Goal: Contribute content: Contribute content

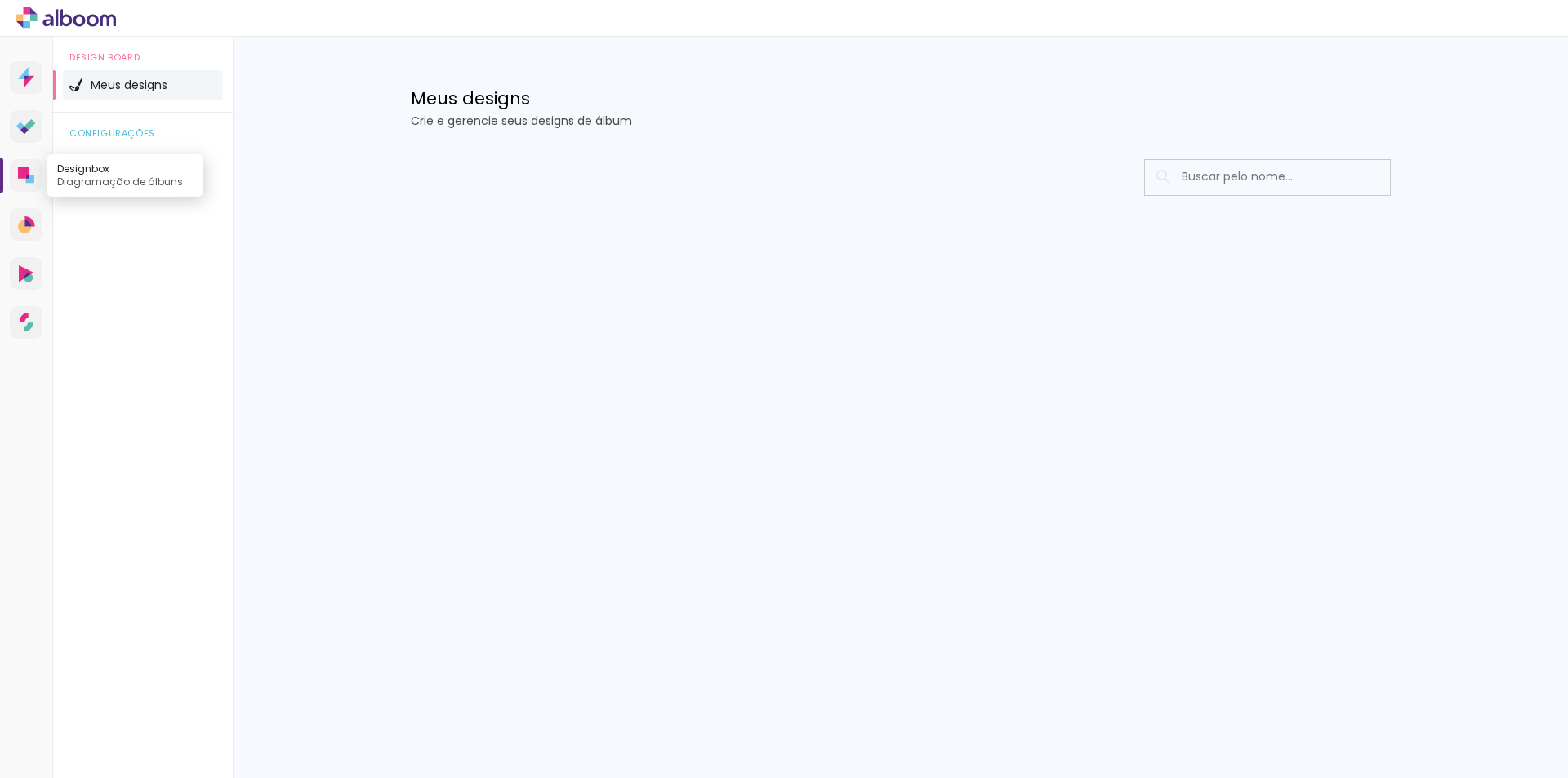
click at [23, 177] on icon at bounding box center [23, 172] width 11 height 11
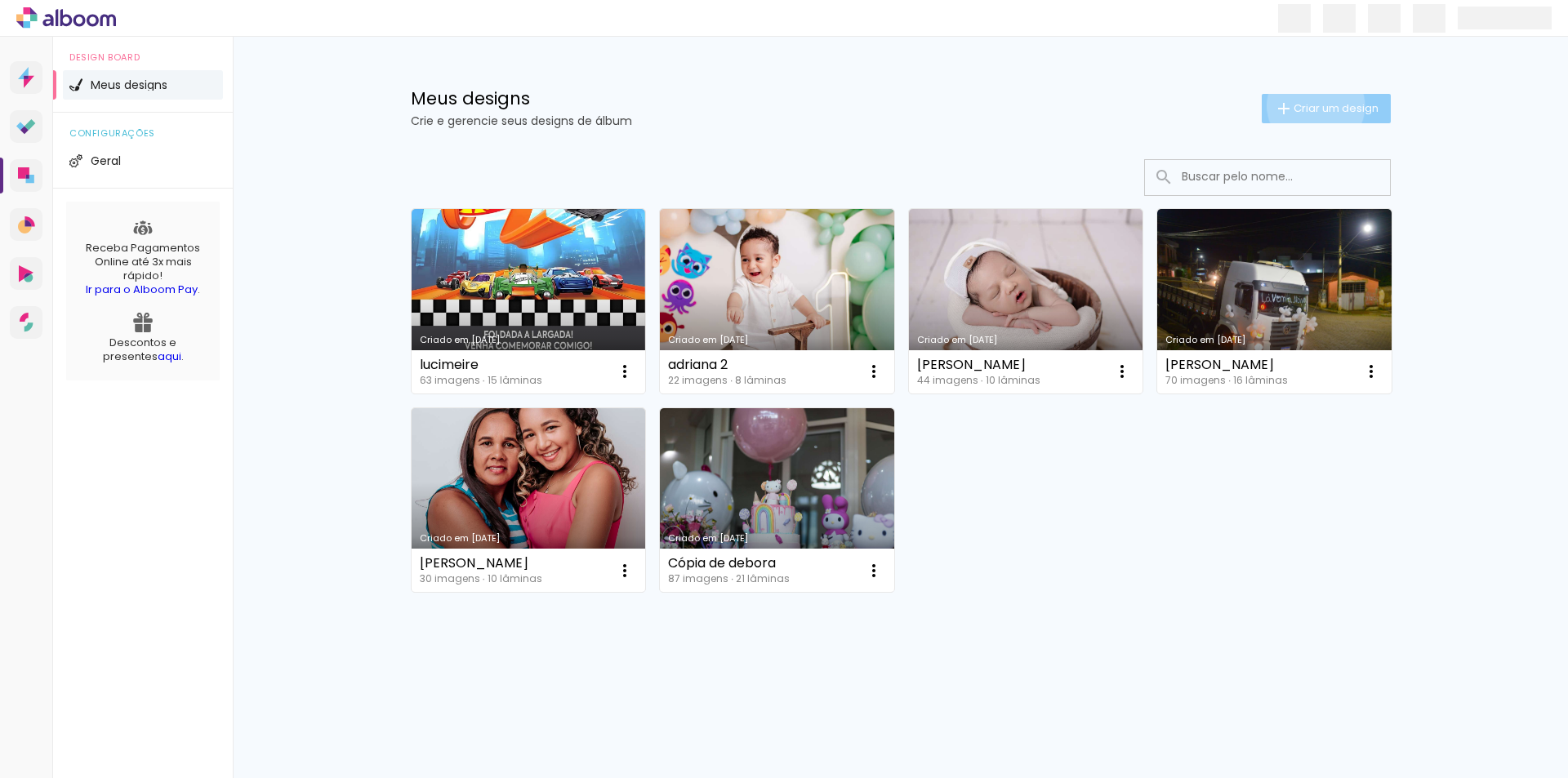
click at [1312, 106] on span "Criar um design" at bounding box center [1337, 108] width 85 height 10
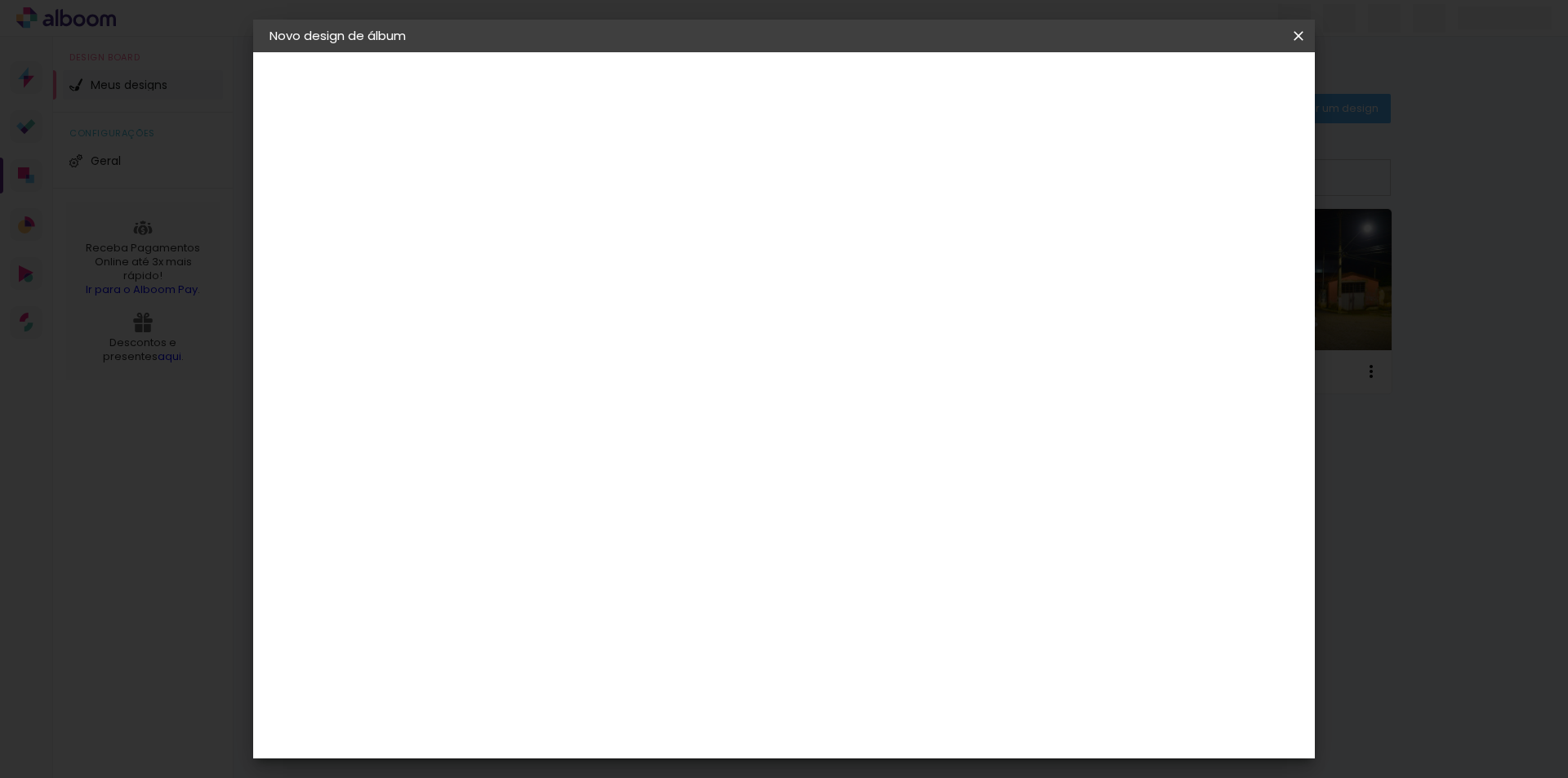
click at [537, 225] on input at bounding box center [537, 218] width 0 height 25
type input "ana"
type paper-input "ana"
click at [0, 0] on slot "Avançar" at bounding box center [0, 0] width 0 height 0
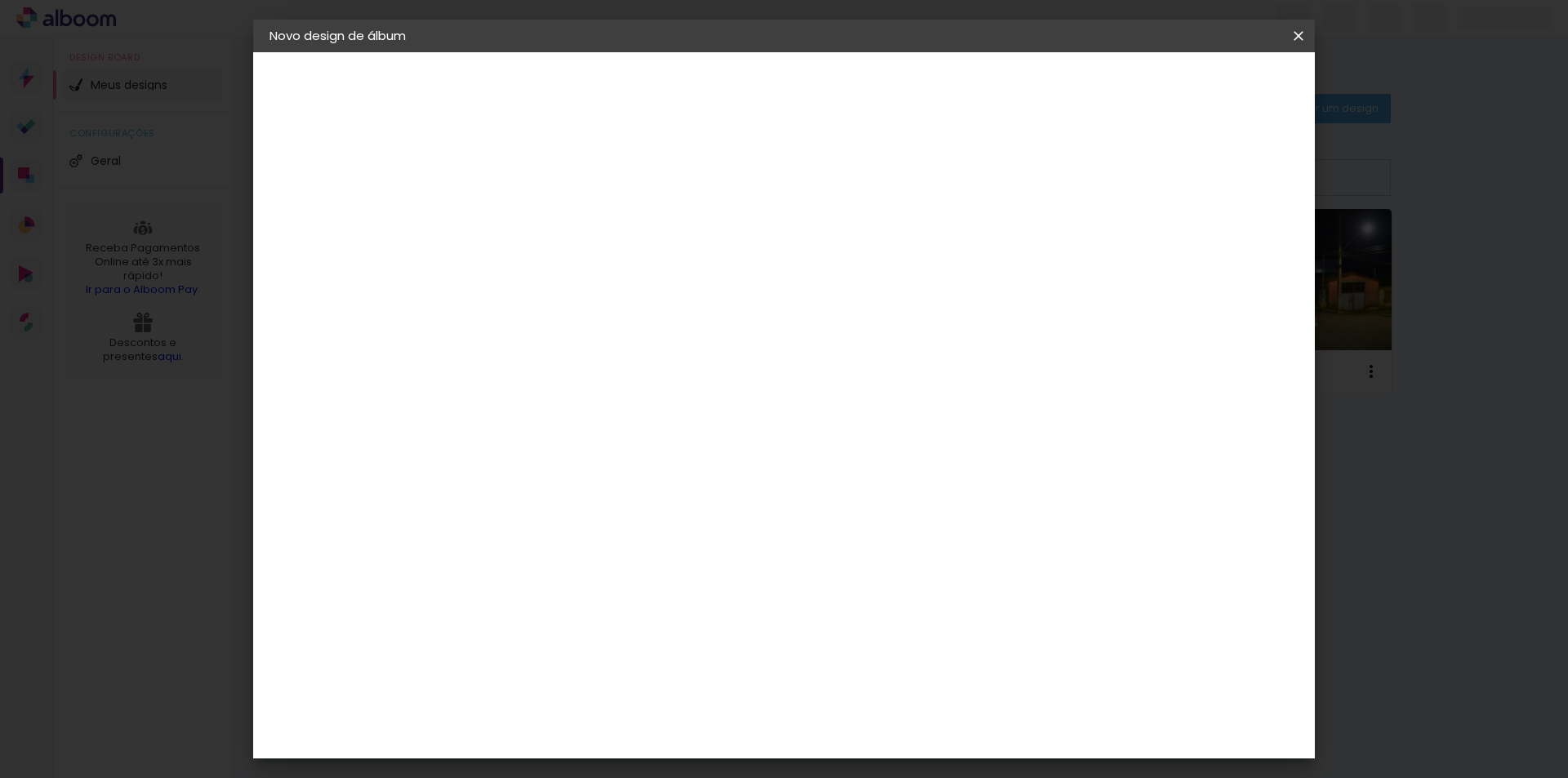
click at [568, 565] on div "Diference" at bounding box center [558, 571] width 64 height 13
click at [0, 0] on slot "Avançar" at bounding box center [0, 0] width 0 height 0
click at [601, 272] on input "text" at bounding box center [569, 284] width 64 height 25
click at [0, 0] on slot "Encadernados" at bounding box center [0, 0] width 0 height 0
type input "Encadernados"
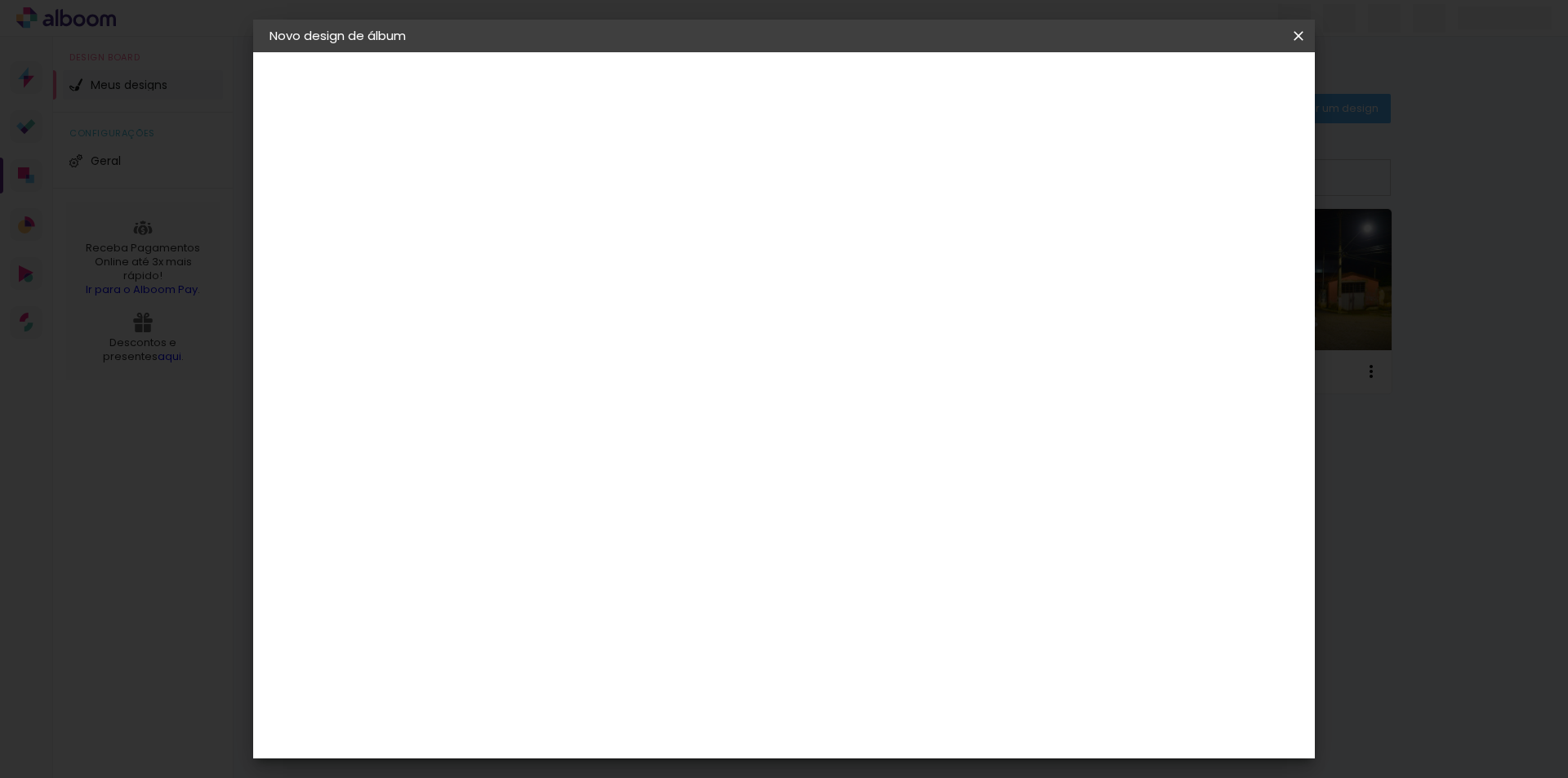
click at [647, 464] on span "15 × 21" at bounding box center [609, 486] width 76 height 43
click at [803, 76] on paper-button "Avançar" at bounding box center [763, 87] width 80 height 28
click at [1197, 84] on span "Iniciar design" at bounding box center [1160, 86] width 75 height 11
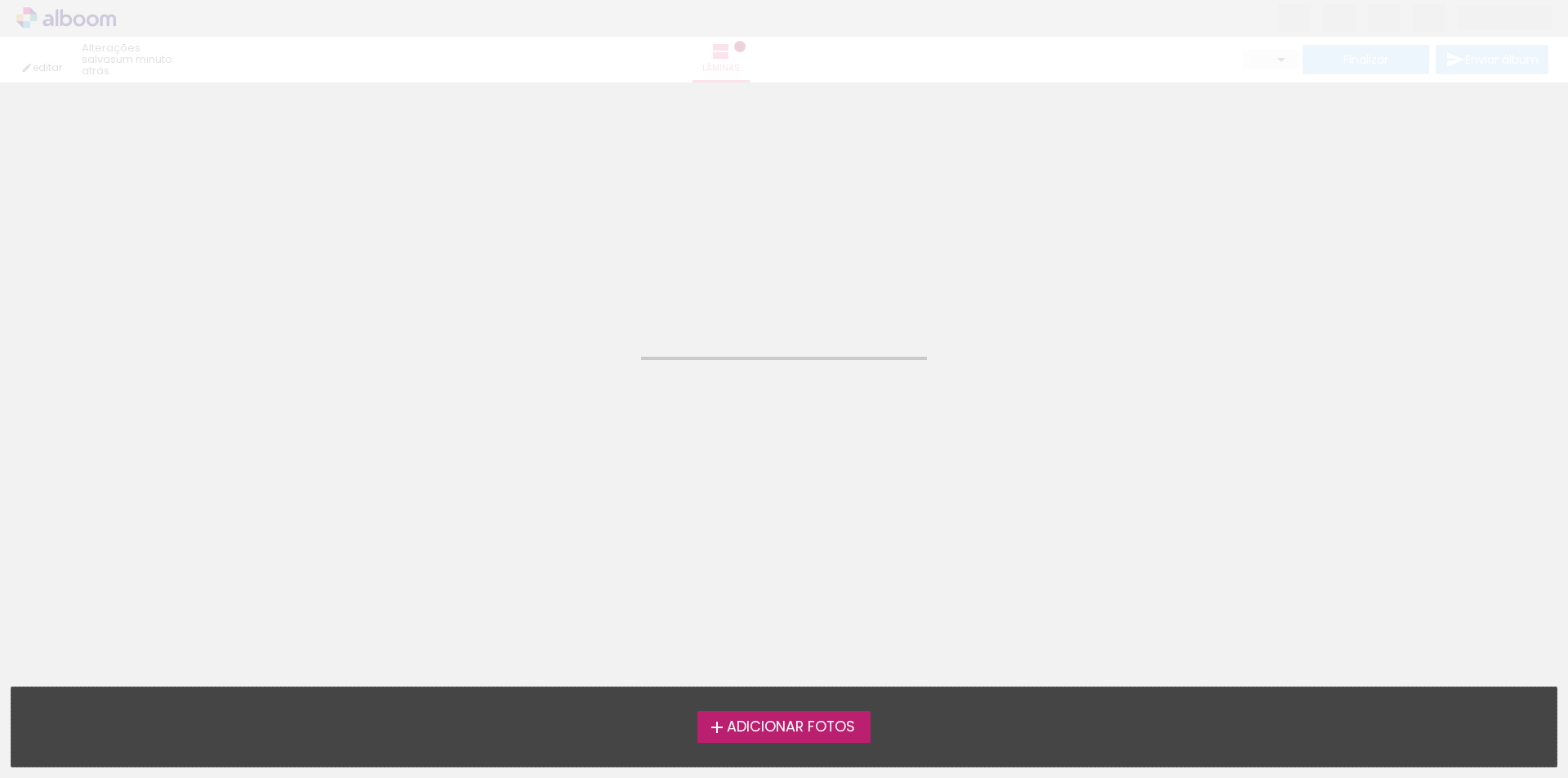
click at [758, 721] on span "Adicionar Fotos" at bounding box center [791, 727] width 128 height 15
click at [0, 0] on input "file" at bounding box center [0, 0] width 0 height 0
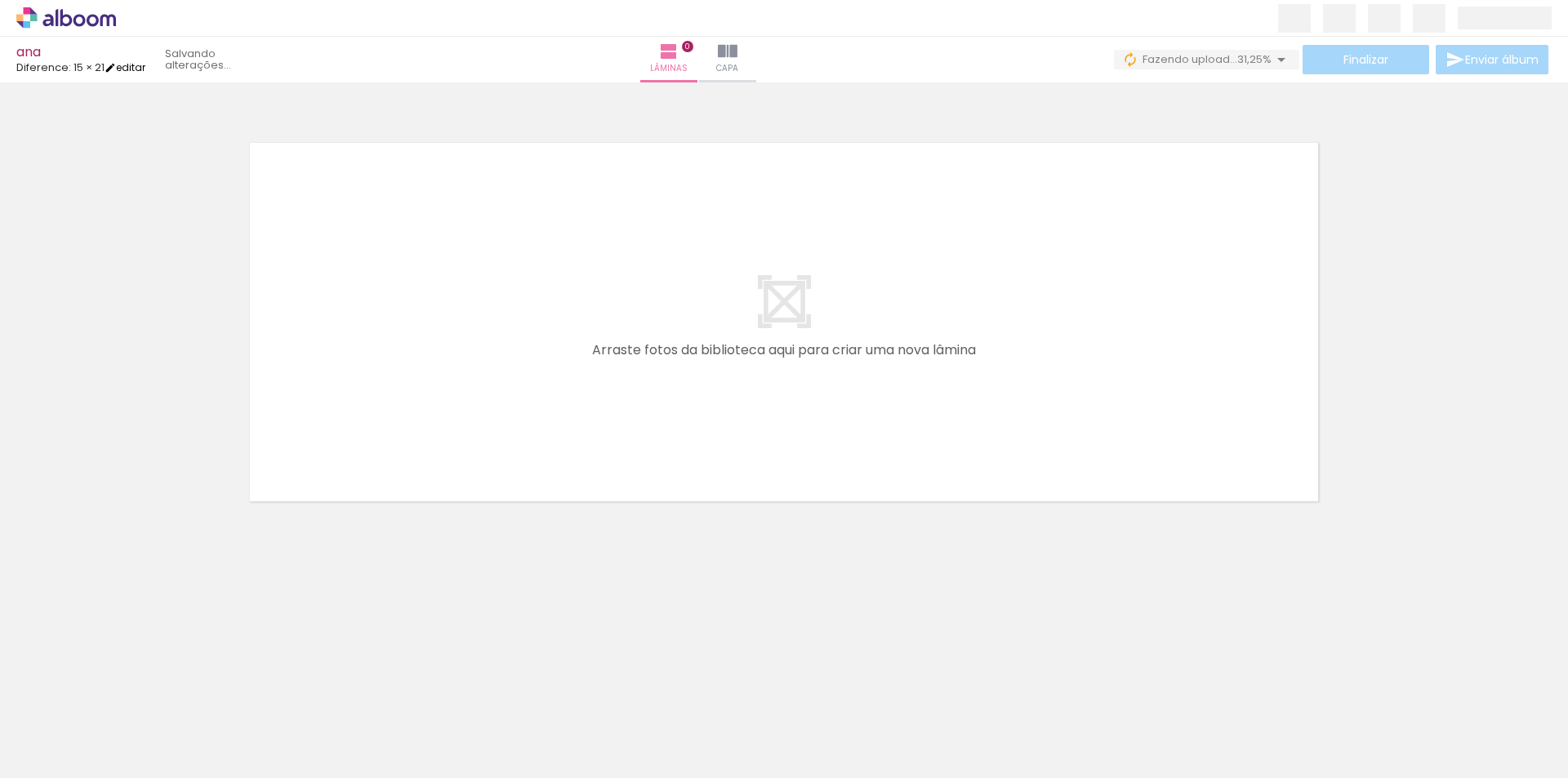
click at [146, 64] on link "editar" at bounding box center [125, 68] width 41 height 14
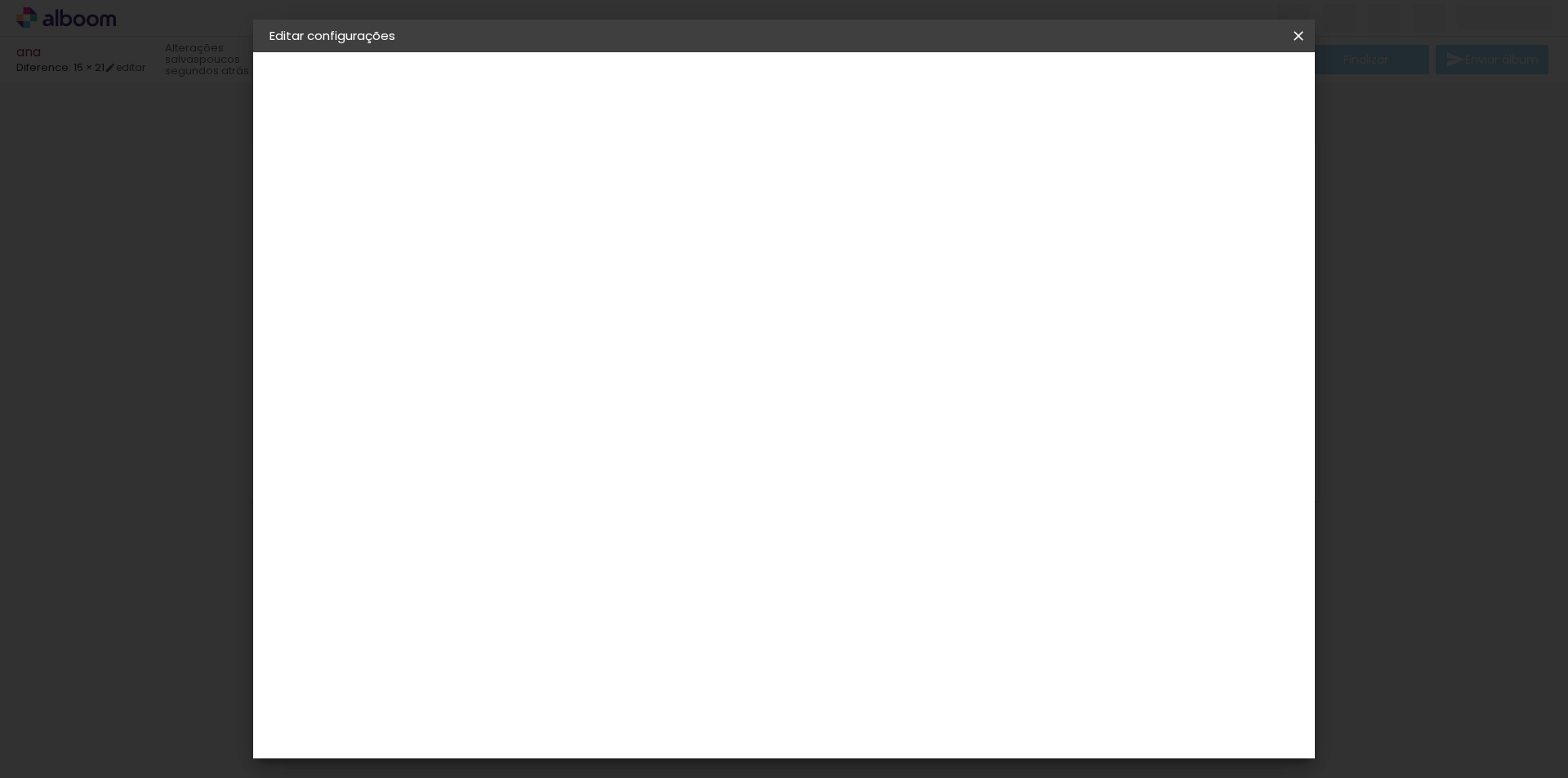
click at [352, 243] on paper-button "15 × 21 15.2 × 43.2 cm" at bounding box center [359, 238] width 179 height 33
click at [626, 269] on div "Escolha o tamanho" at bounding box center [578, 302] width 94 height 76
click at [667, 242] on div "Opções disponíveis Encadernados Dbook Tamanho Escolha o tamanho" at bounding box center [578, 276] width 177 height 235
drag, startPoint x: 895, startPoint y: 282, endPoint x: 581, endPoint y: 188, distance: 327.8
click at [626, 281] on div "Escolha o tamanho" at bounding box center [578, 302] width 94 height 76
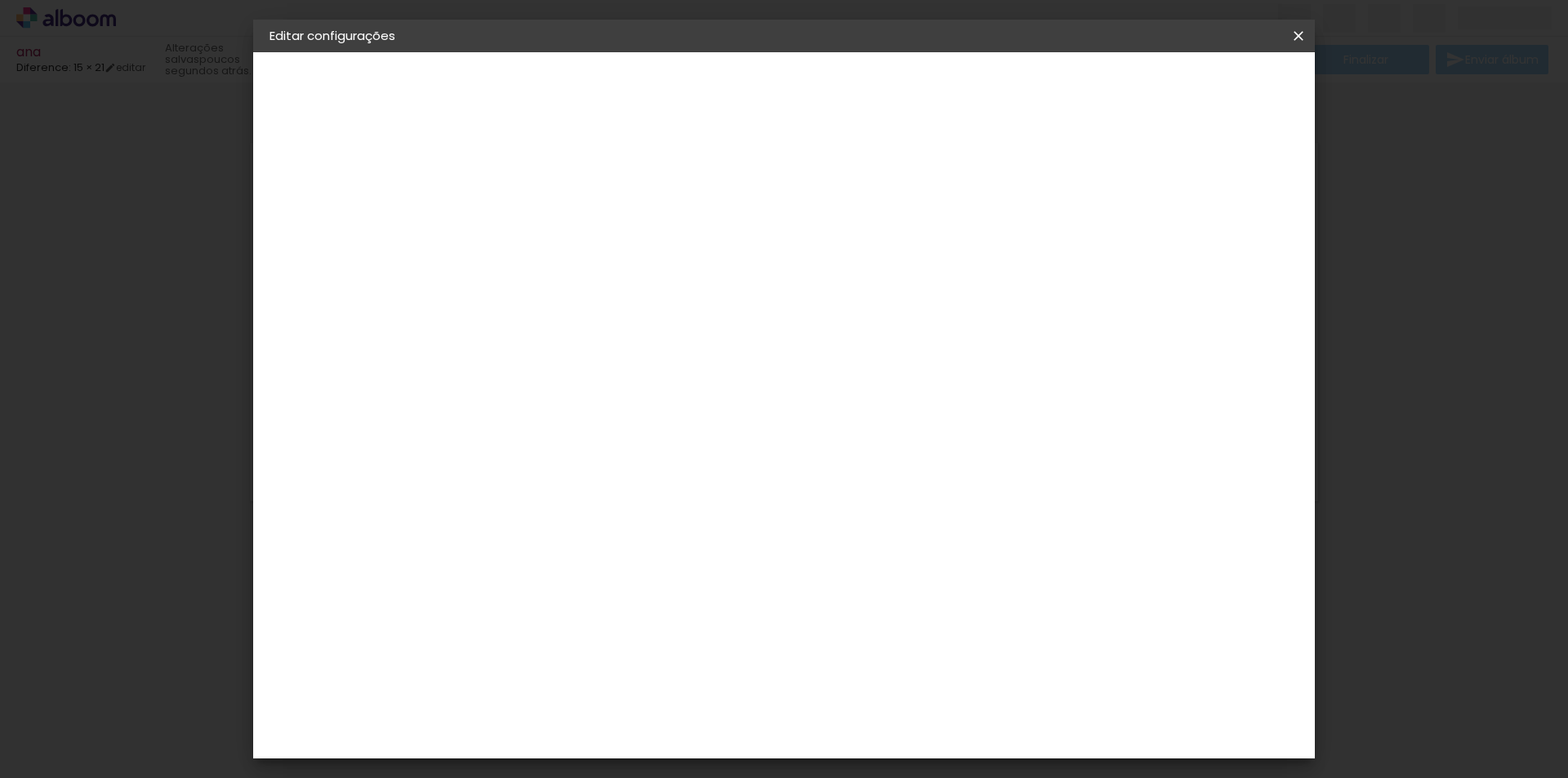
click at [322, 237] on iron-pages "Modelo Escolhendo modelo... Tamanho livre" at bounding box center [359, 238] width 179 height 33
drag, startPoint x: 804, startPoint y: 222, endPoint x: 802, endPoint y: 266, distance: 44.0
click at [667, 225] on div "Opções disponíveis Encadernados Dbook Tamanho Escolha o tamanho" at bounding box center [578, 276] width 177 height 235
drag, startPoint x: 802, startPoint y: 266, endPoint x: 827, endPoint y: 254, distance: 27.7
click at [626, 264] on div "Escolha o tamanho" at bounding box center [578, 302] width 94 height 76
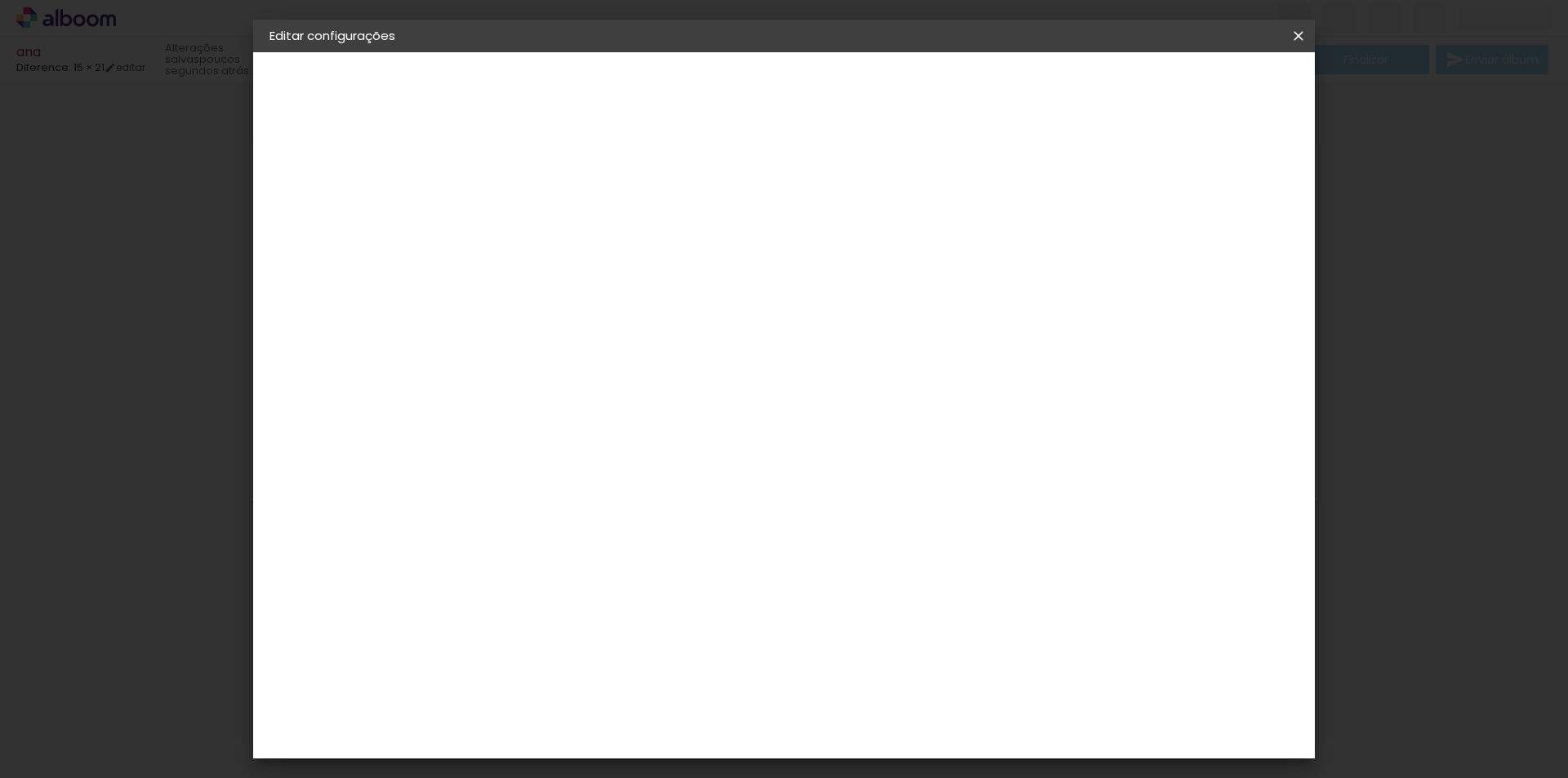
click at [1298, 33] on iron-icon at bounding box center [1298, 36] width 20 height 16
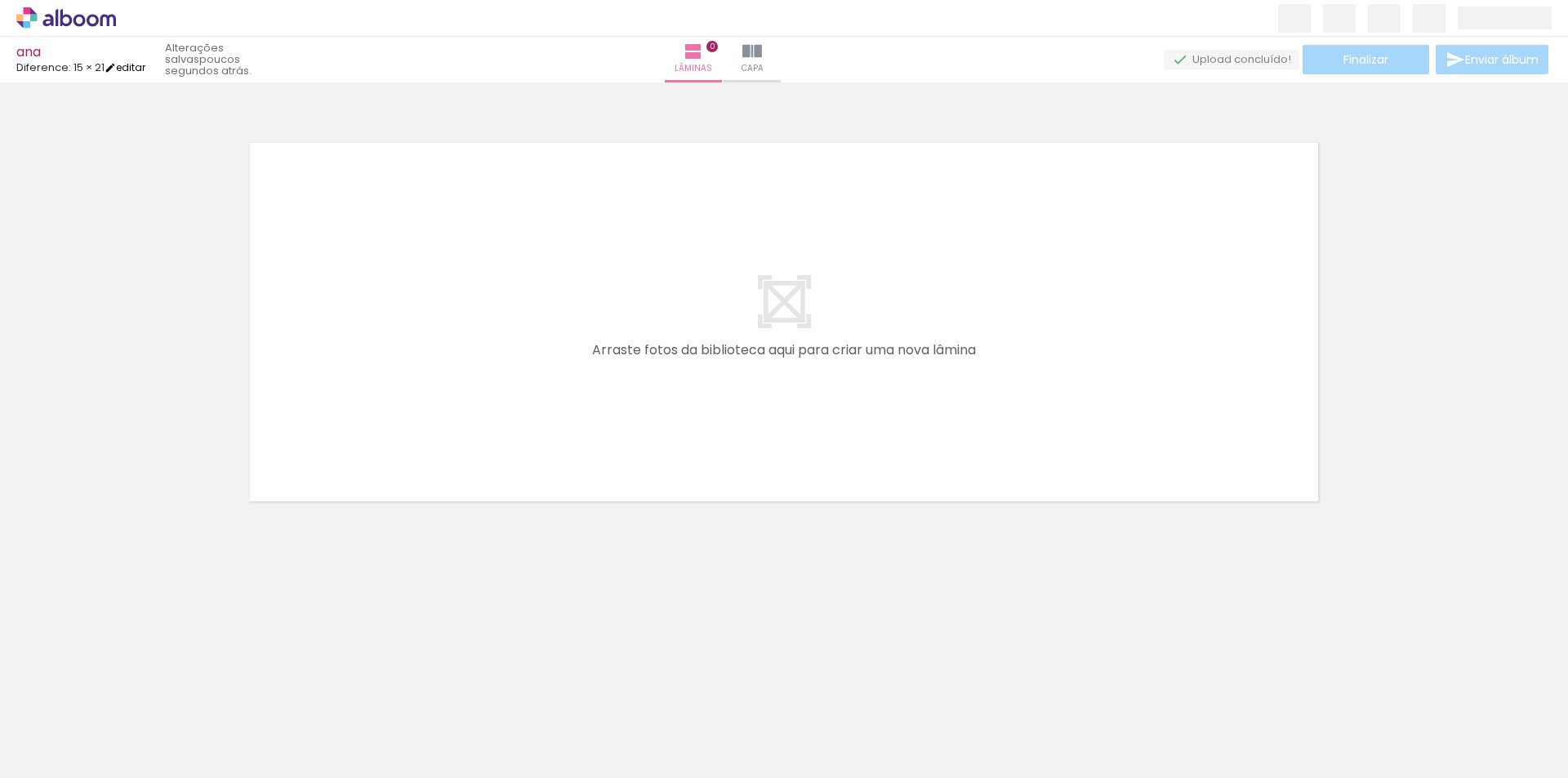
click at [134, 69] on link "editar" at bounding box center [125, 68] width 41 height 14
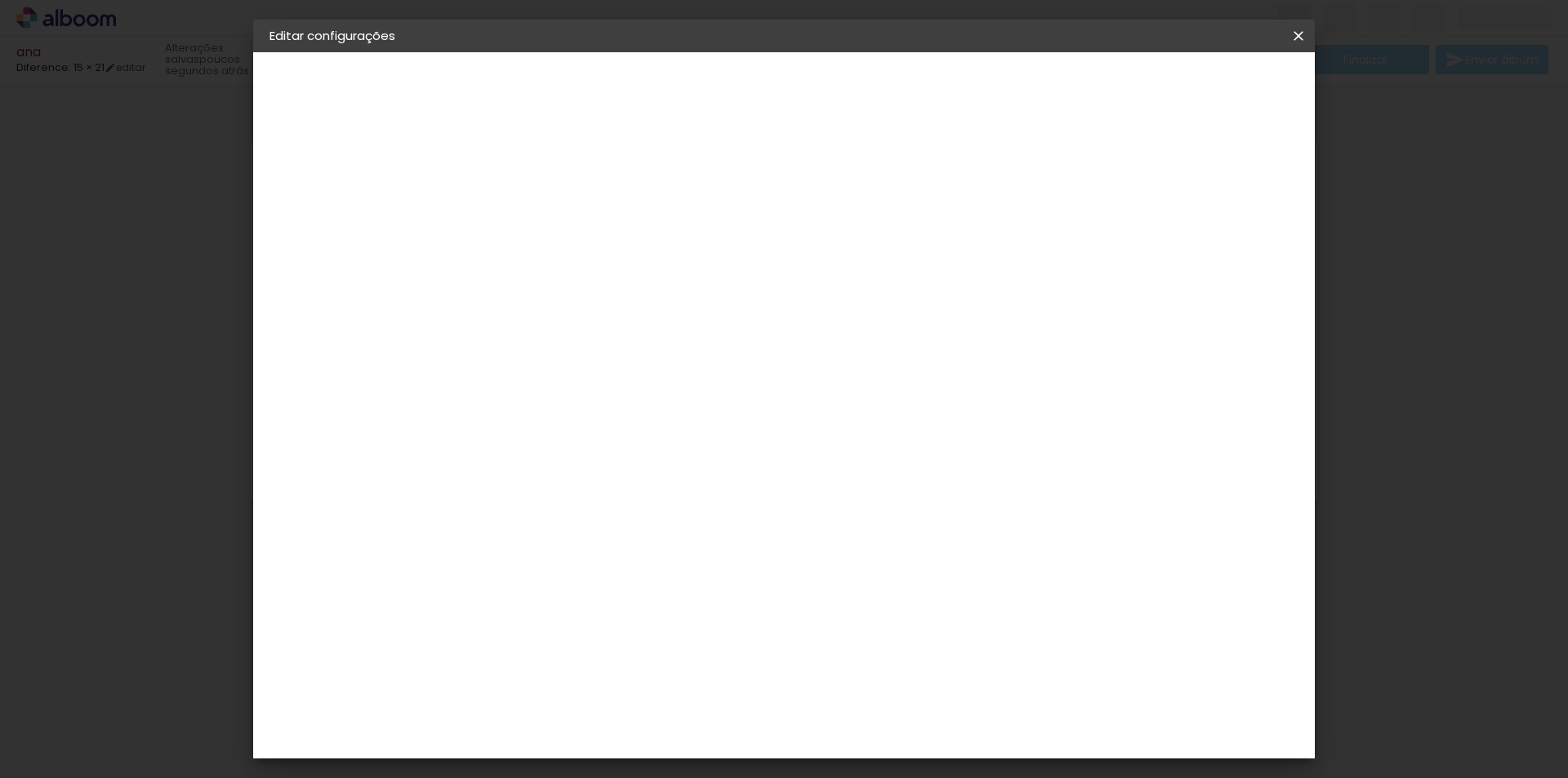
click at [308, 233] on span "15 × 21" at bounding box center [294, 238] width 34 height 11
click at [601, 272] on input "text" at bounding box center [569, 284] width 64 height 25
click at [797, 299] on paper-item "Dbook" at bounding box center [890, 304] width 327 height 33
type input "Dbook"
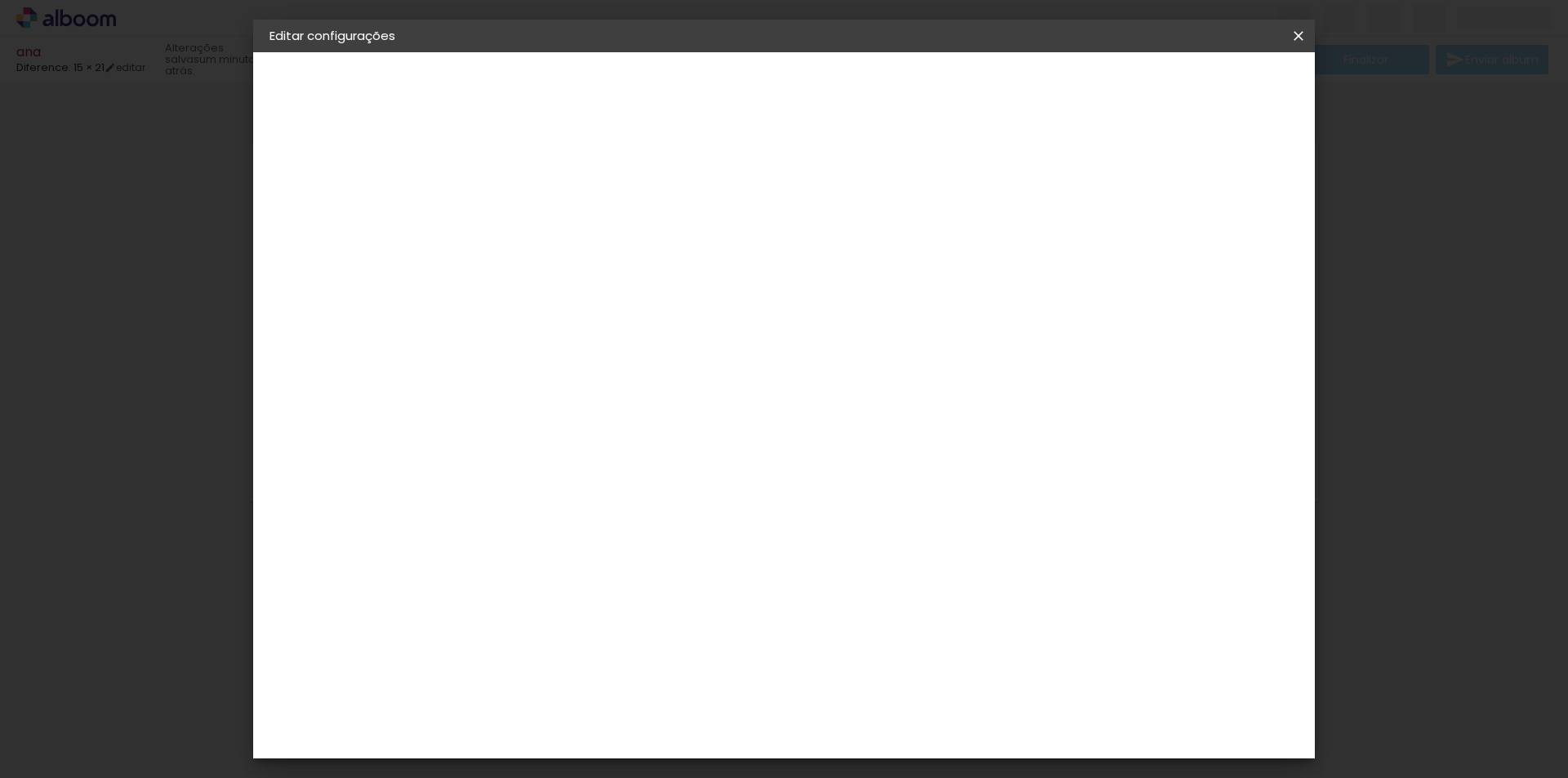
click at [0, 0] on slot "Avançar" at bounding box center [0, 0] width 0 height 0
click at [1129, 85] on span "Salvar configurações" at bounding box center [1068, 86] width 120 height 11
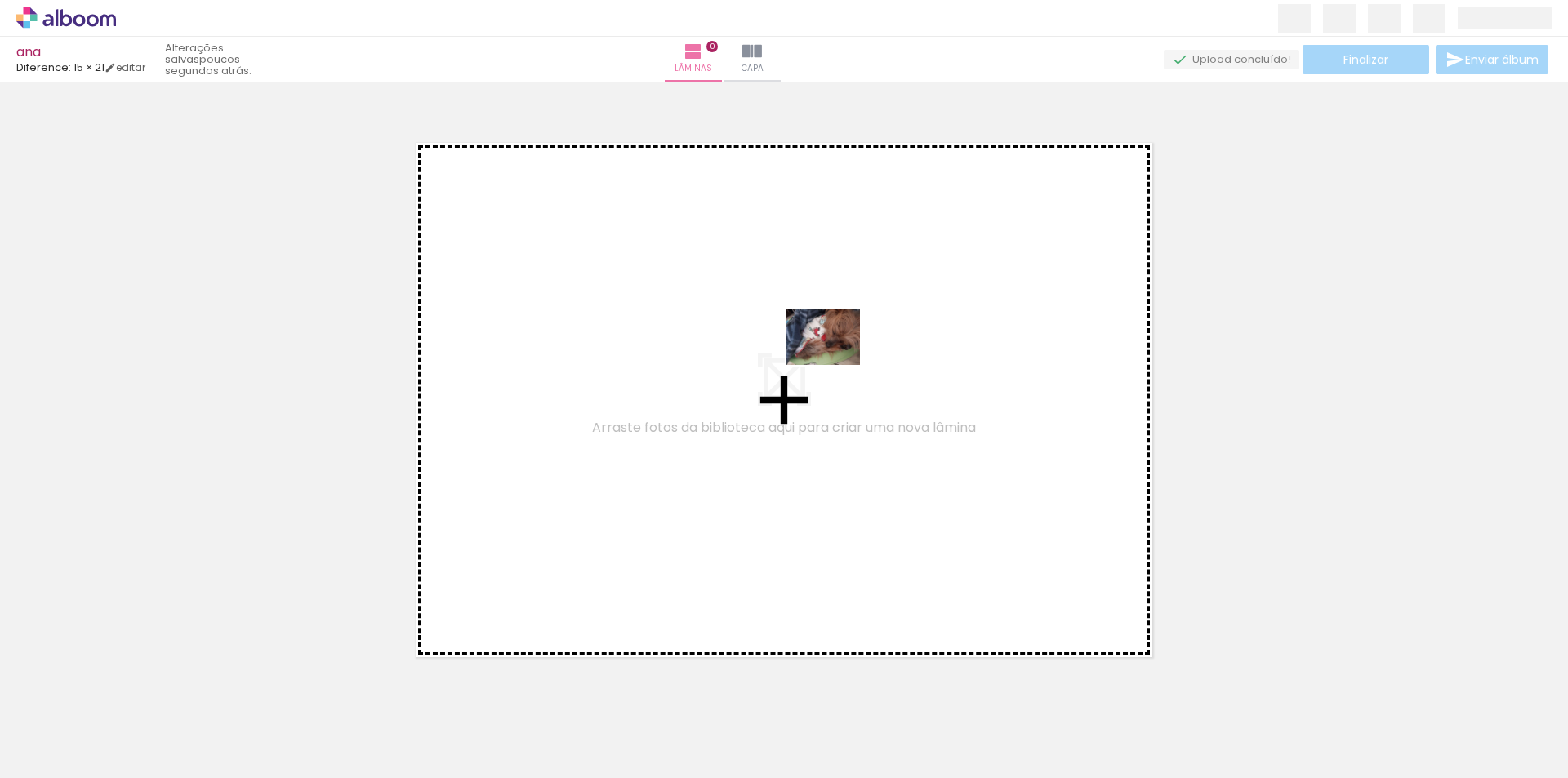
drag, startPoint x: 181, startPoint y: 716, endPoint x: 841, endPoint y: 355, distance: 752.3
click at [843, 355] on quentale-workspace at bounding box center [784, 389] width 1568 height 778
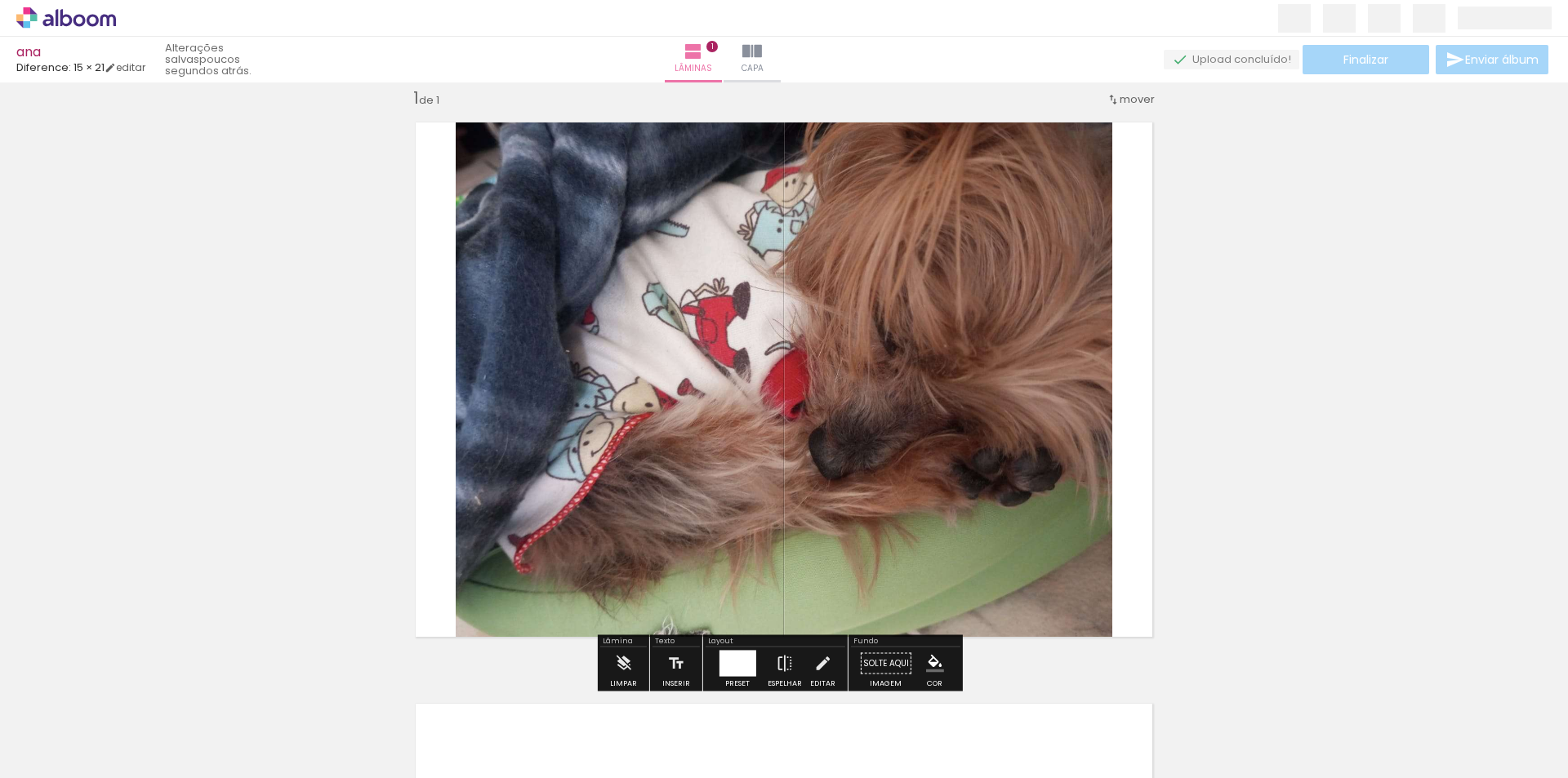
scroll to position [22, 0]
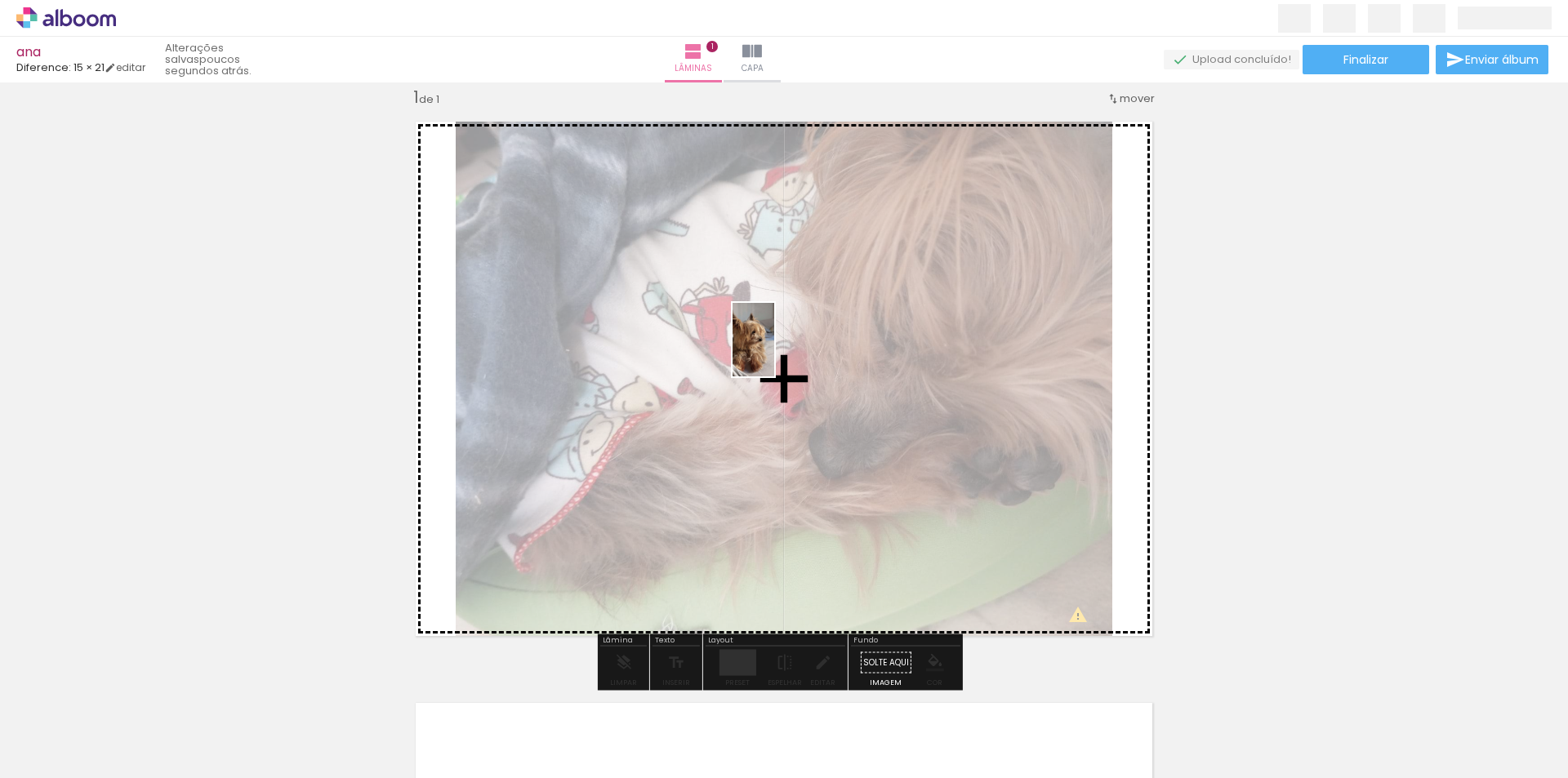
drag, startPoint x: 262, startPoint y: 729, endPoint x: 782, endPoint y: 352, distance: 642.3
click at [782, 352] on quentale-workspace at bounding box center [784, 389] width 1568 height 778
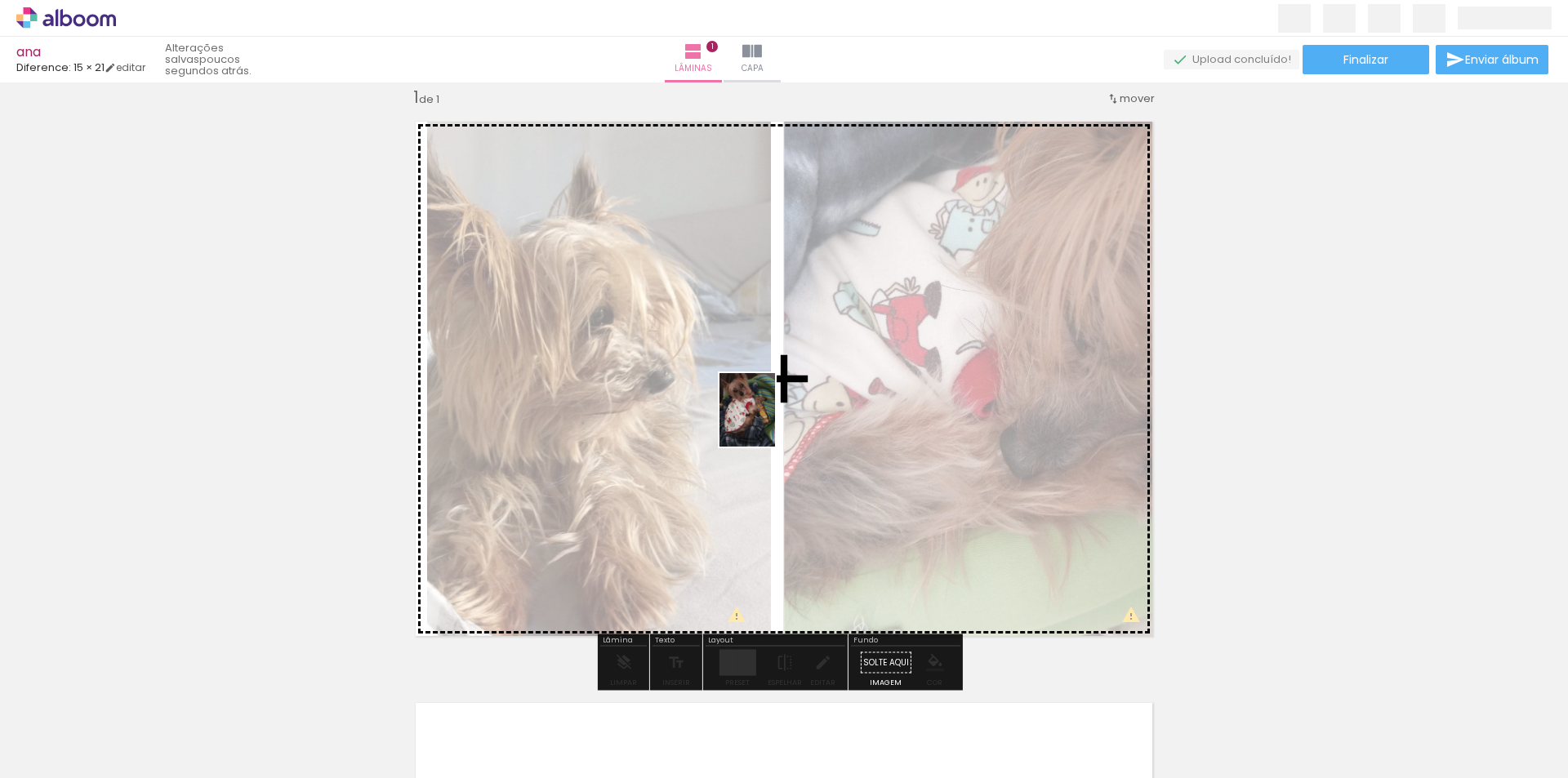
drag, startPoint x: 348, startPoint y: 733, endPoint x: 769, endPoint y: 422, distance: 523.4
click at [769, 422] on quentale-workspace at bounding box center [784, 389] width 1568 height 778
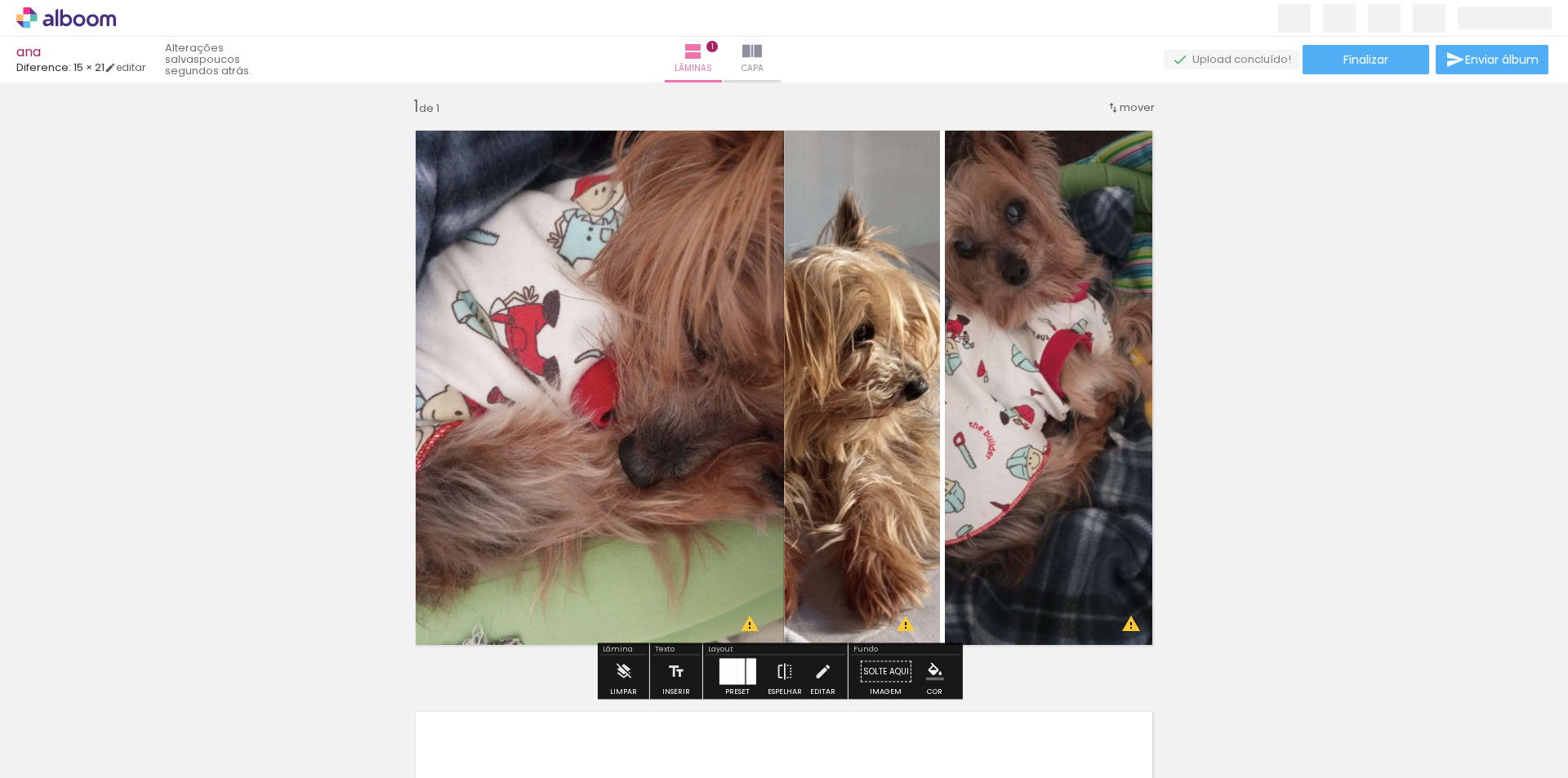
scroll to position [0, 0]
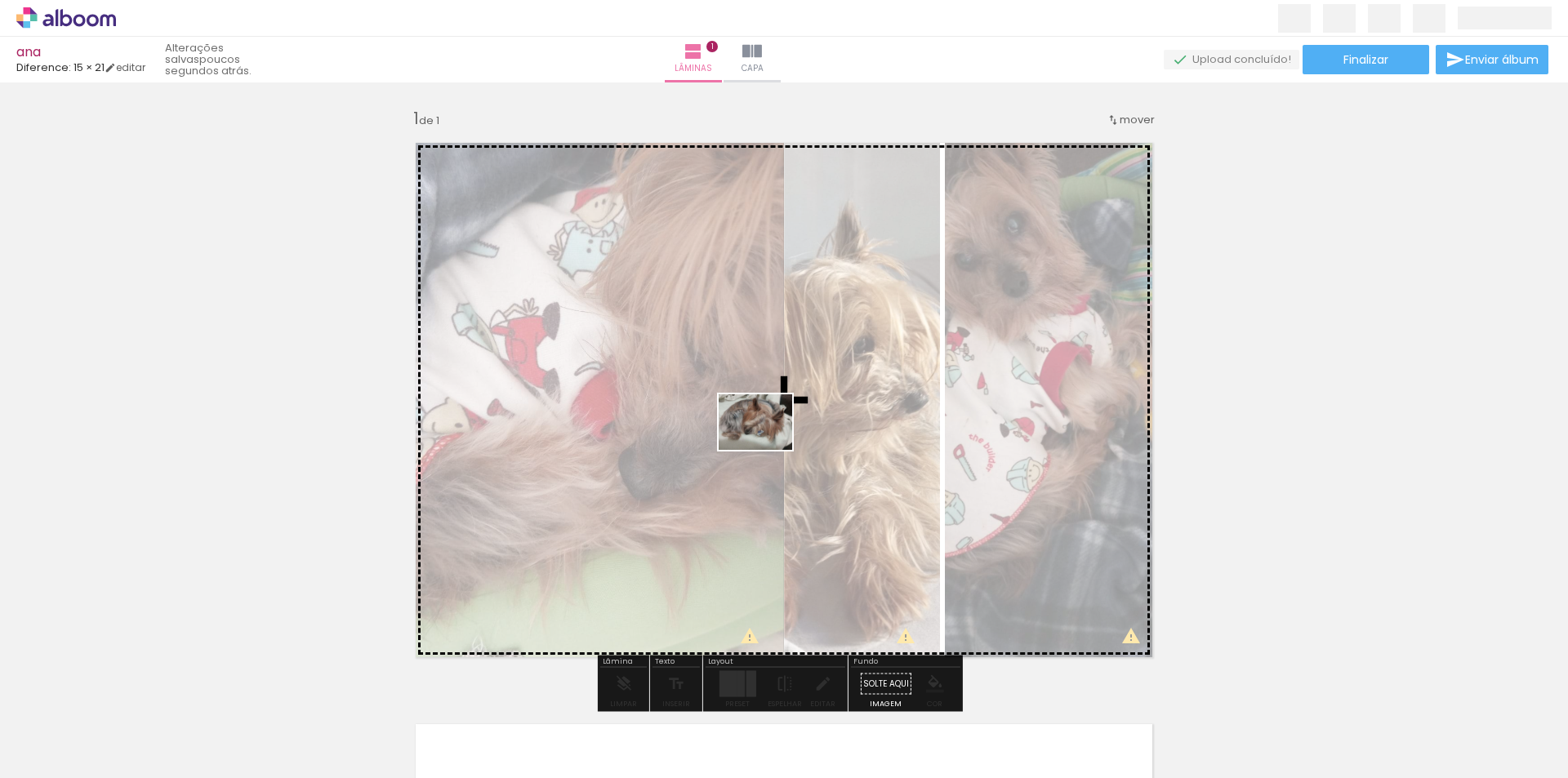
drag, startPoint x: 433, startPoint y: 729, endPoint x: 768, endPoint y: 444, distance: 439.8
click at [768, 444] on quentale-workspace at bounding box center [784, 389] width 1568 height 778
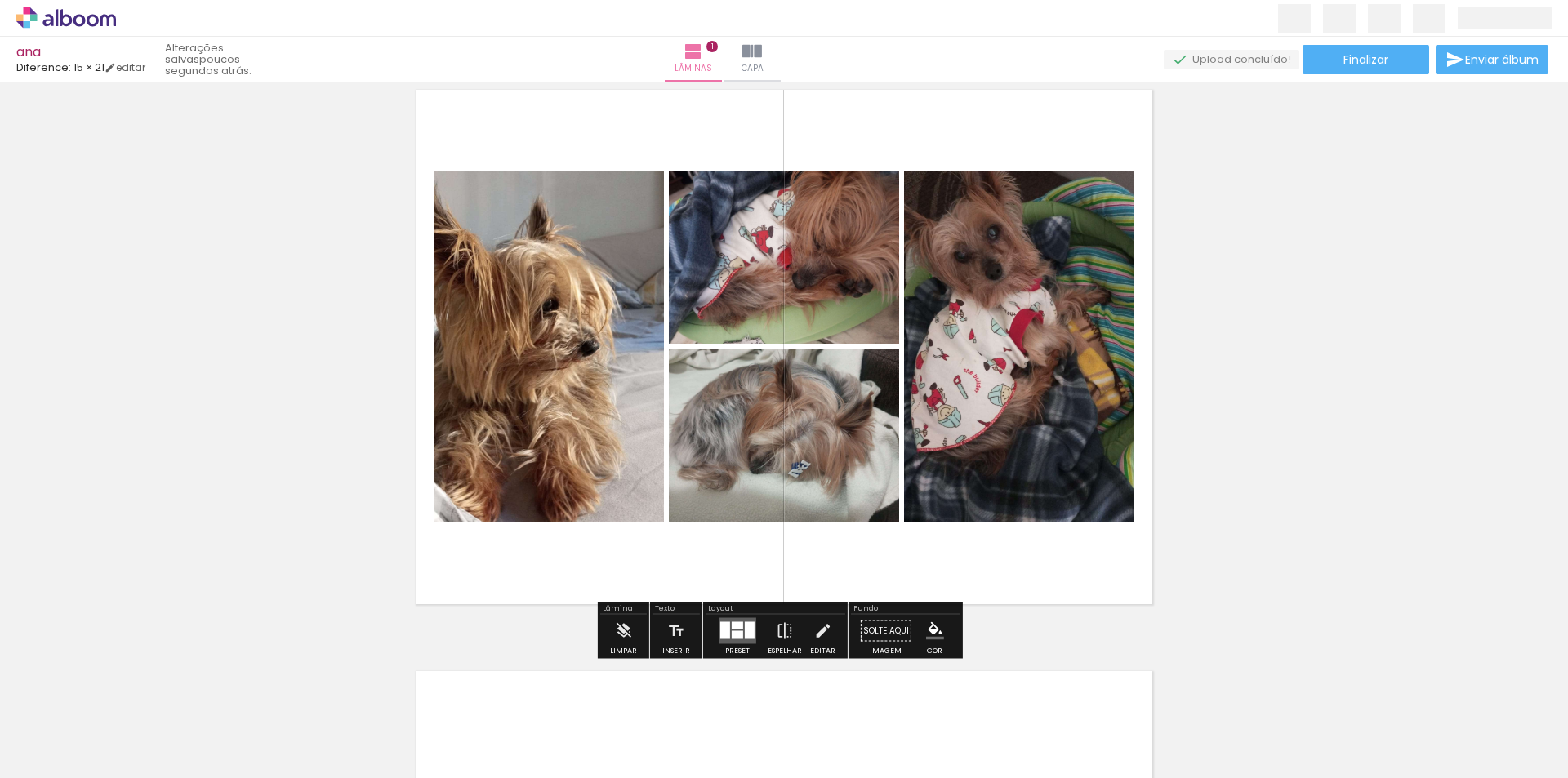
scroll to position [81, 0]
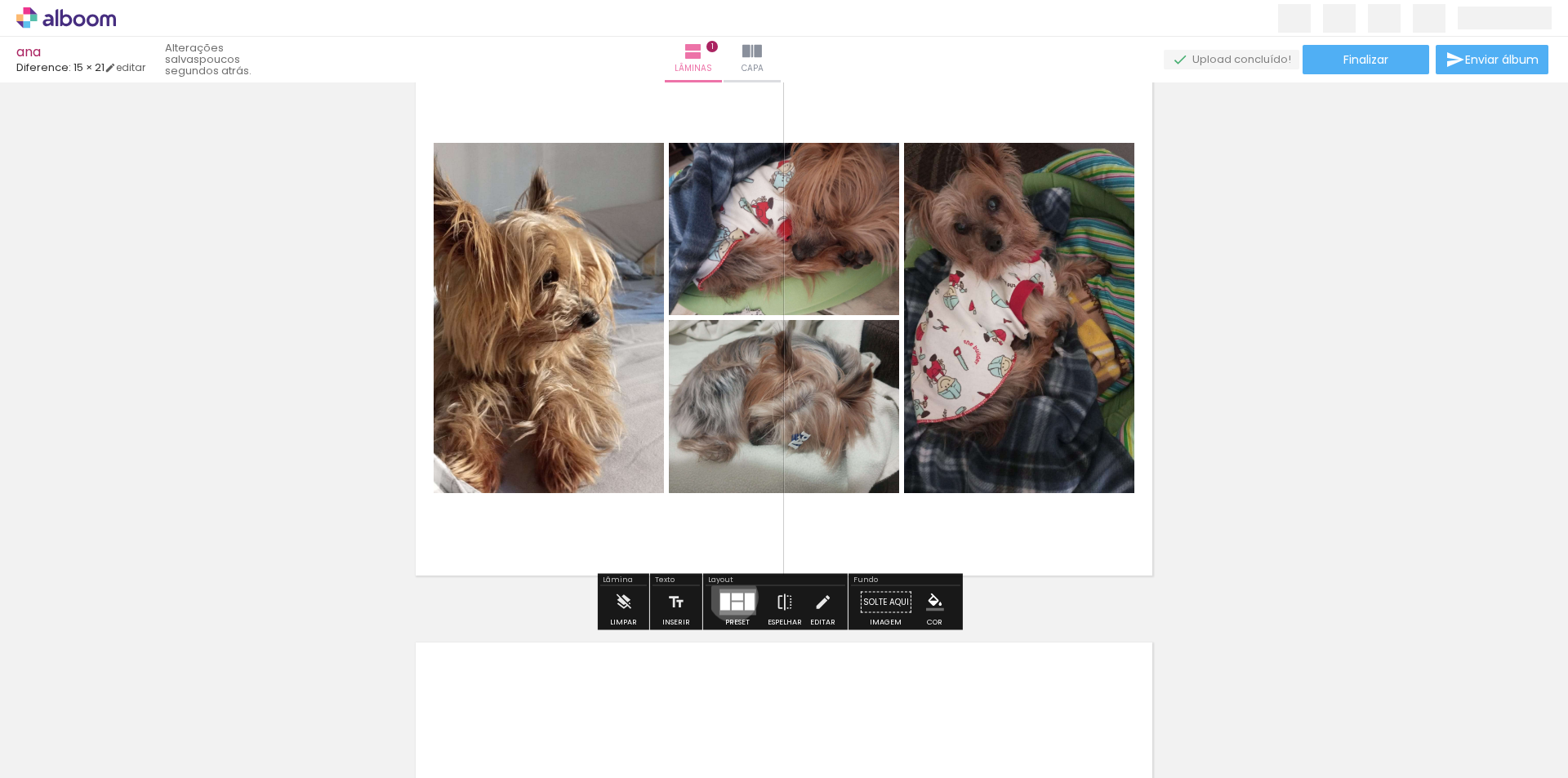
click at [731, 597] on div at bounding box center [736, 597] width 11 height 7
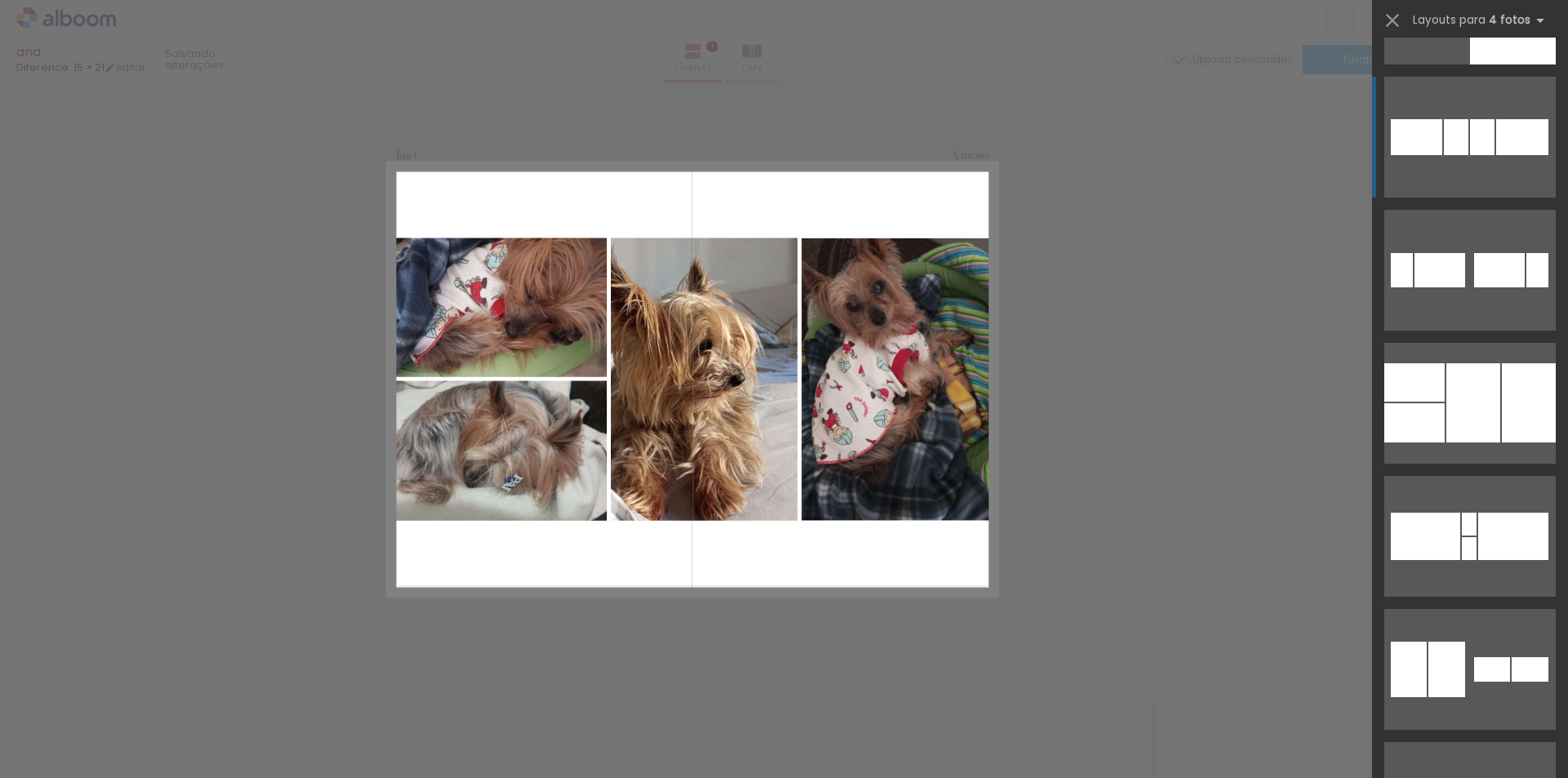
scroll to position [572, 0]
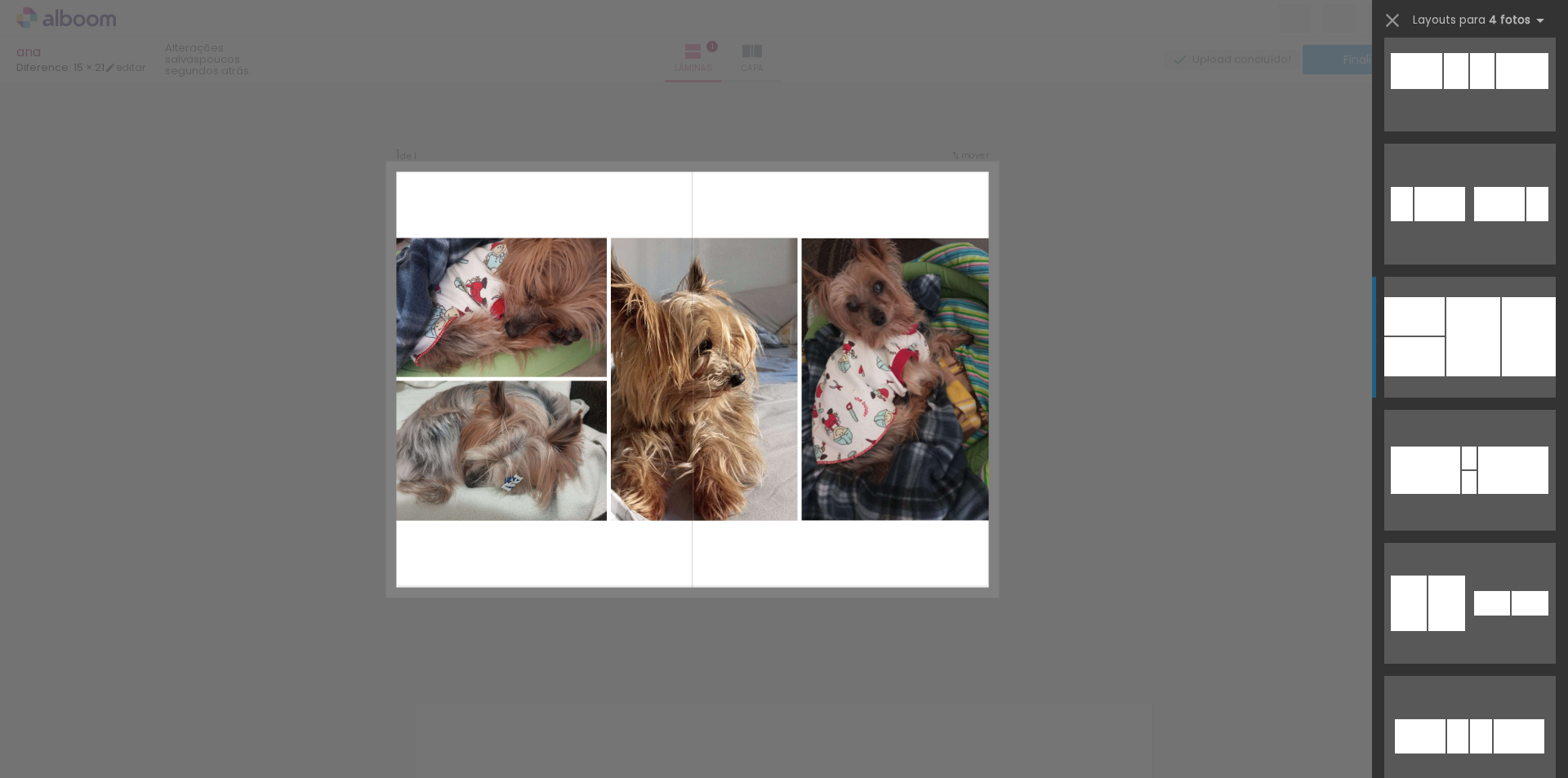
click at [1493, 327] on div at bounding box center [1474, 336] width 54 height 79
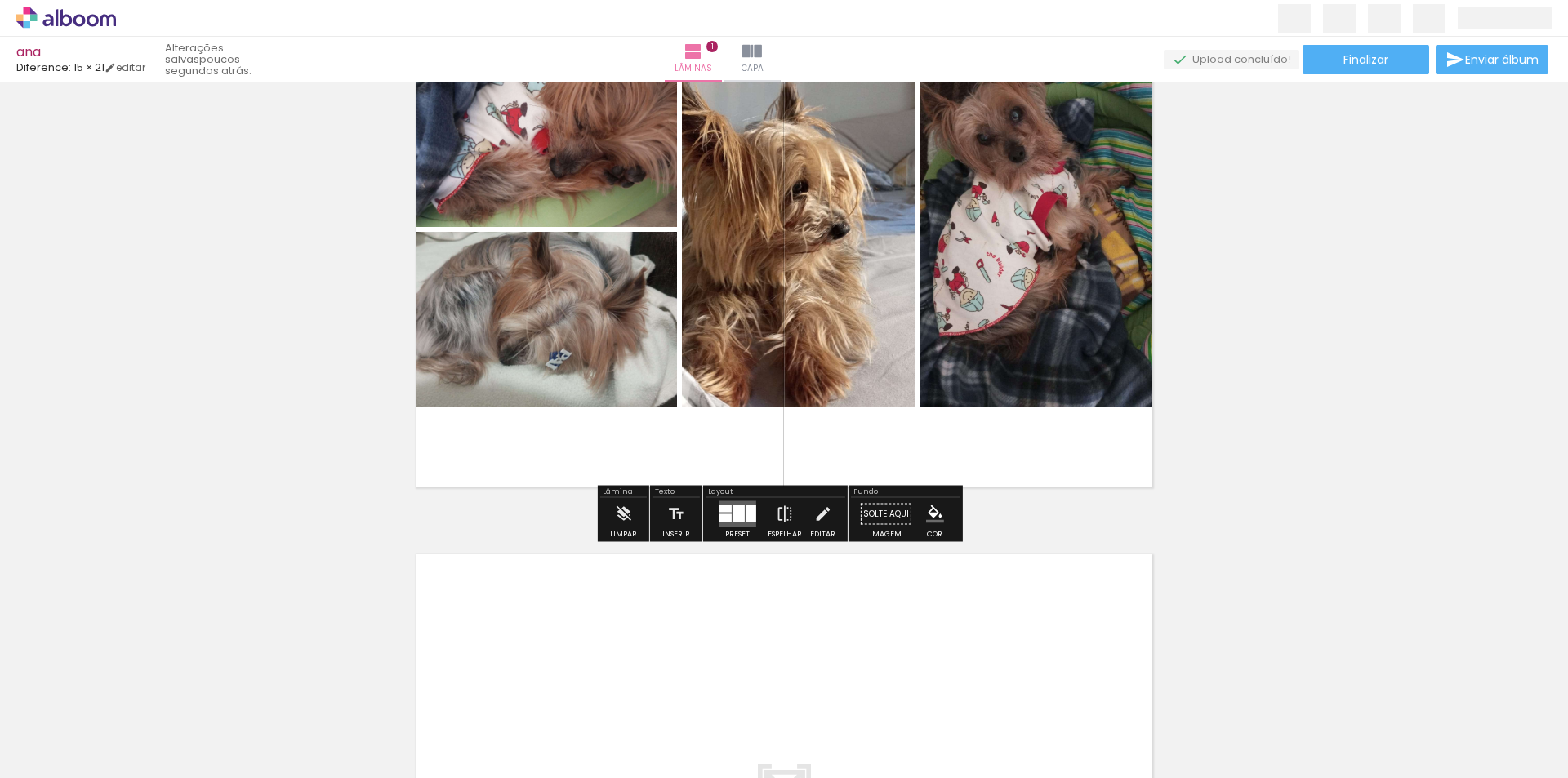
scroll to position [184, 0]
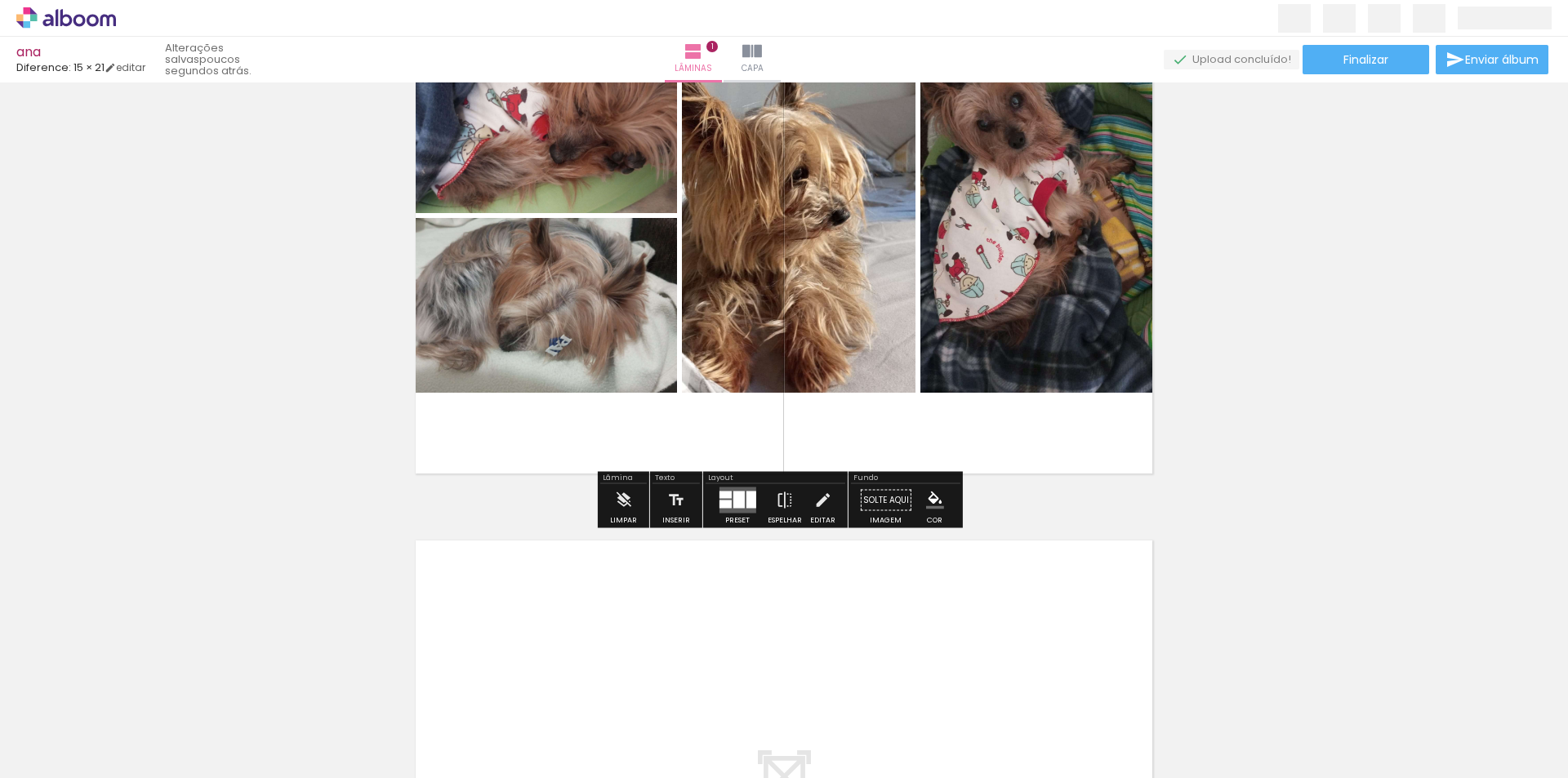
click at [735, 502] on div at bounding box center [738, 500] width 11 height 17
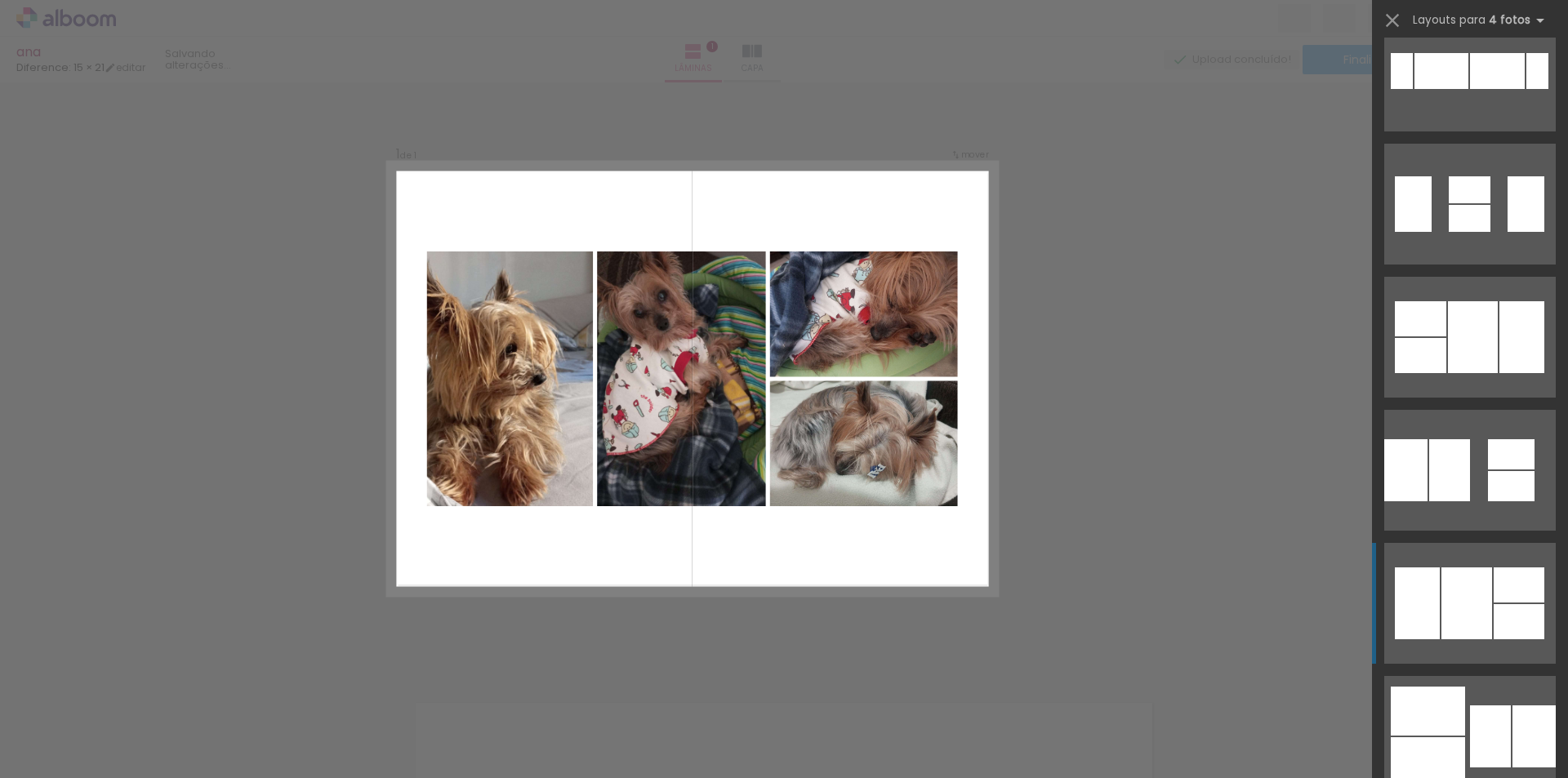
scroll to position [1452, 0]
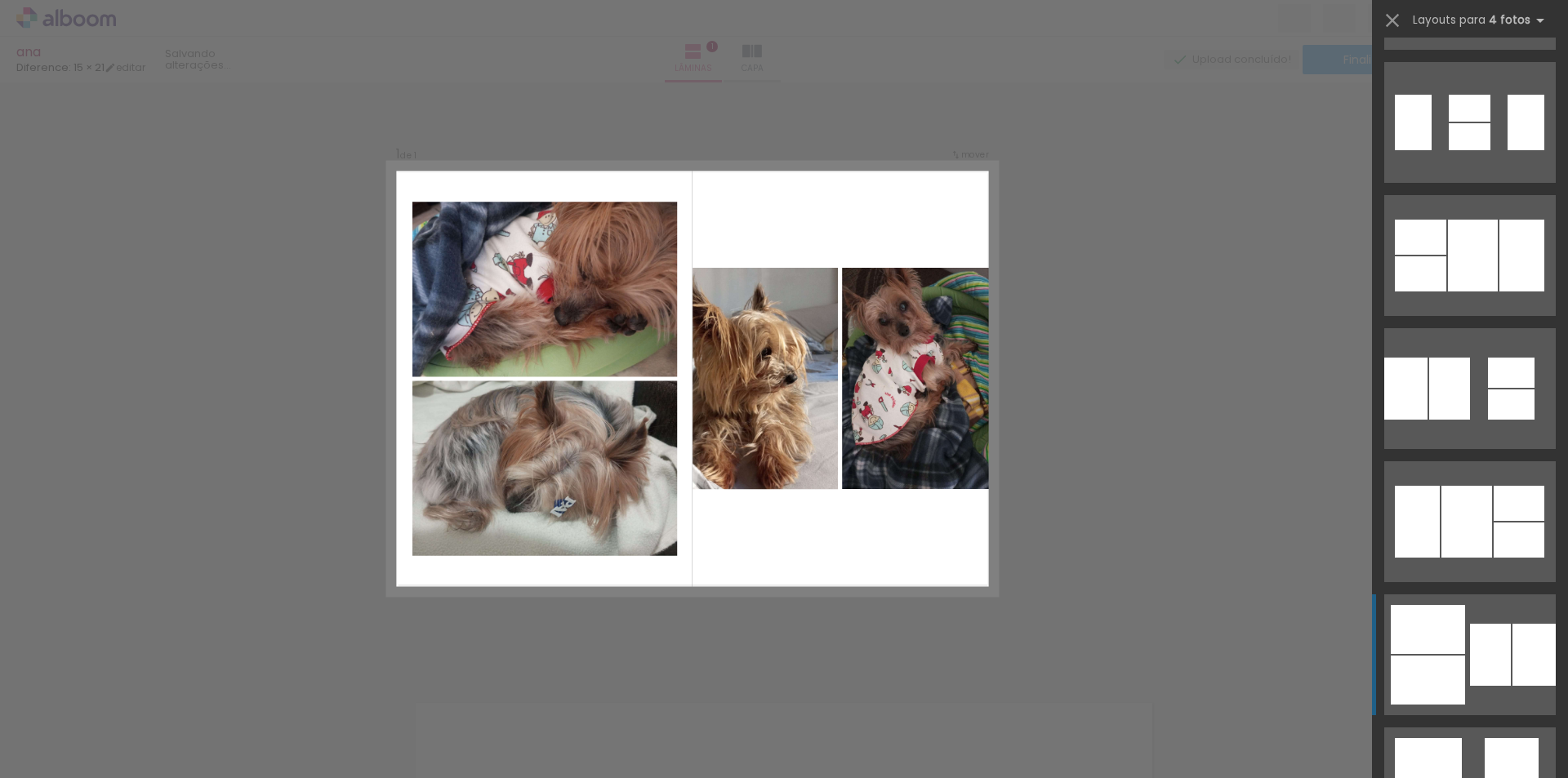
click at [1494, 388] on div at bounding box center [1512, 373] width 47 height 30
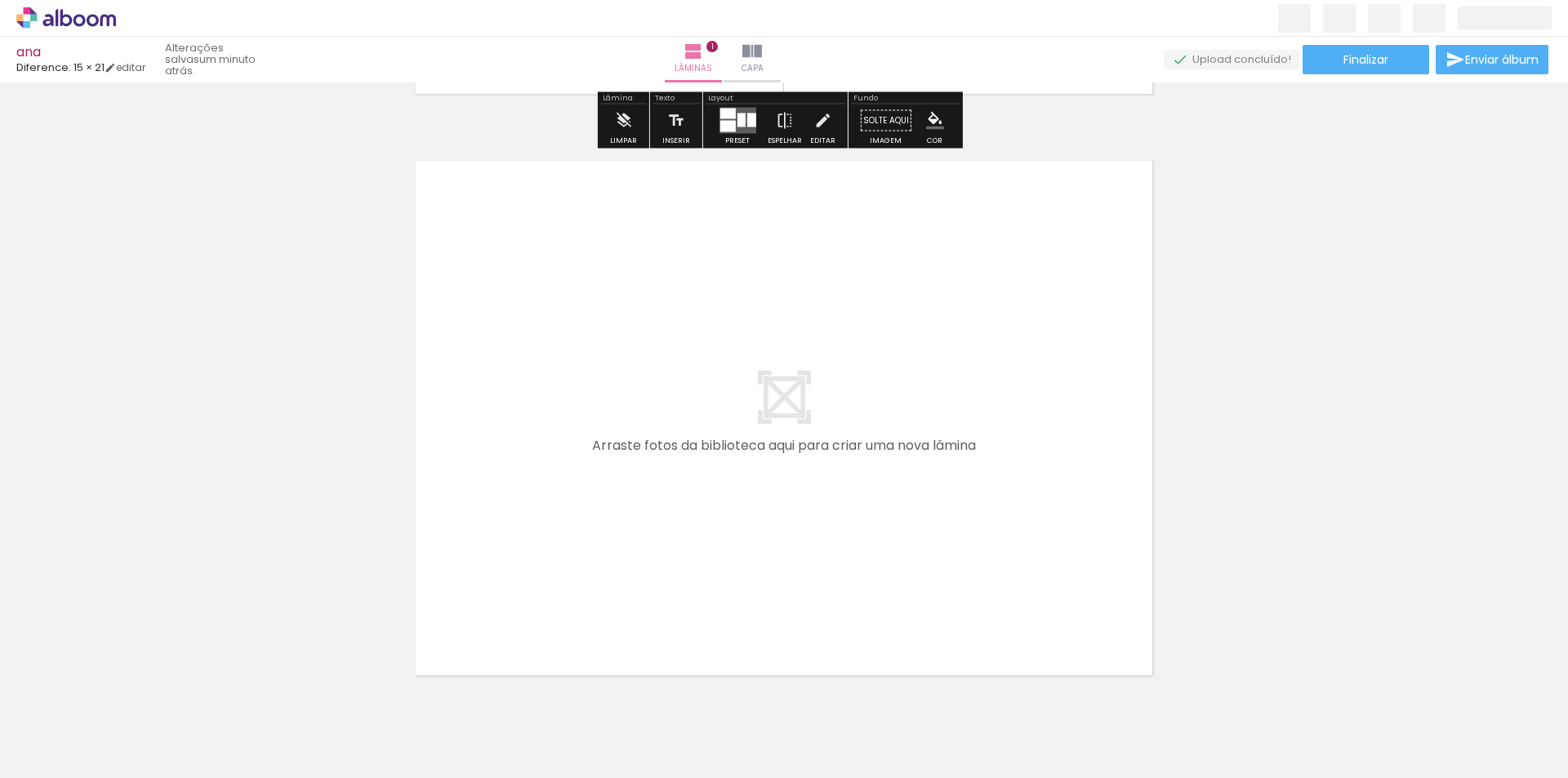
scroll to position [593, 0]
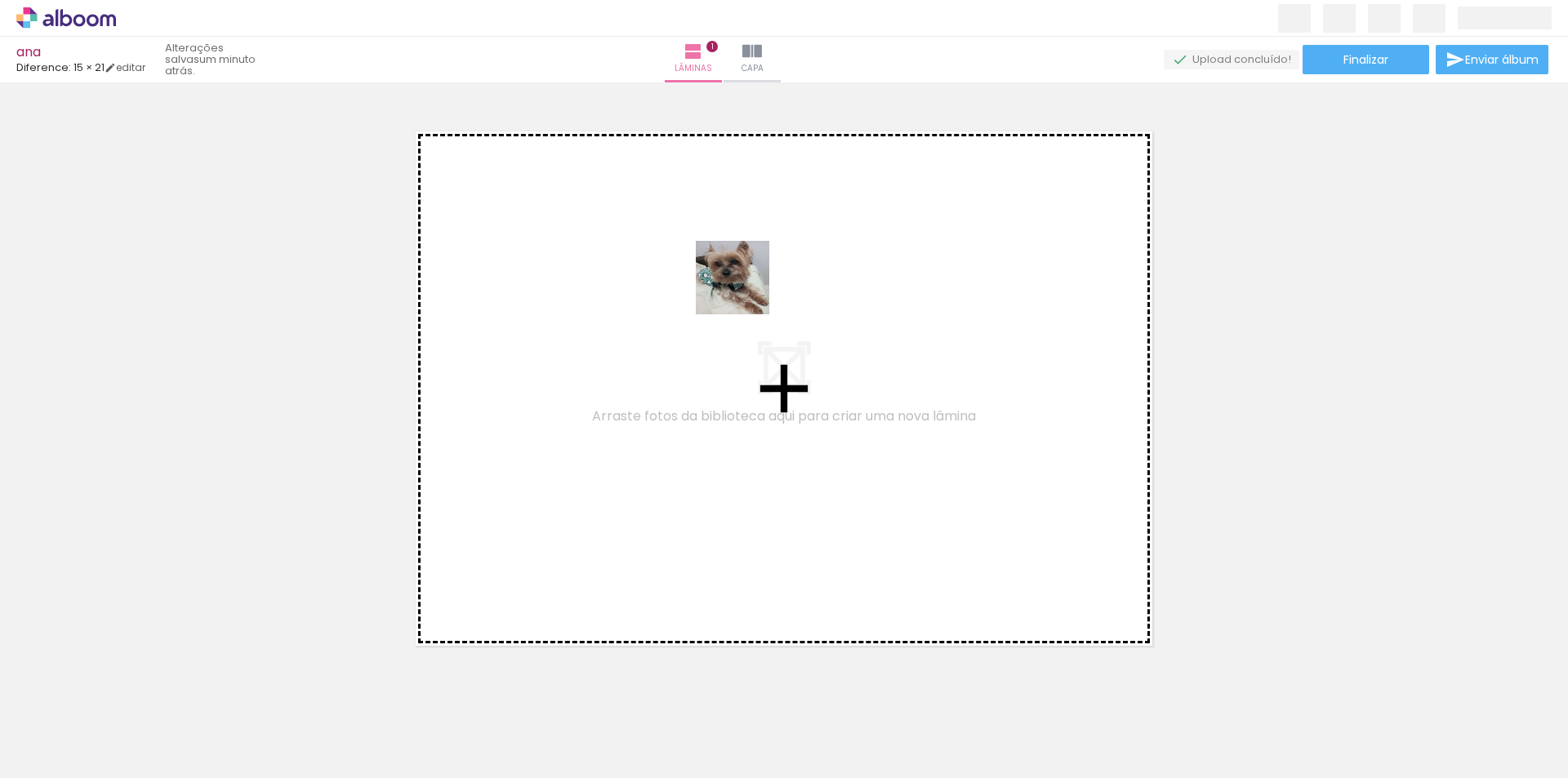
drag, startPoint x: 531, startPoint y: 729, endPoint x: 750, endPoint y: 279, distance: 500.5
click at [750, 279] on quentale-workspace at bounding box center [784, 389] width 1568 height 778
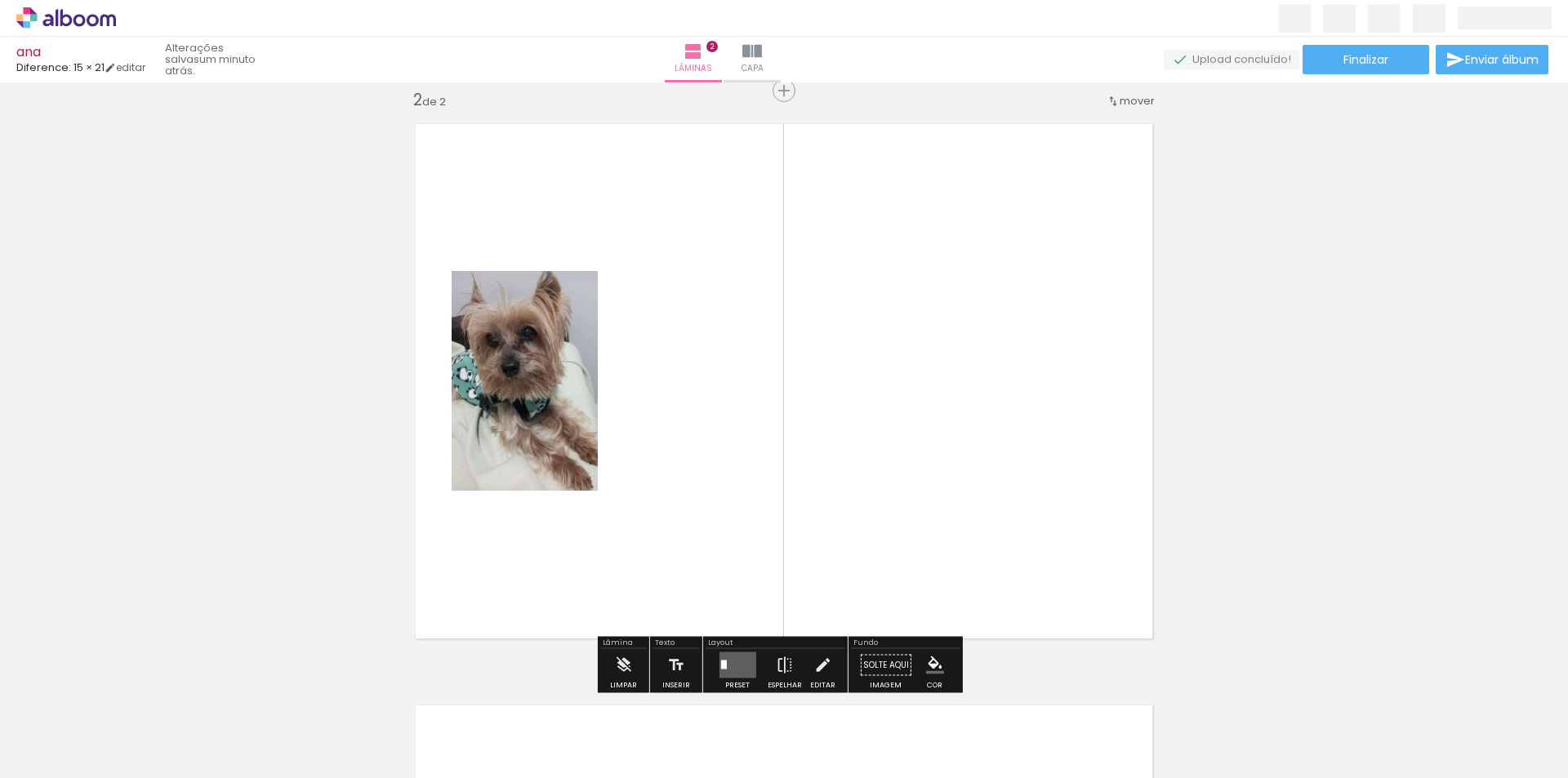
scroll to position [602, 0]
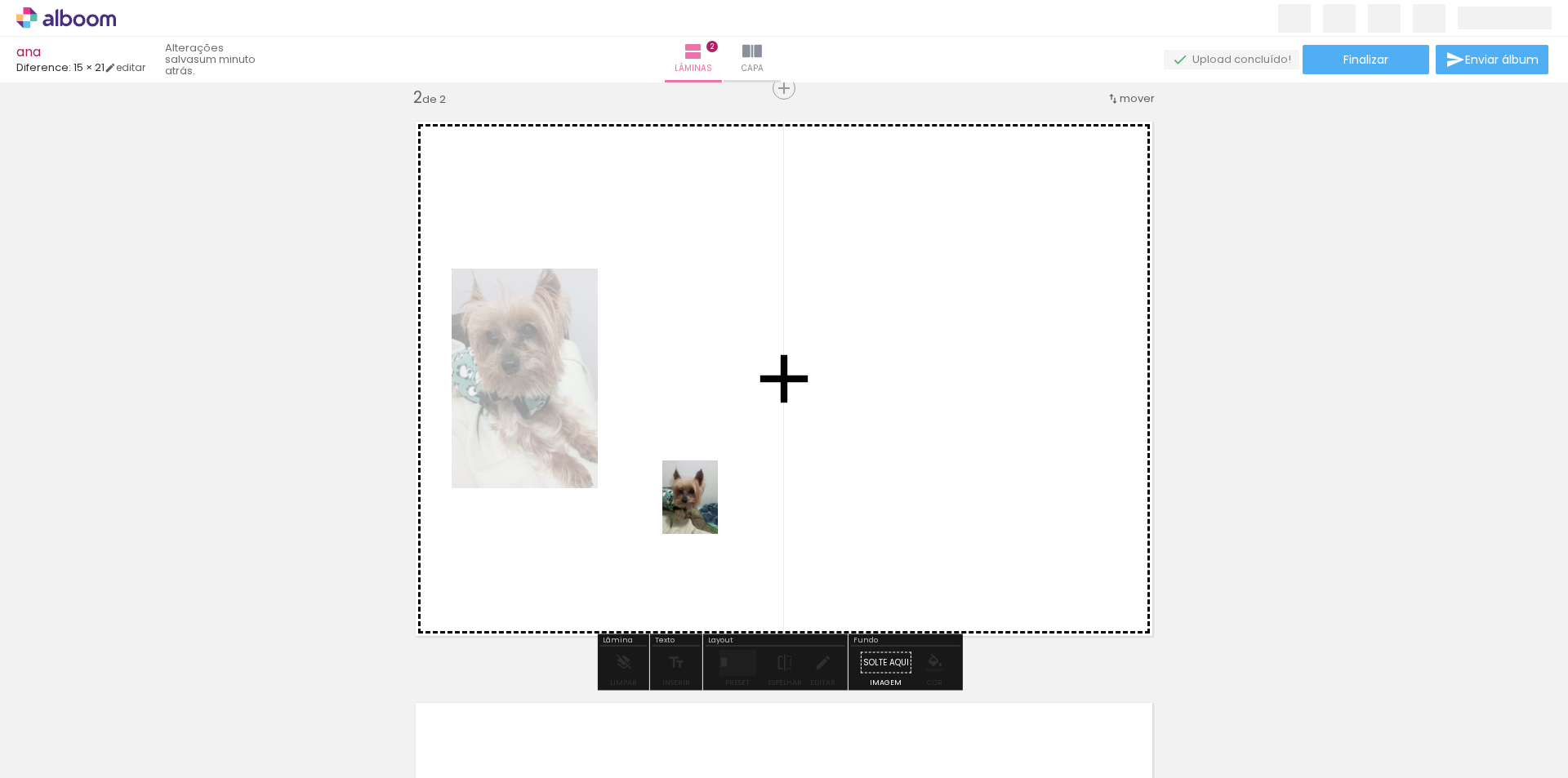
drag, startPoint x: 628, startPoint y: 746, endPoint x: 751, endPoint y: 475, distance: 297.6
click at [732, 474] on quentale-workspace at bounding box center [784, 389] width 1568 height 778
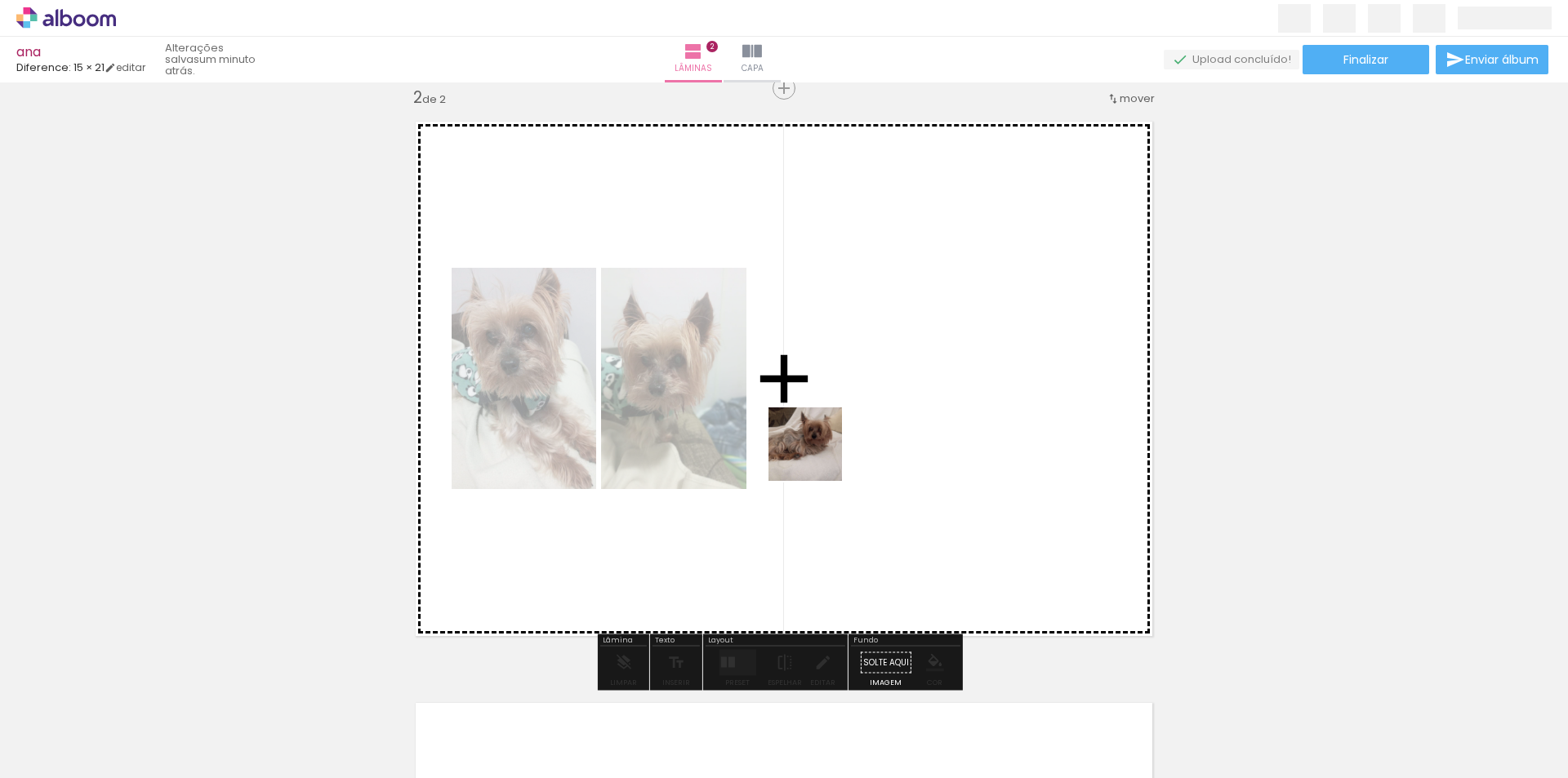
drag, startPoint x: 733, startPoint y: 728, endPoint x: 817, endPoint y: 453, distance: 287.5
click at [817, 453] on quentale-workspace at bounding box center [784, 389] width 1568 height 778
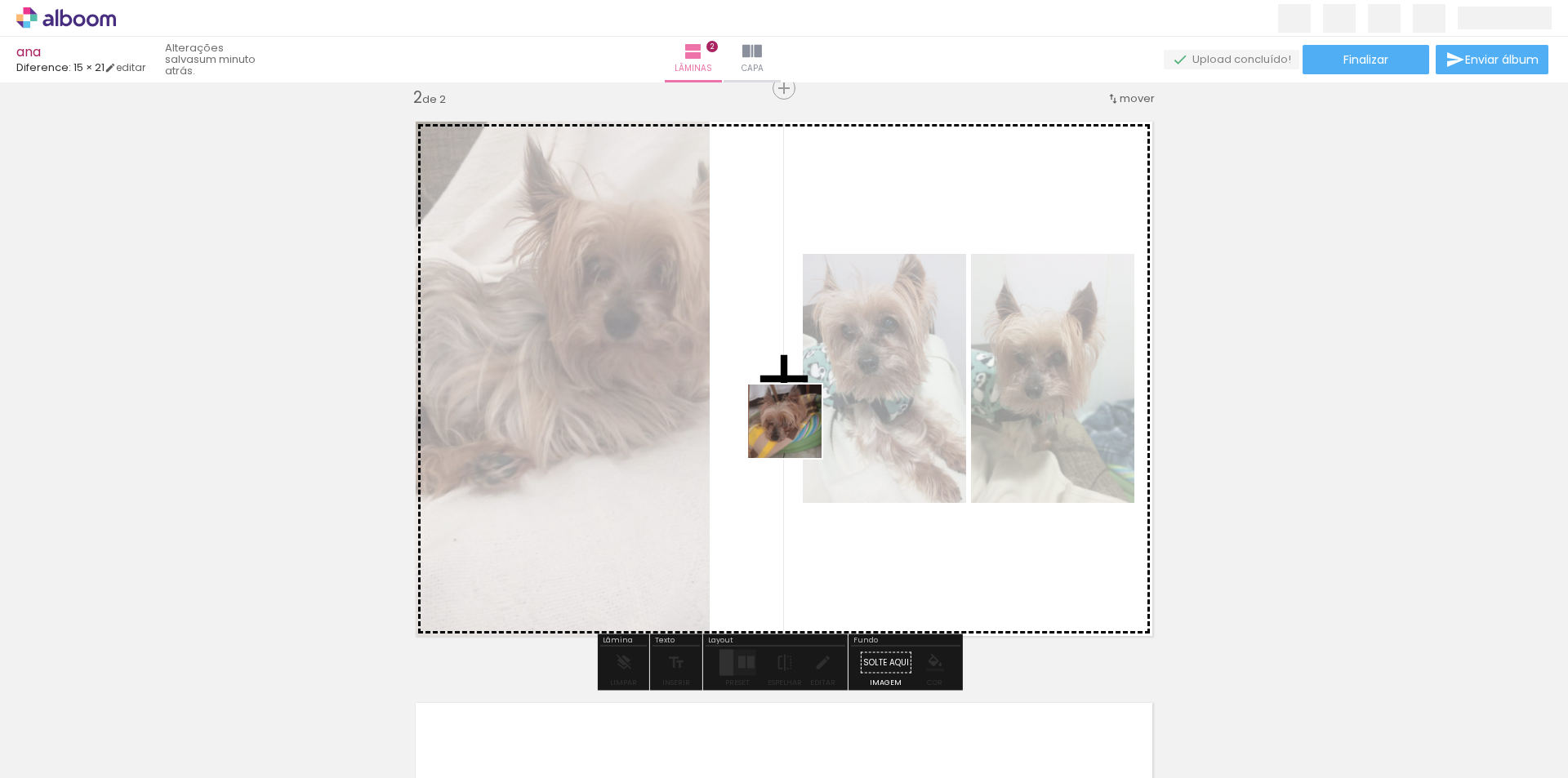
drag, startPoint x: 811, startPoint y: 734, endPoint x: 794, endPoint y: 418, distance: 316.5
click at [794, 418] on quentale-workspace at bounding box center [784, 389] width 1568 height 778
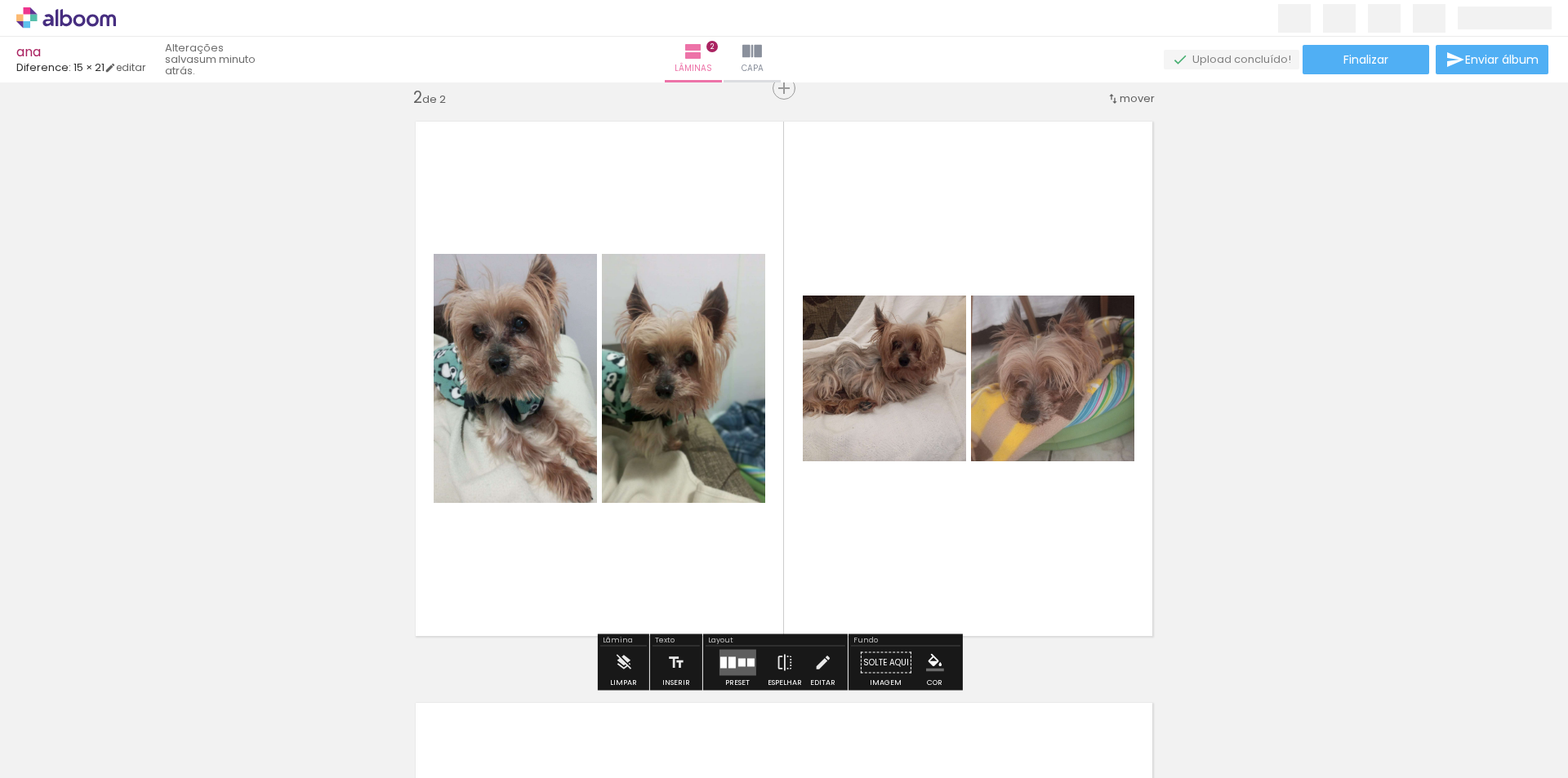
click at [720, 651] on quentale-layouter at bounding box center [737, 663] width 36 height 26
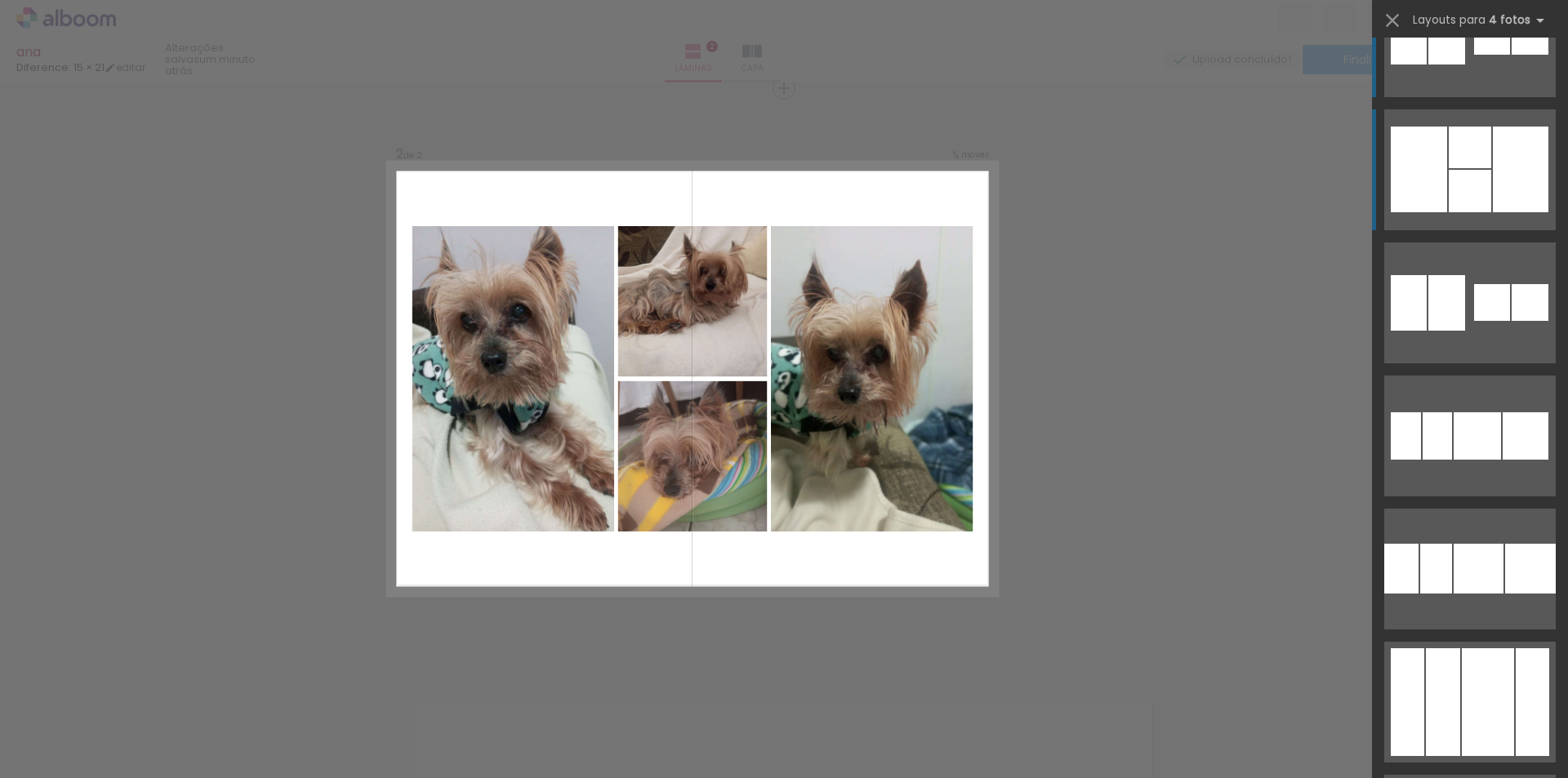
scroll to position [163, 0]
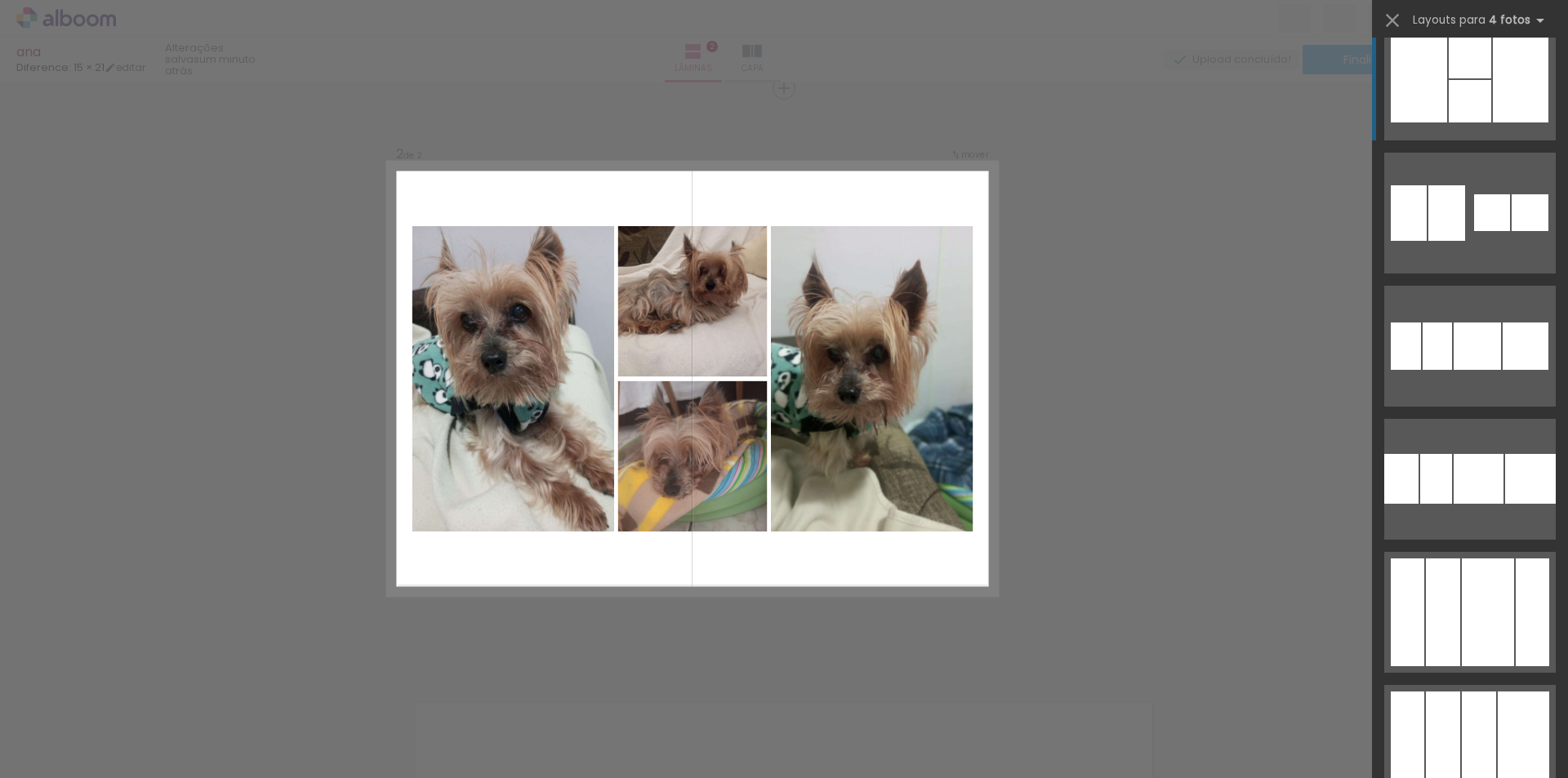
click at [1452, 64] on div at bounding box center [1470, 57] width 42 height 42
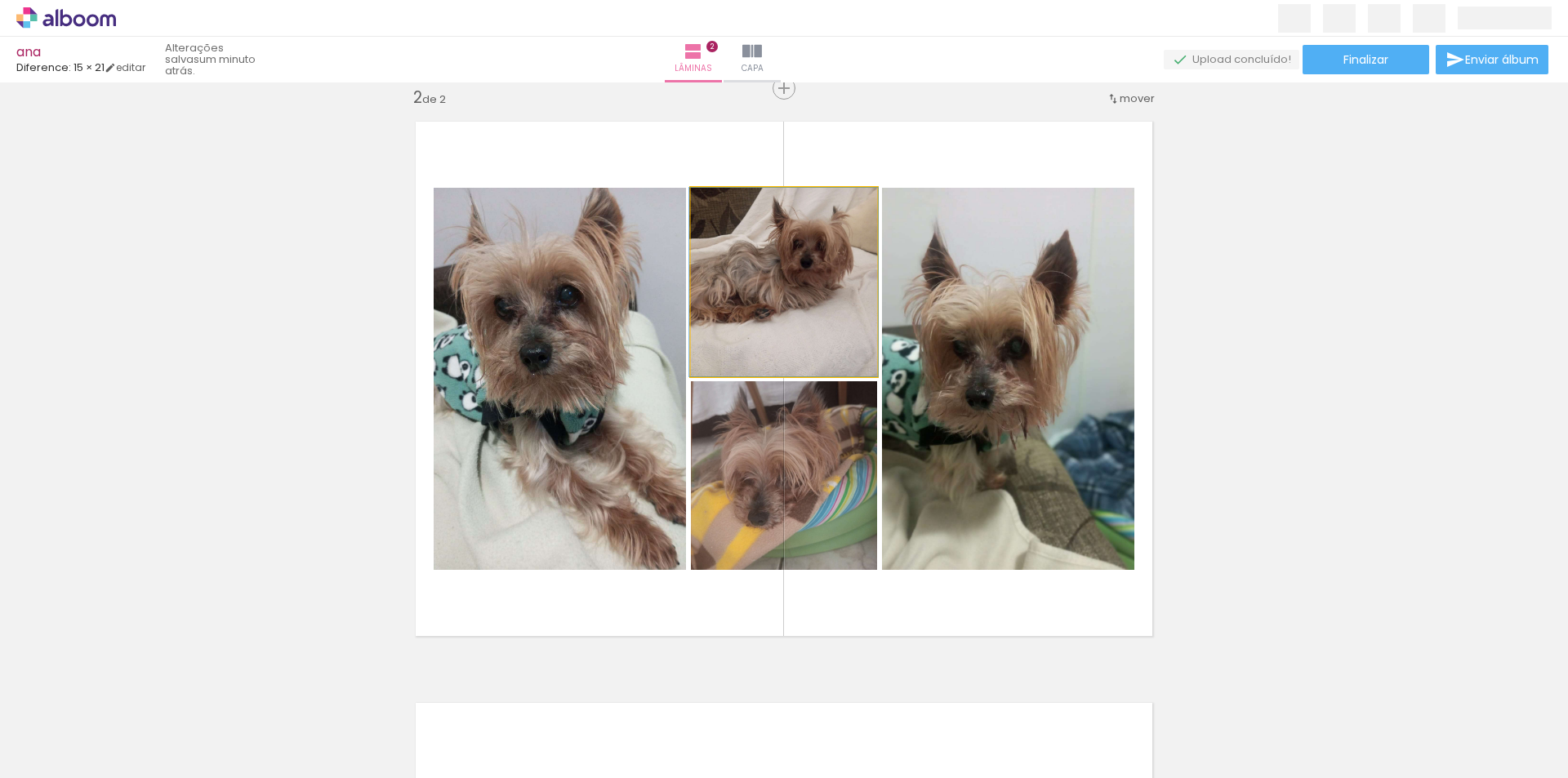
click at [730, 319] on quentale-photo at bounding box center [784, 282] width 186 height 189
click at [745, 496] on quentale-photo at bounding box center [784, 476] width 186 height 189
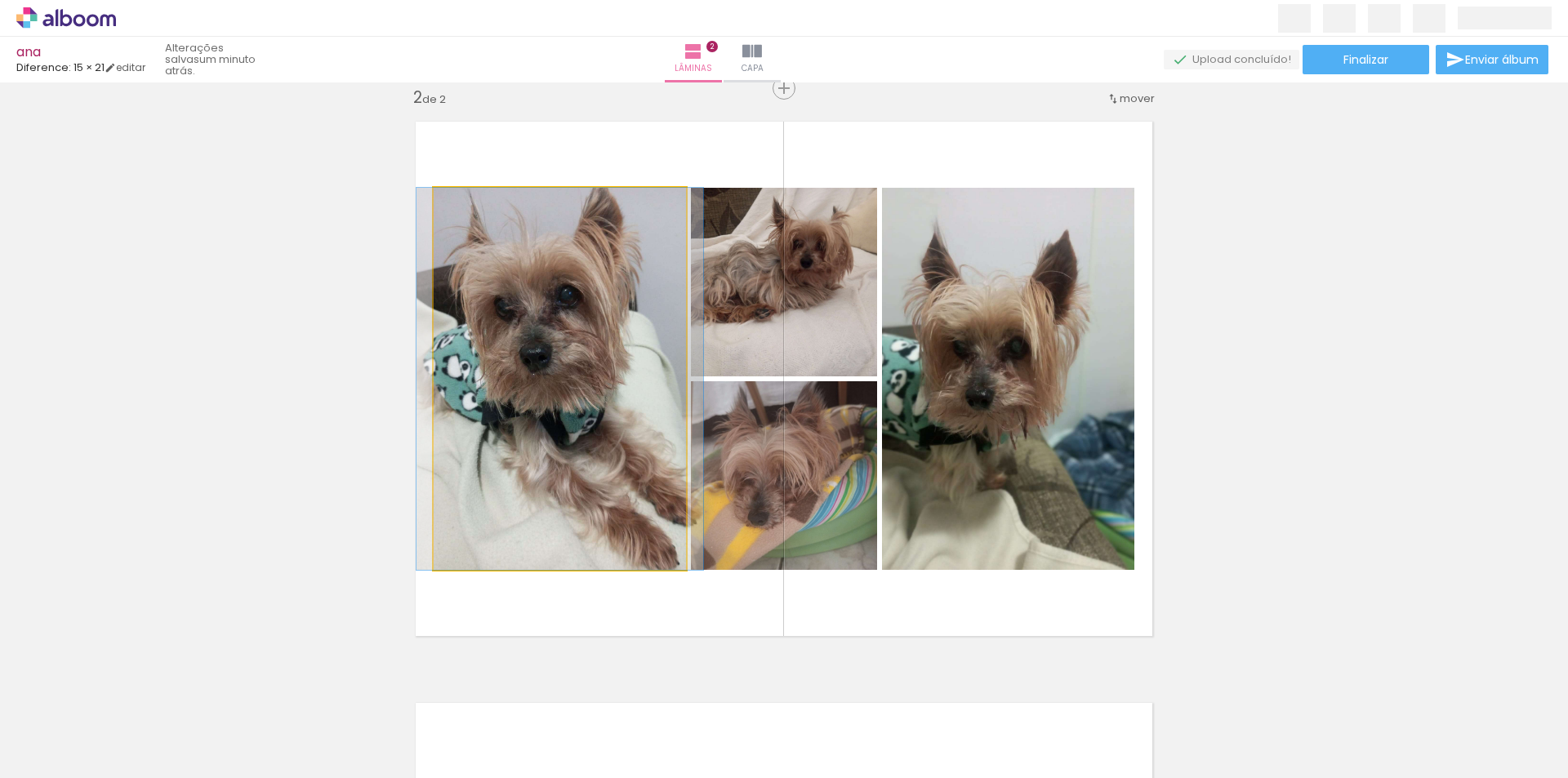
click at [509, 435] on quentale-photo at bounding box center [559, 379] width 252 height 382
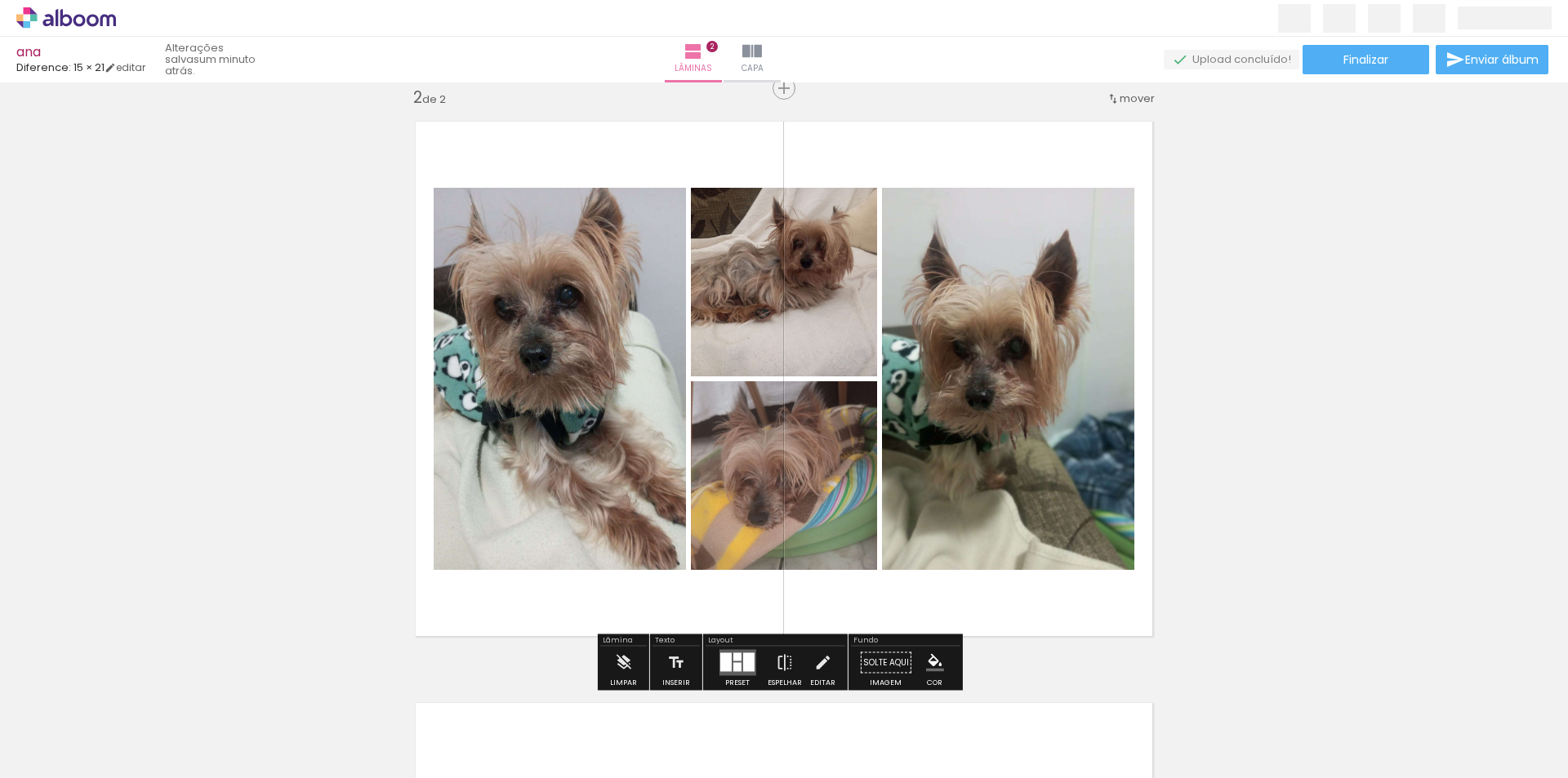
click at [509, 435] on quentale-photo at bounding box center [559, 379] width 252 height 382
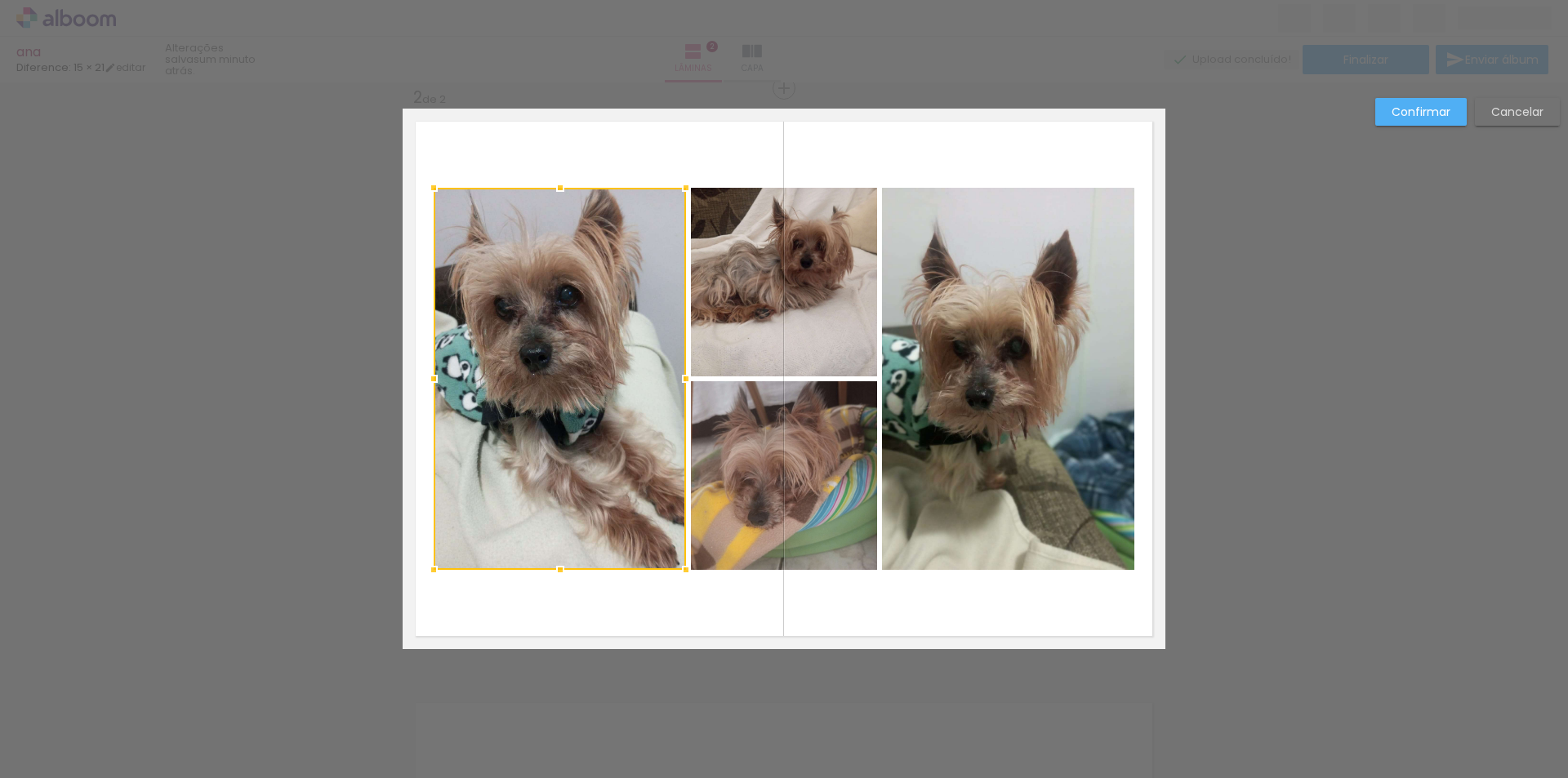
drag, startPoint x: 539, startPoint y: 354, endPoint x: 596, endPoint y: 353, distance: 57.0
click at [546, 353] on div at bounding box center [559, 379] width 252 height 382
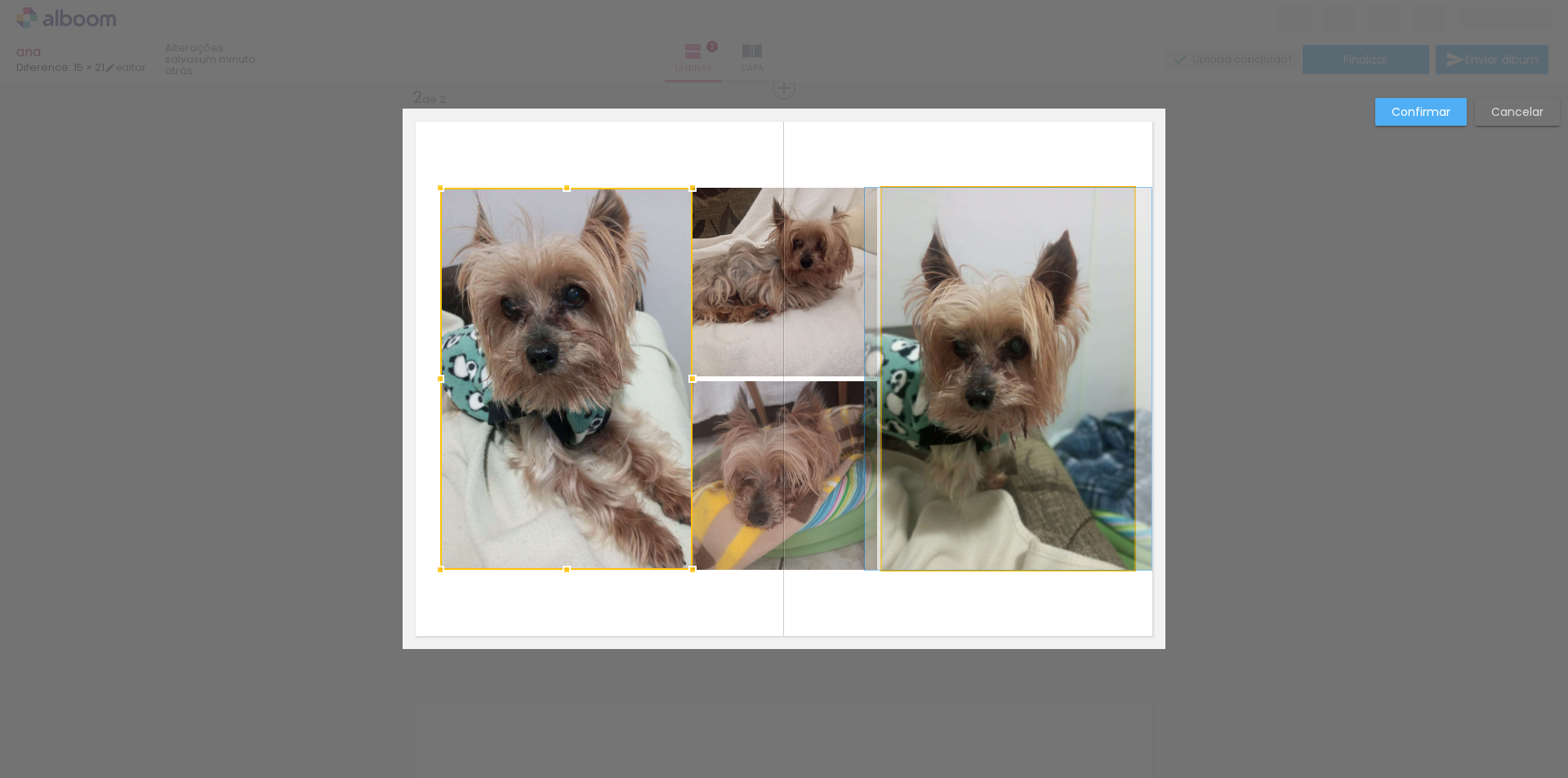
click at [1122, 370] on quentale-photo at bounding box center [1008, 379] width 252 height 382
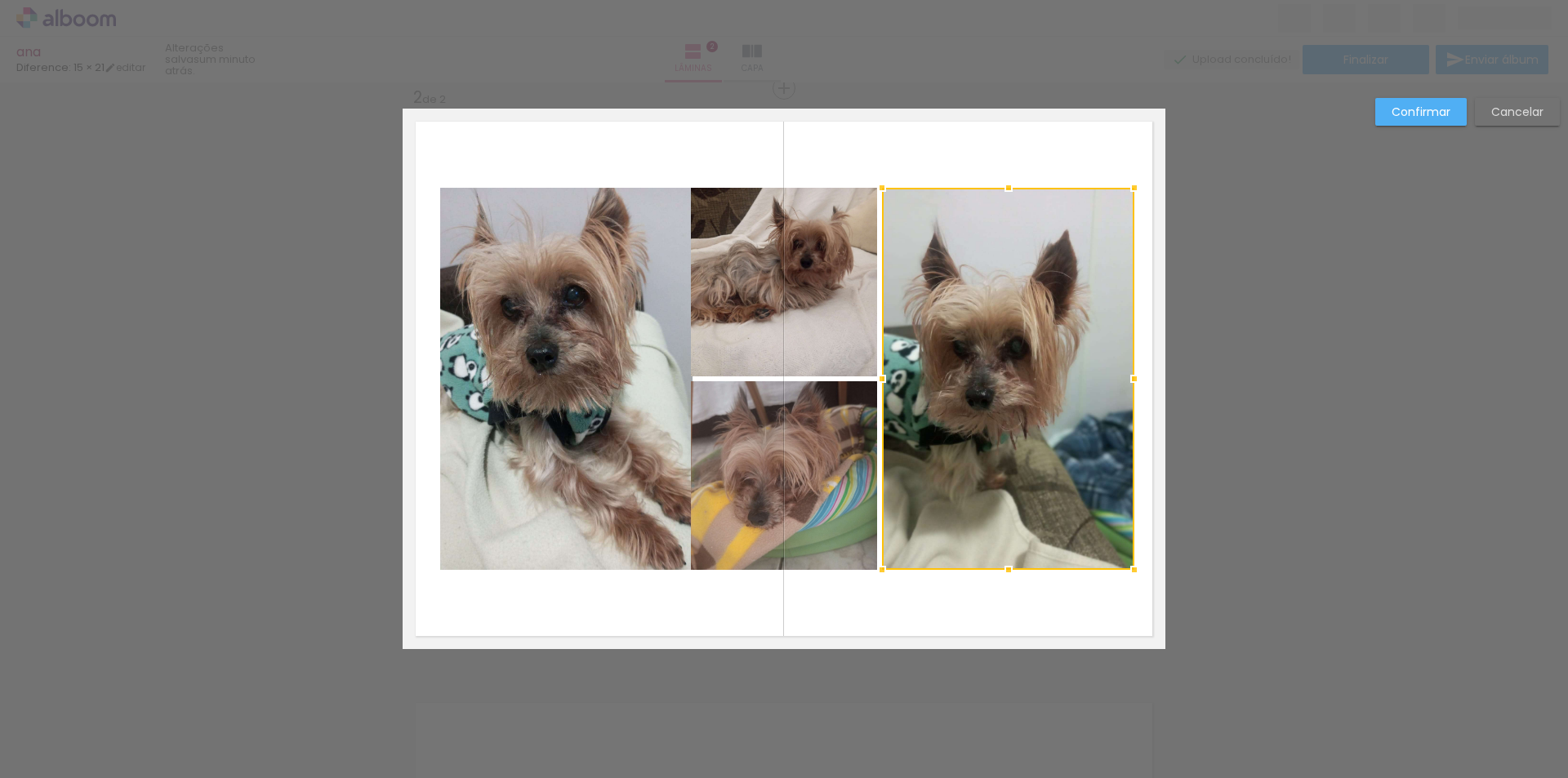
click at [0, 0] on slot "Cancelar" at bounding box center [0, 0] width 0 height 0
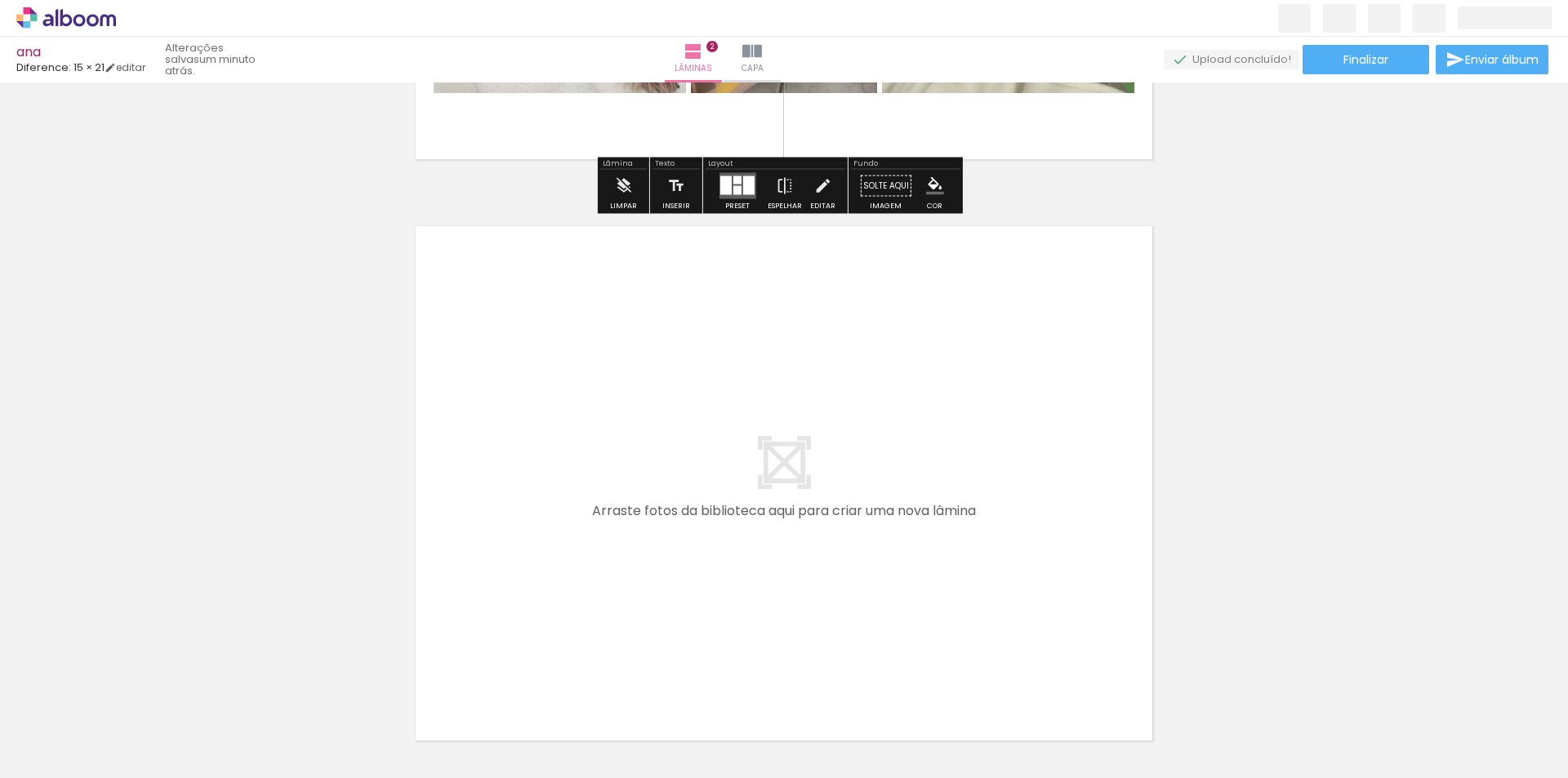
scroll to position [1174, 0]
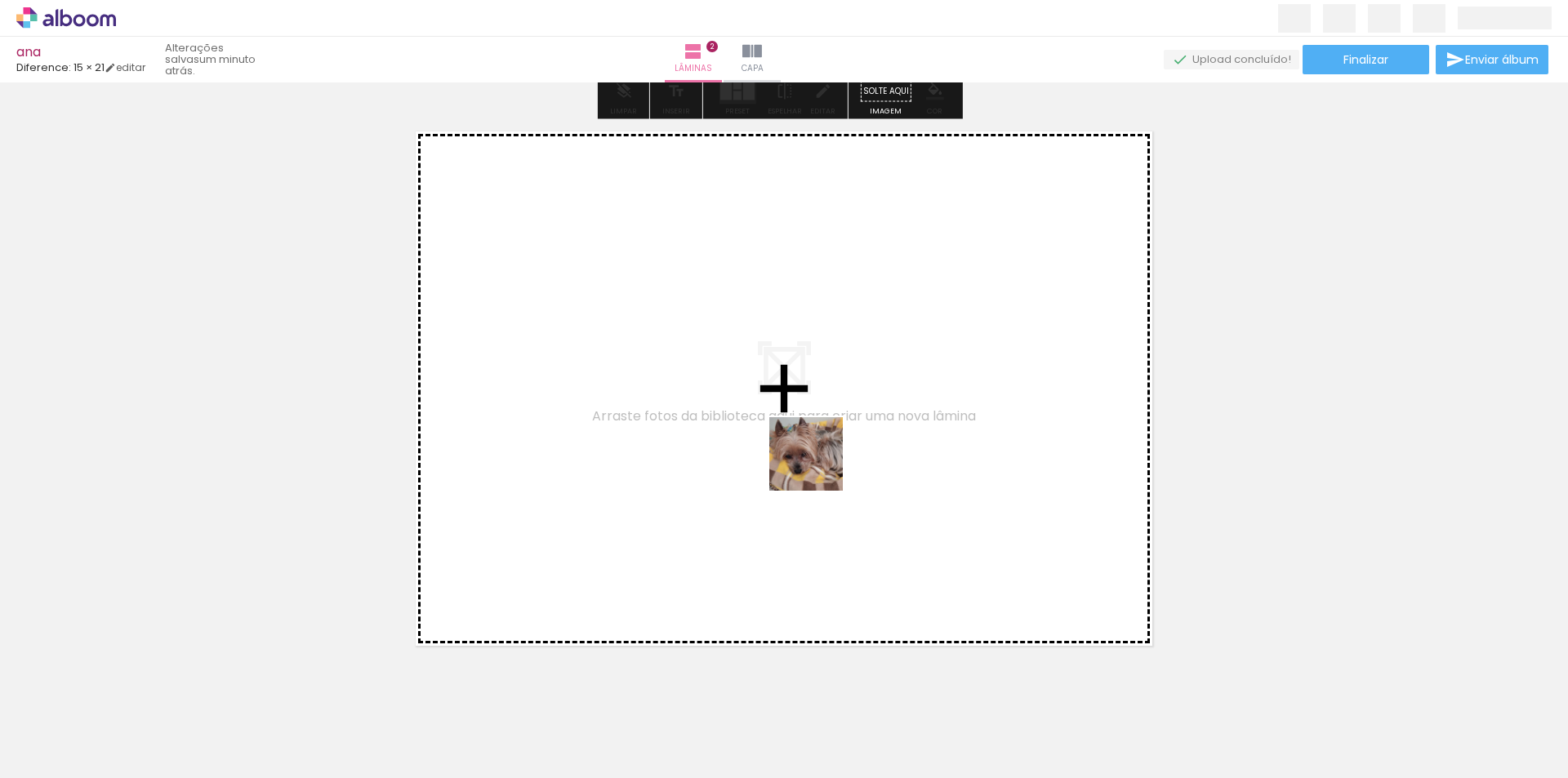
drag, startPoint x: 910, startPoint y: 752, endPoint x: 788, endPoint y: 364, distance: 406.7
click at [788, 364] on quentale-workspace at bounding box center [784, 389] width 1568 height 778
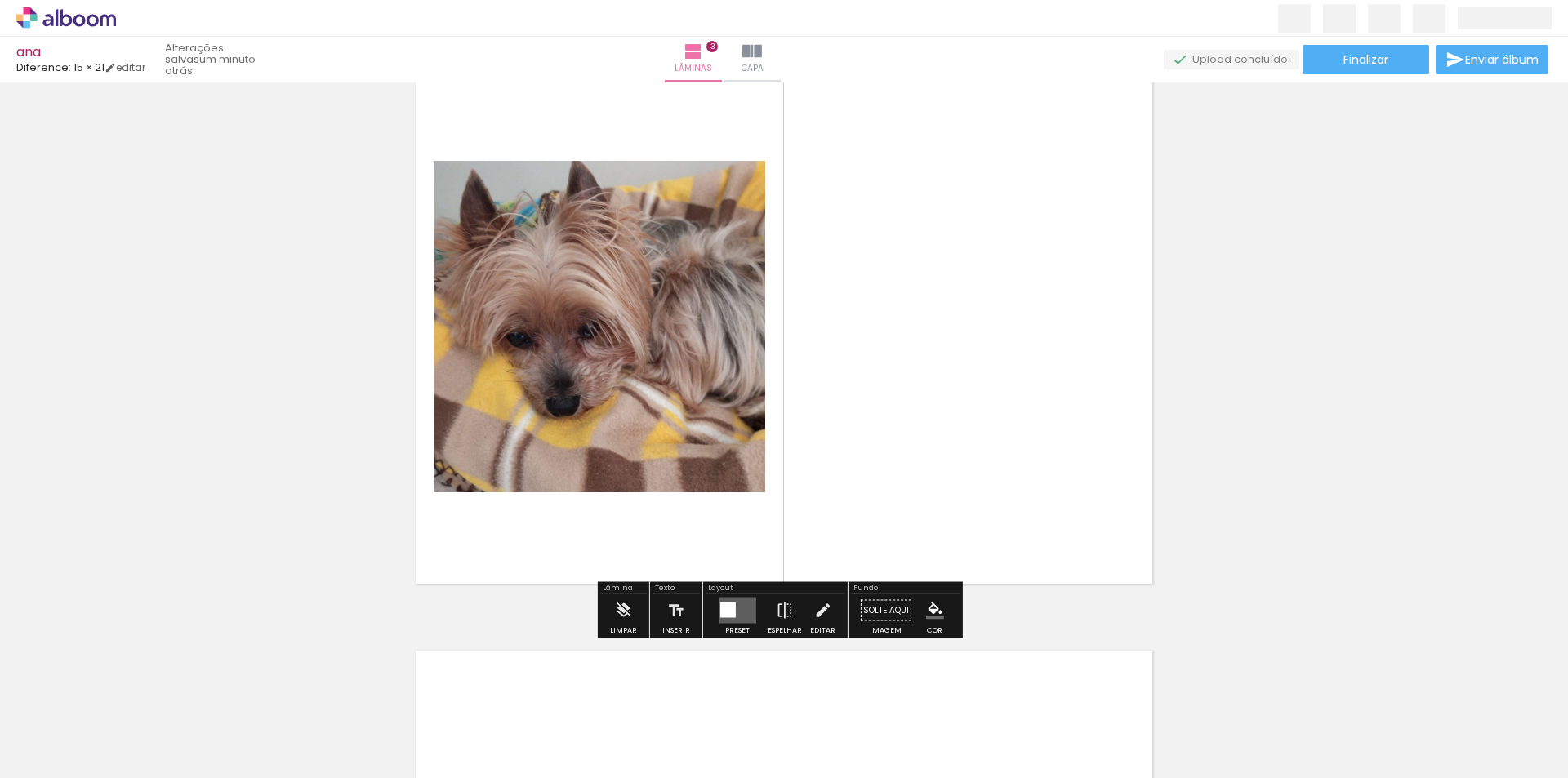
scroll to position [1266, 0]
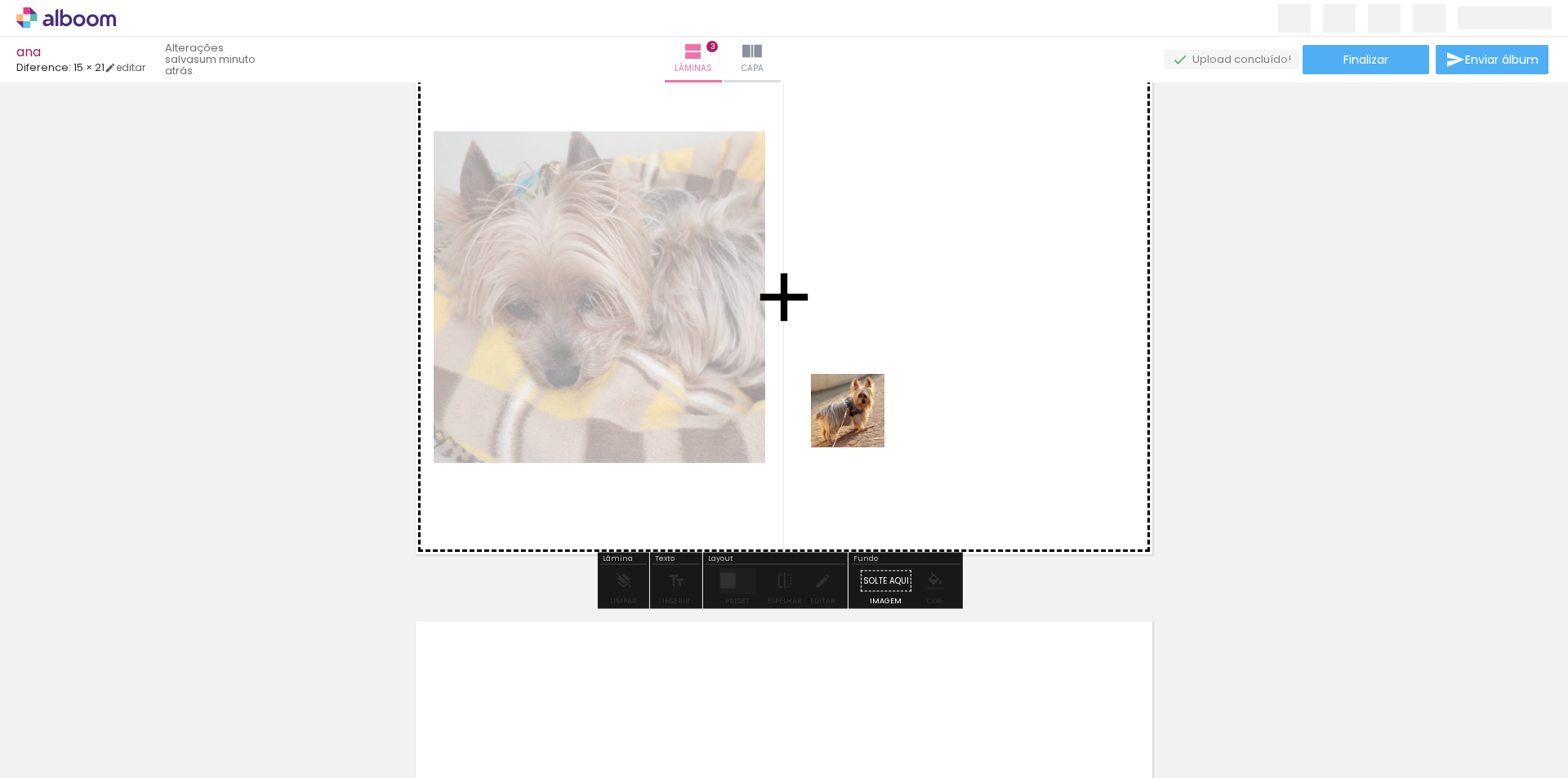
drag, startPoint x: 1002, startPoint y: 732, endPoint x: 1073, endPoint y: 567, distance: 179.6
click at [787, 307] on quentale-workspace at bounding box center [784, 389] width 1568 height 778
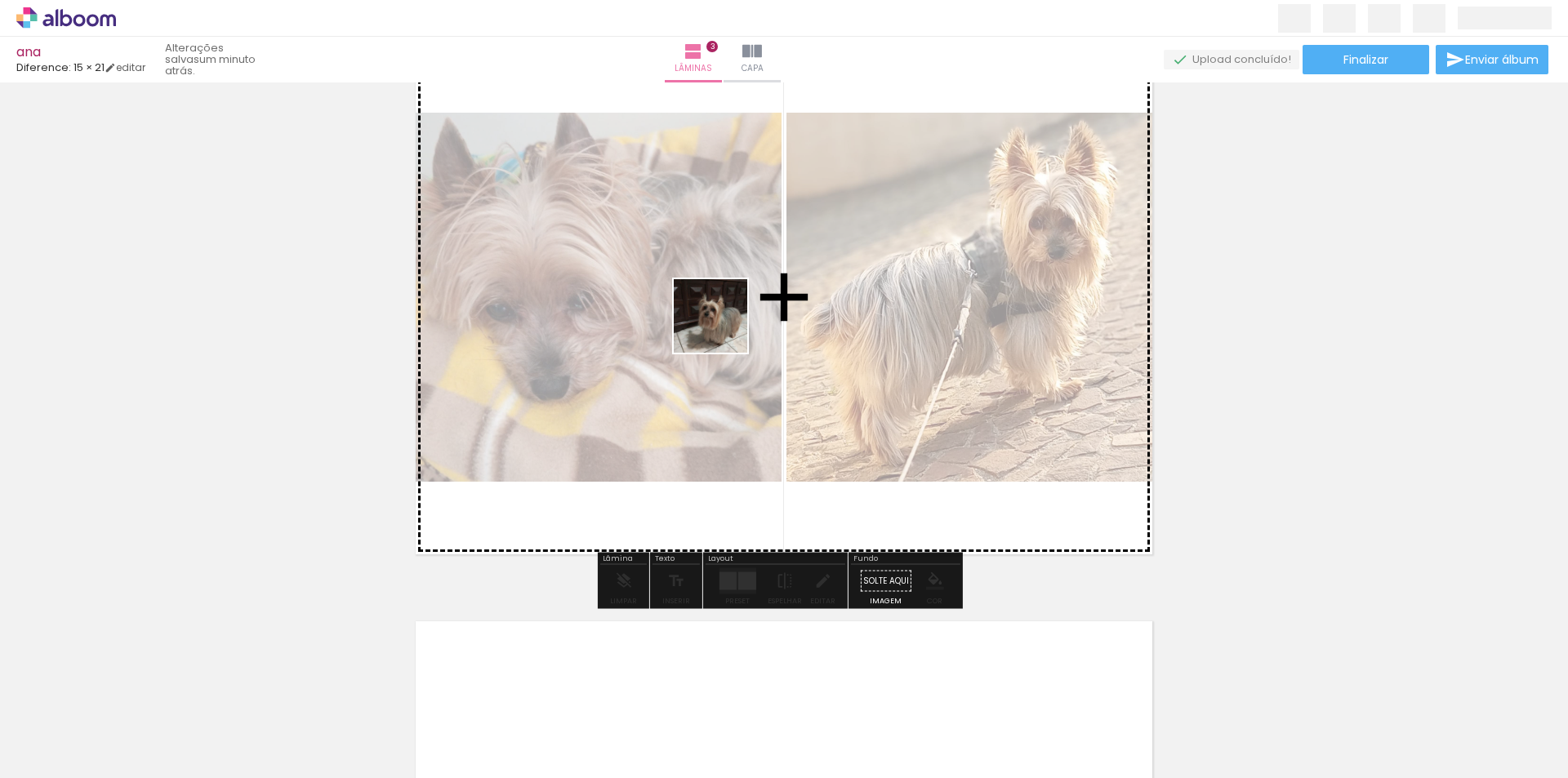
drag, startPoint x: 1077, startPoint y: 712, endPoint x: 1067, endPoint y: 521, distance: 191.3
click at [719, 321] on quentale-workspace at bounding box center [784, 389] width 1568 height 778
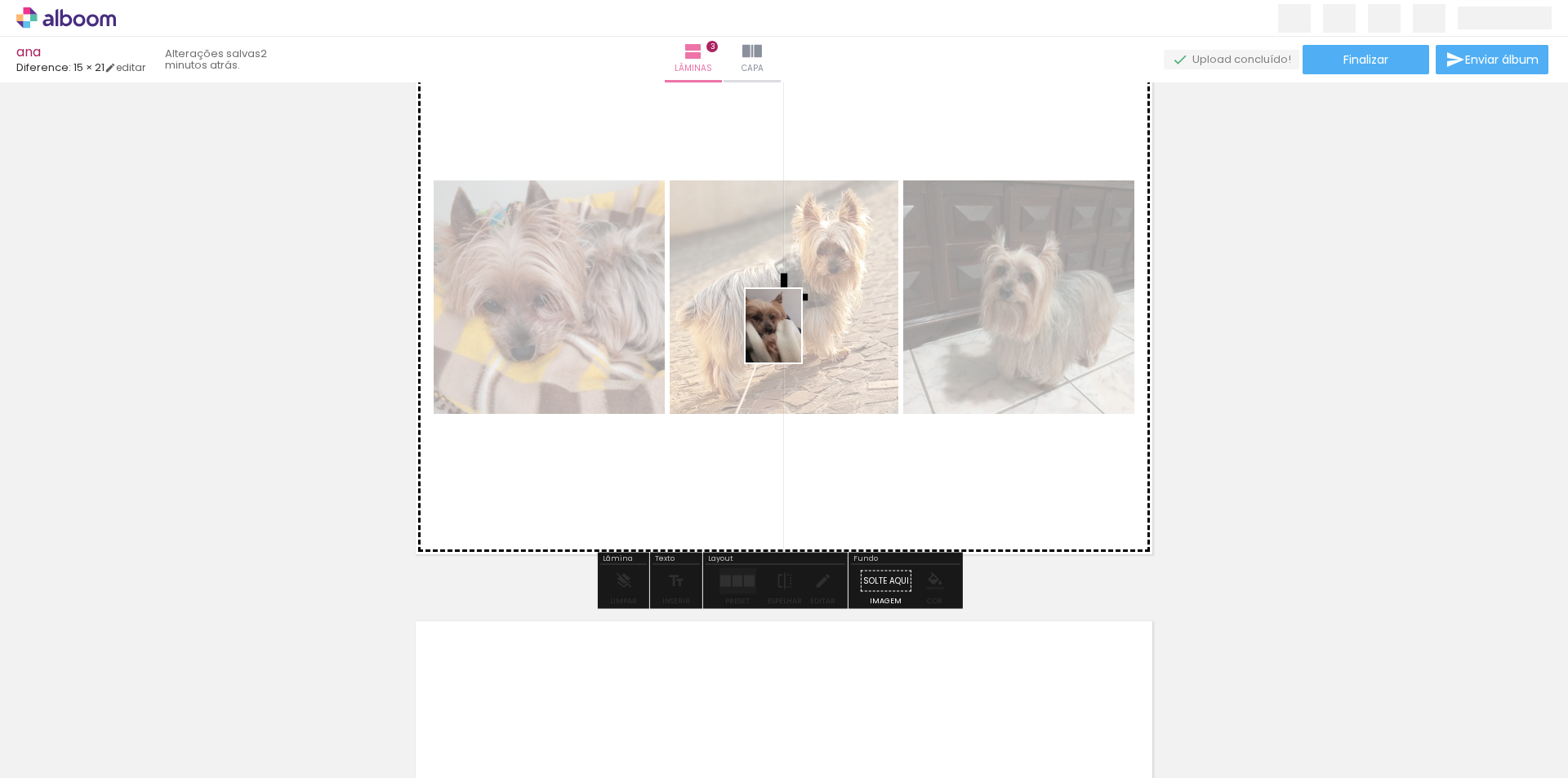
drag, startPoint x: 1168, startPoint y: 727, endPoint x: 795, endPoint y: 338, distance: 538.9
click at [795, 338] on quentale-workspace at bounding box center [784, 389] width 1568 height 778
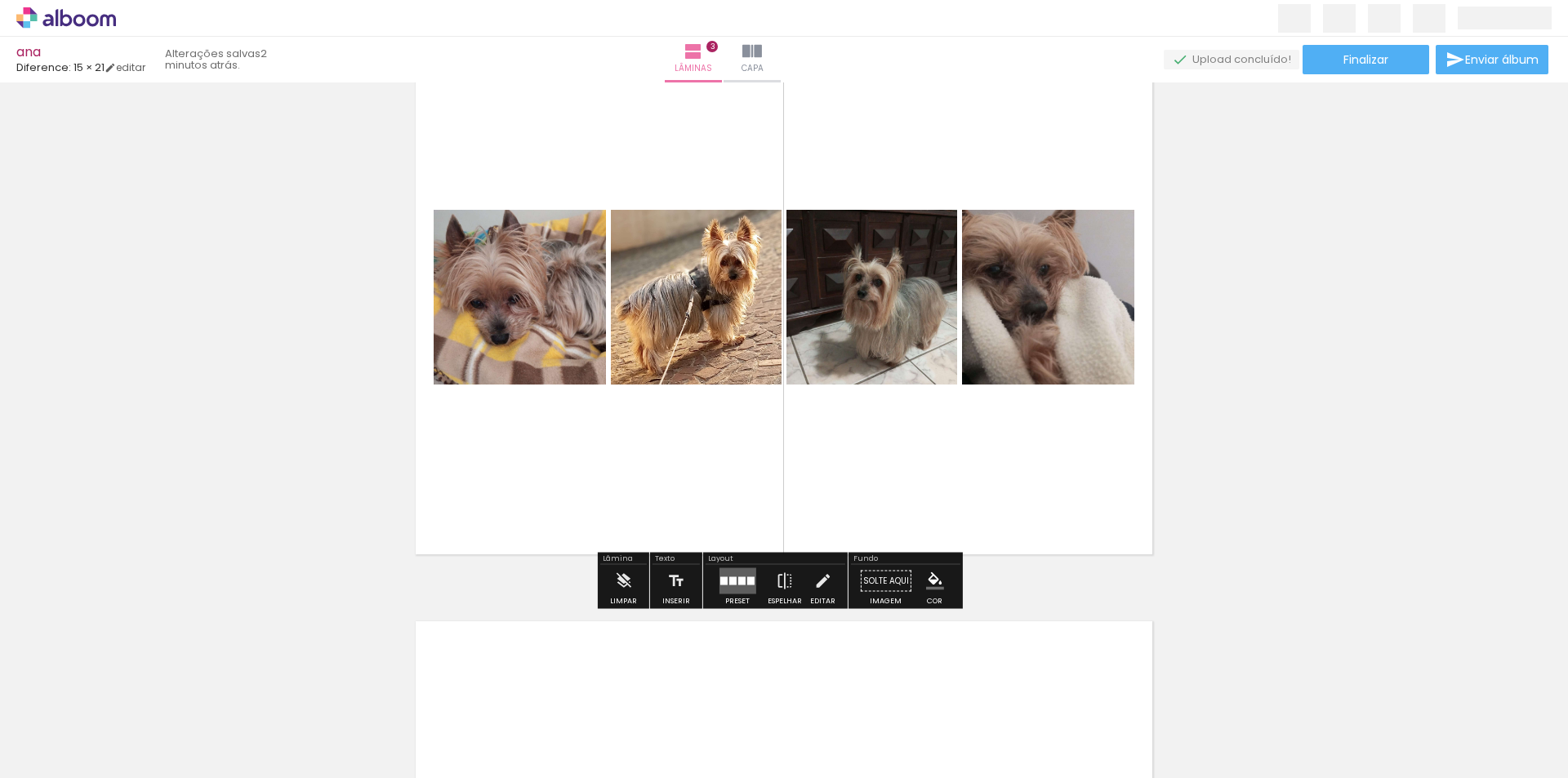
click at [738, 580] on div at bounding box center [741, 580] width 7 height 8
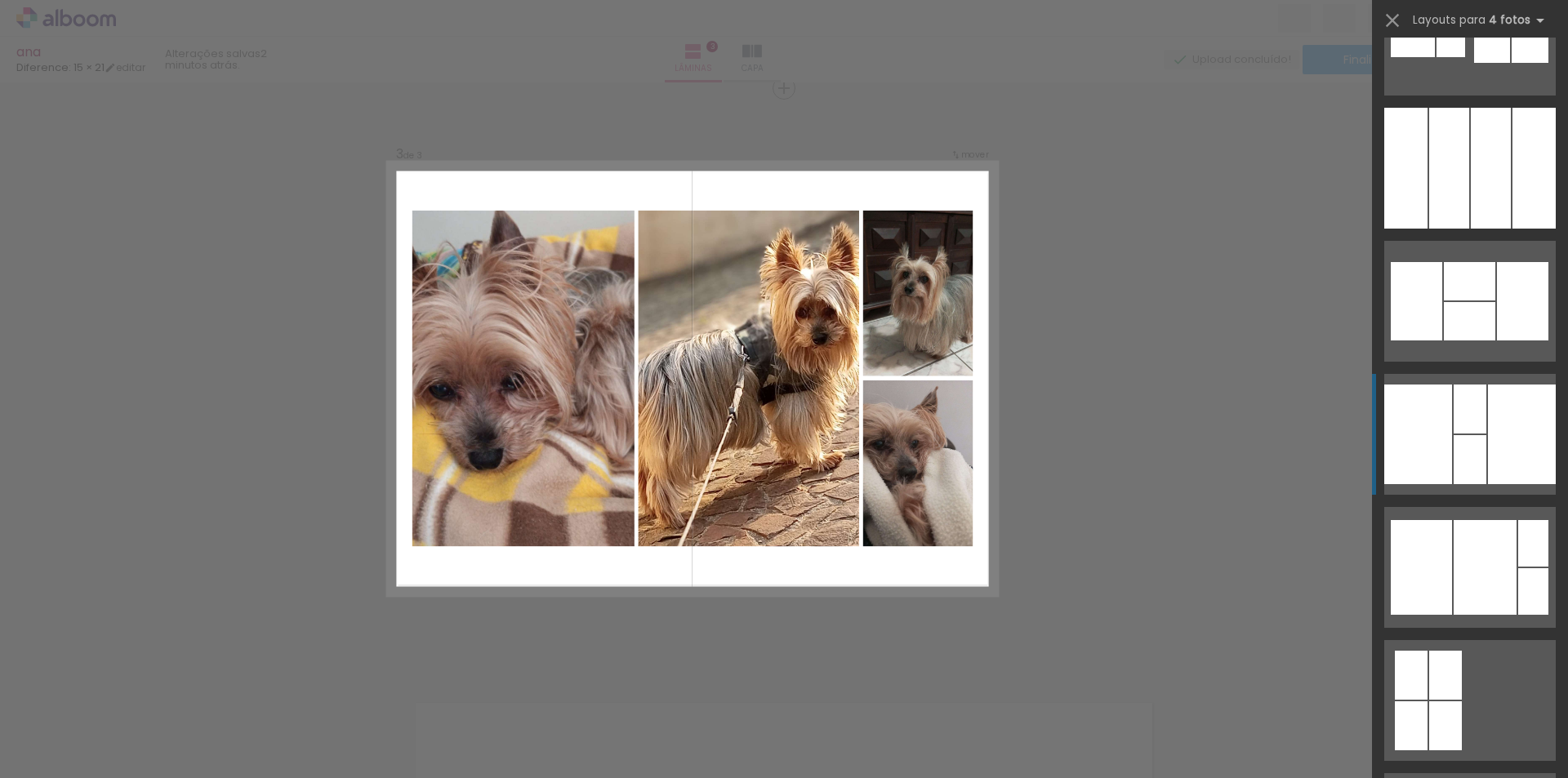
scroll to position [2531, 0]
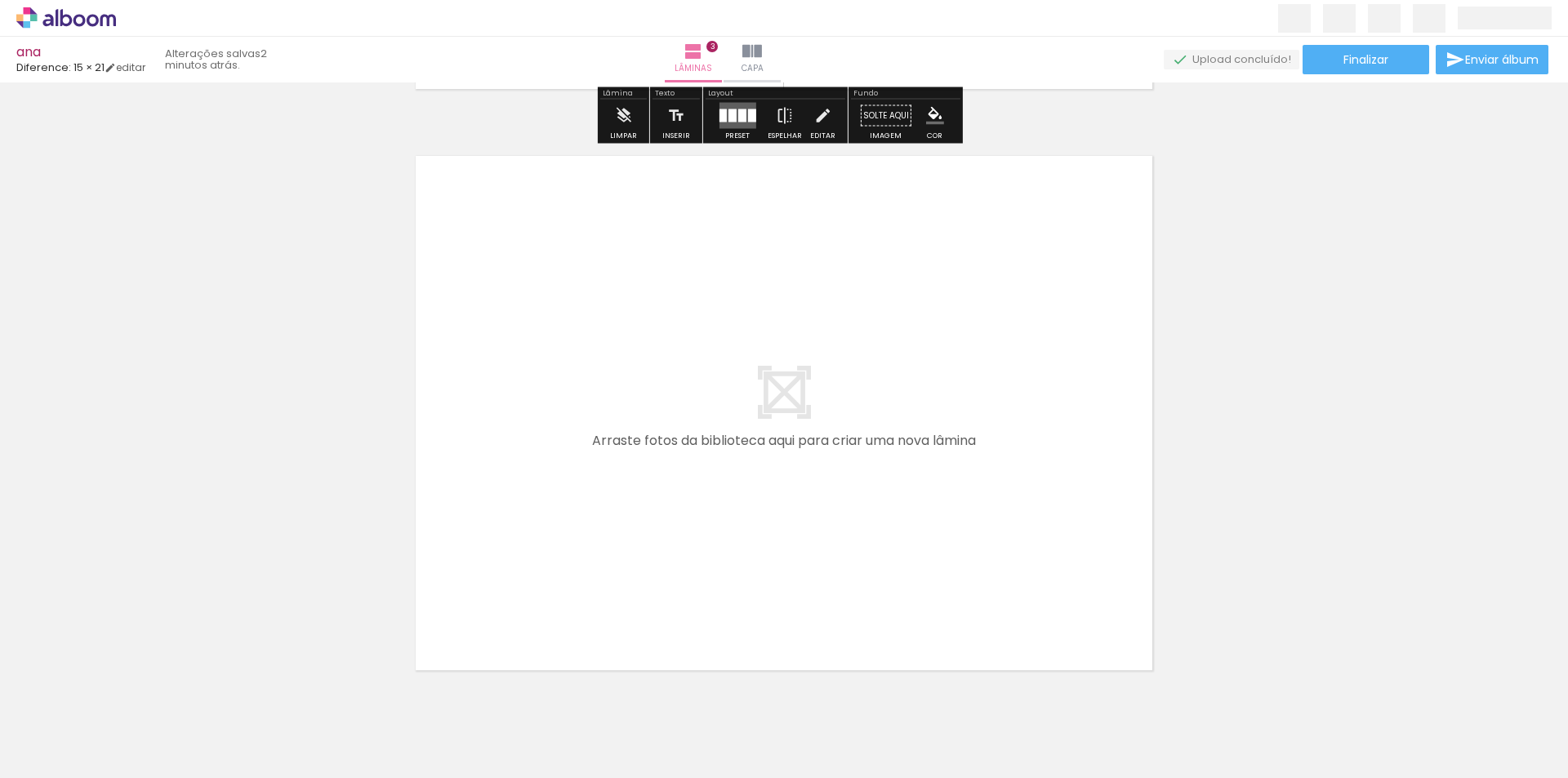
scroll to position [1755, 0]
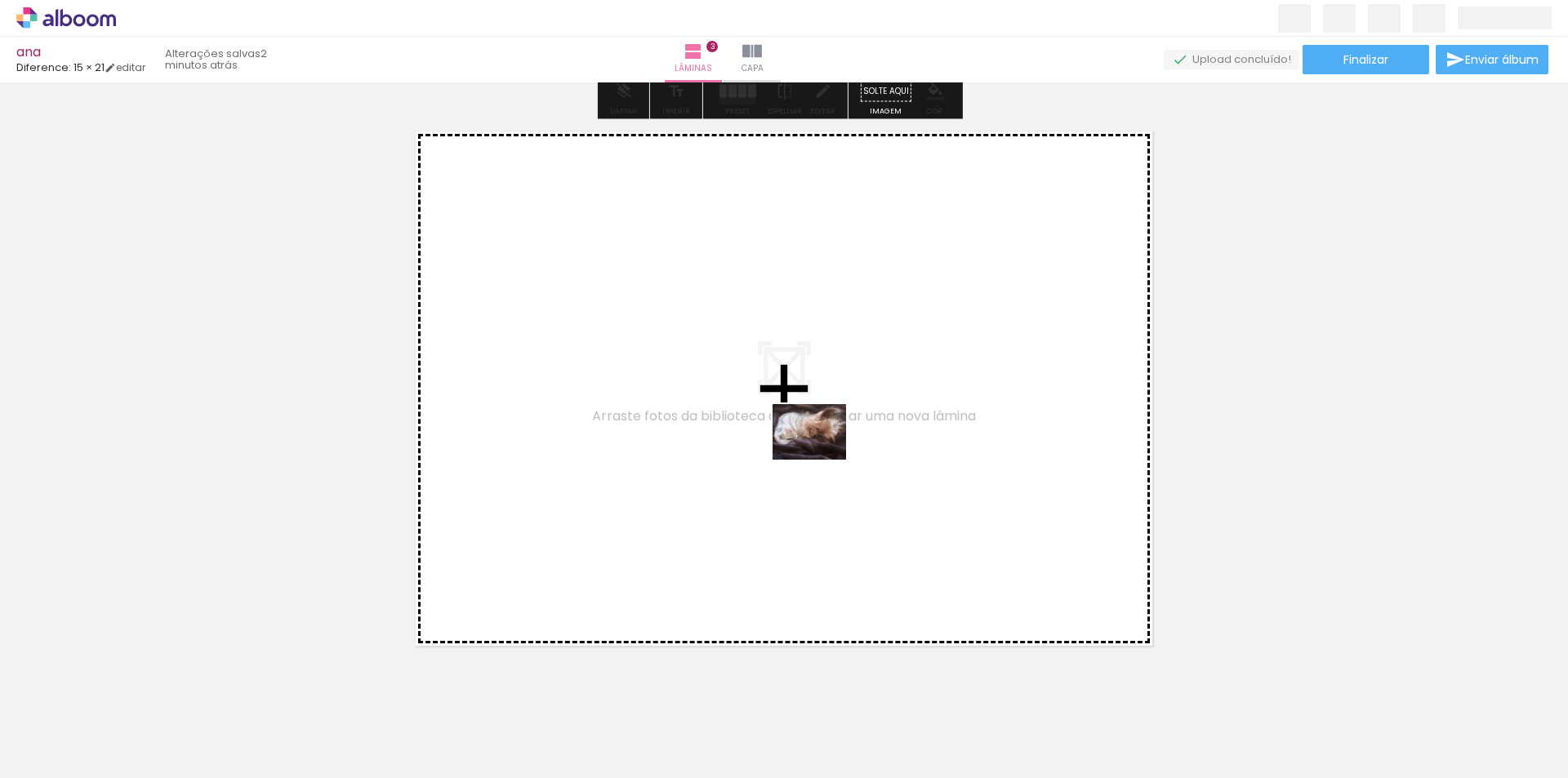
drag, startPoint x: 1226, startPoint y: 729, endPoint x: 1212, endPoint y: 653, distance: 77.3
click at [800, 420] on quentale-workspace at bounding box center [784, 389] width 1568 height 778
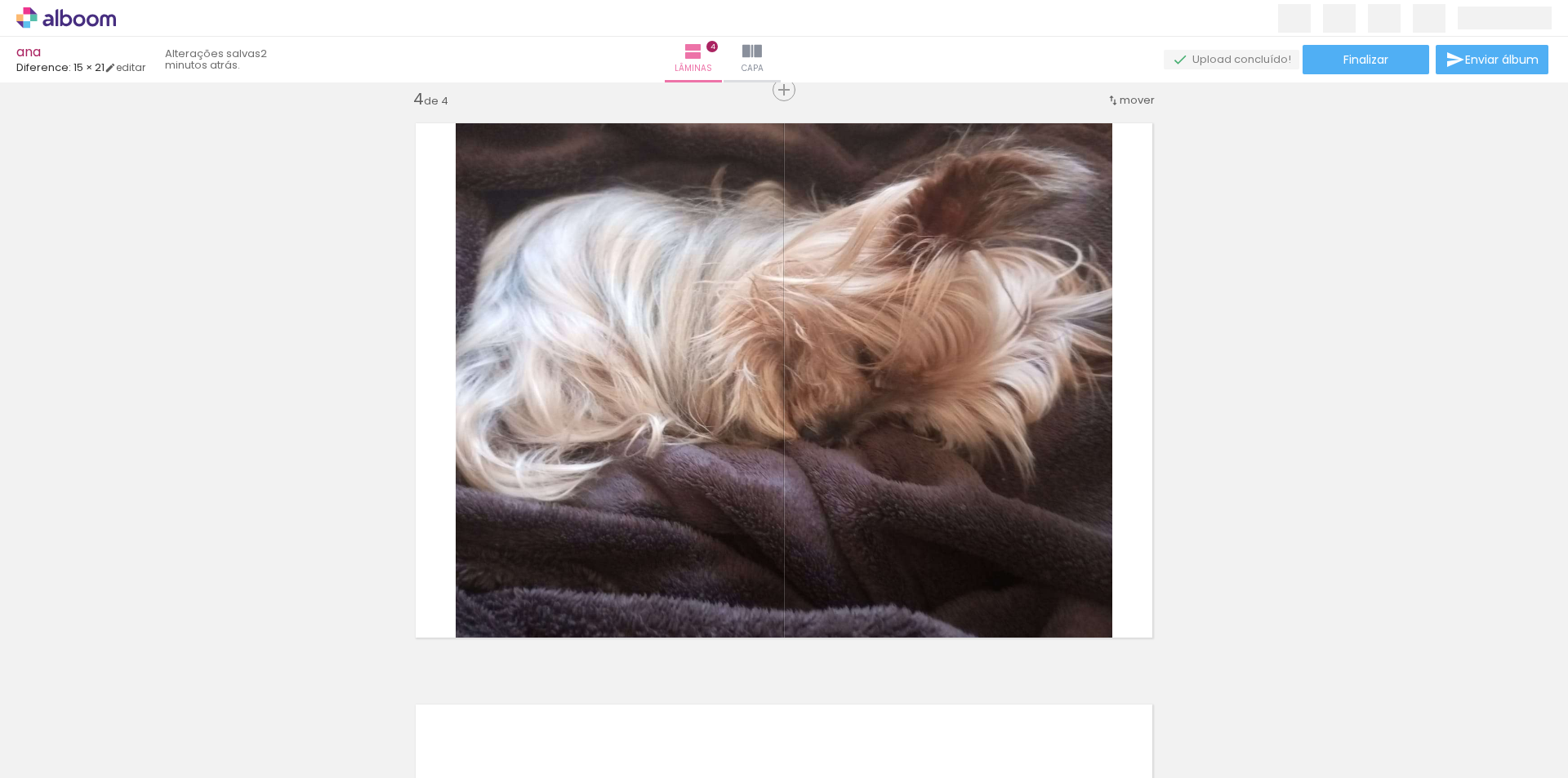
scroll to position [1765, 0]
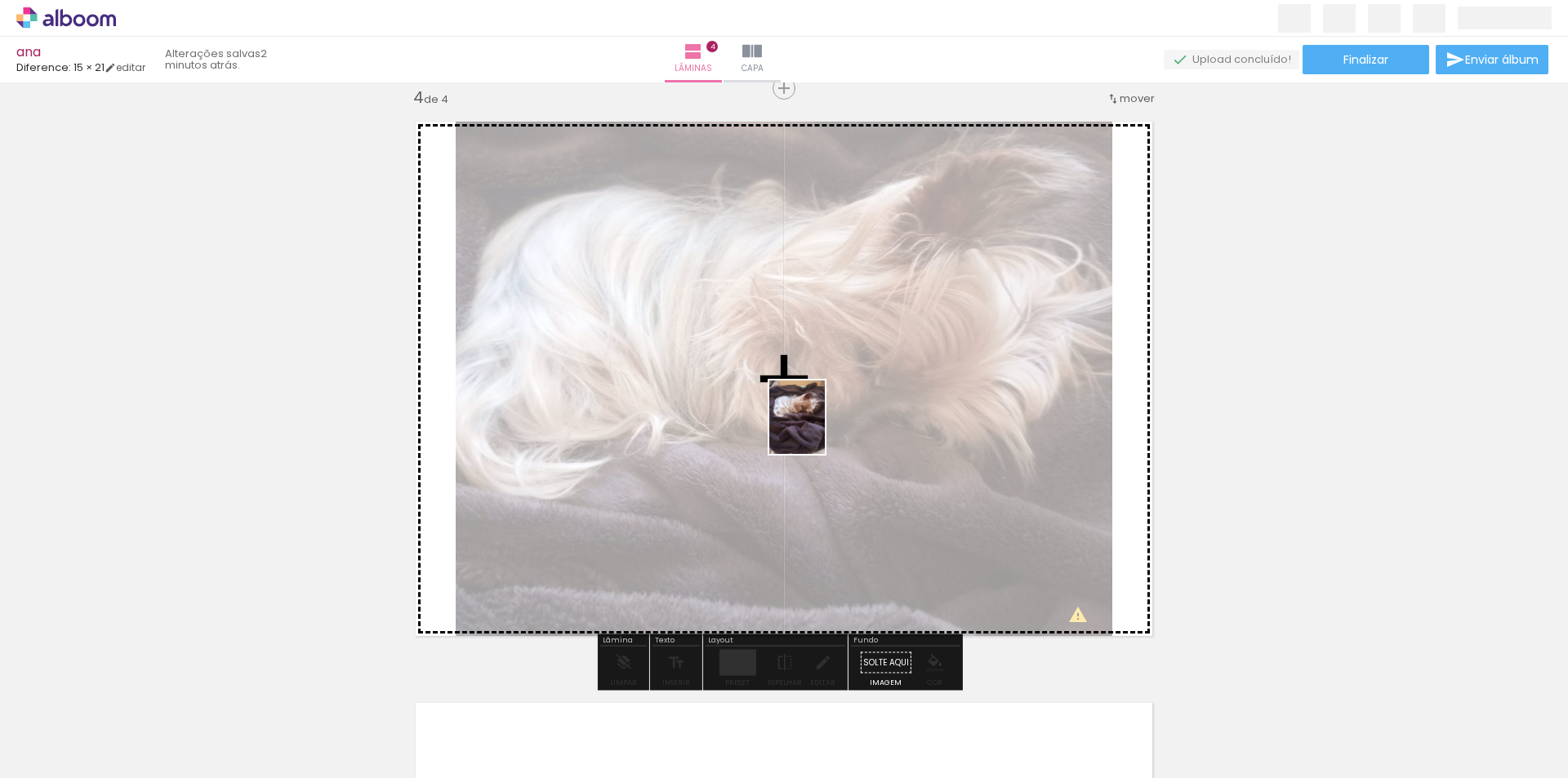
drag, startPoint x: 1333, startPoint y: 729, endPoint x: 818, endPoint y: 430, distance: 595.5
click at [818, 430] on quentale-workspace at bounding box center [784, 389] width 1568 height 778
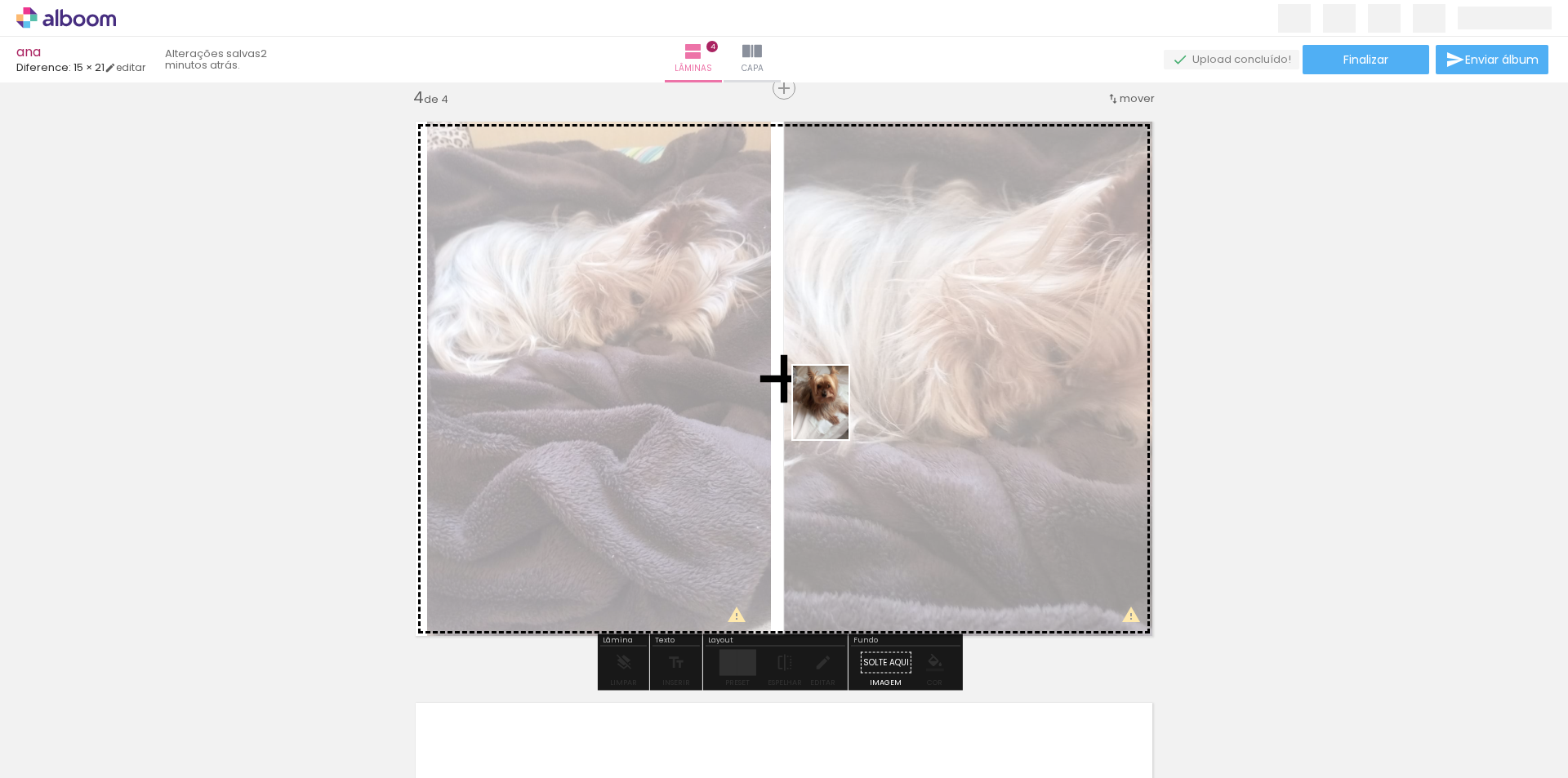
drag, startPoint x: 1435, startPoint y: 737, endPoint x: 830, endPoint y: 410, distance: 687.7
click at [830, 410] on quentale-workspace at bounding box center [784, 389] width 1568 height 778
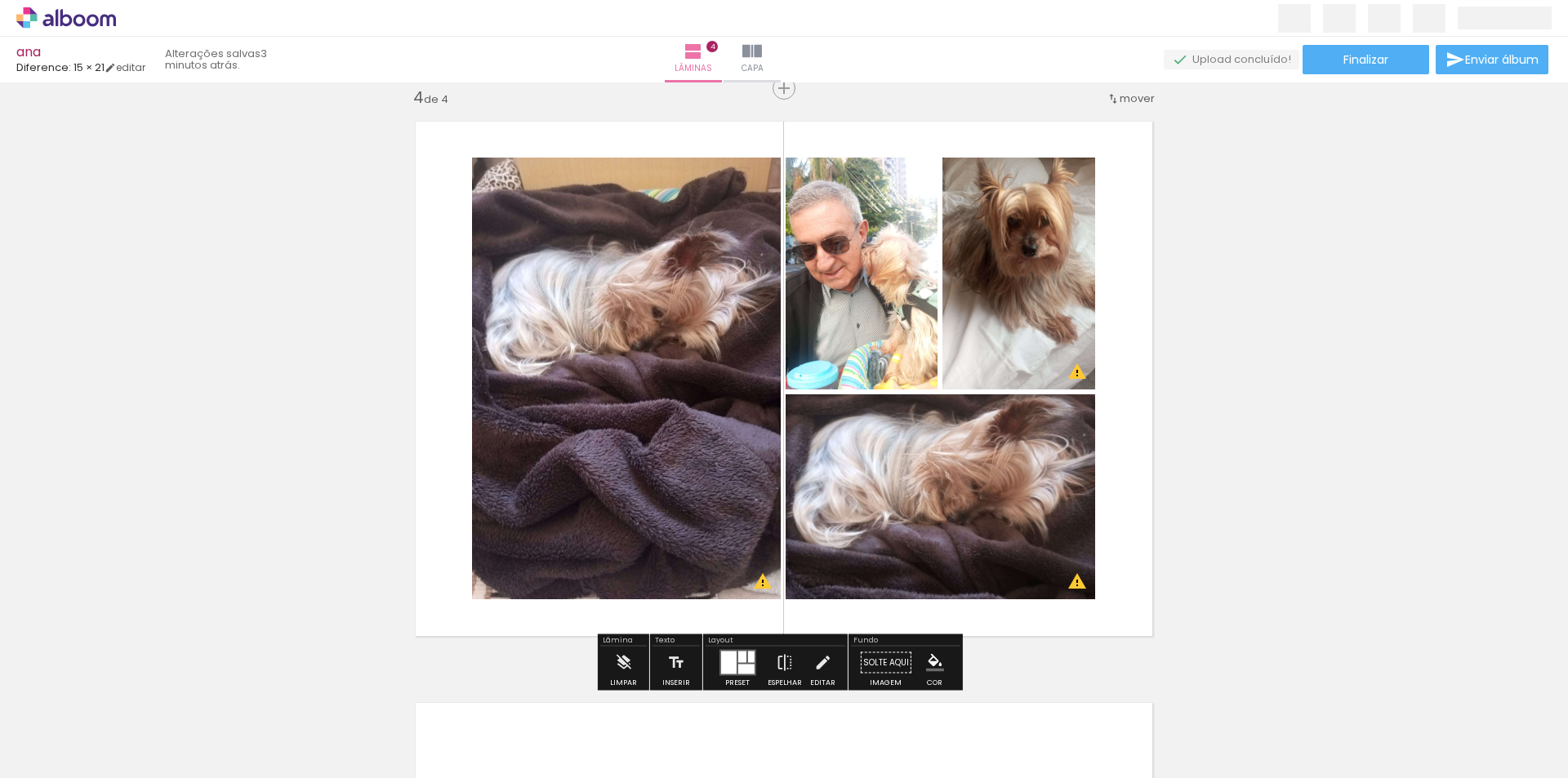
scroll to position [0, 35]
click at [785, 665] on iron-icon at bounding box center [784, 663] width 18 height 33
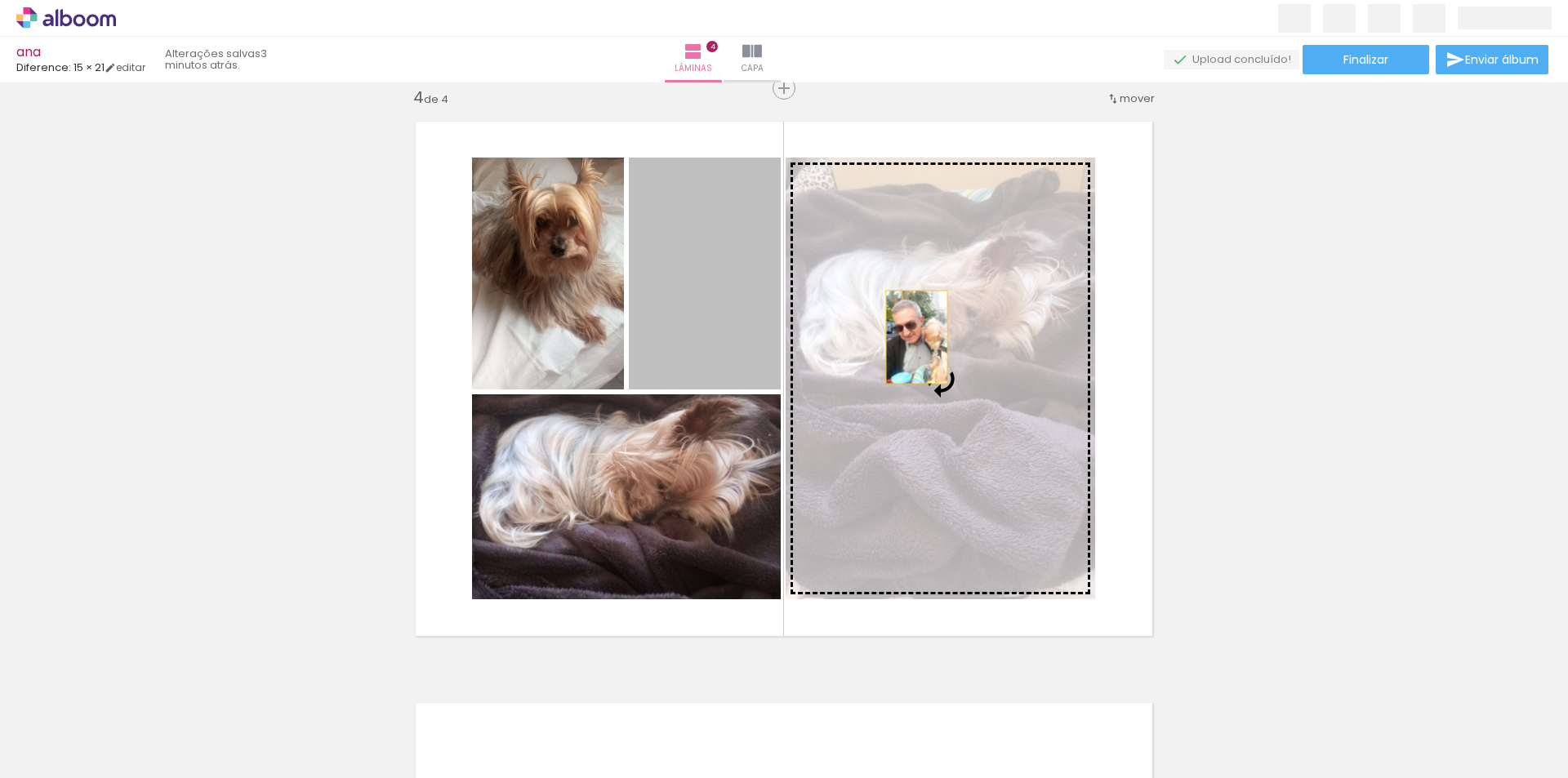
drag, startPoint x: 686, startPoint y: 282, endPoint x: 911, endPoint y: 337, distance: 231.6
click at [0, 0] on slot at bounding box center [0, 0] width 0 height 0
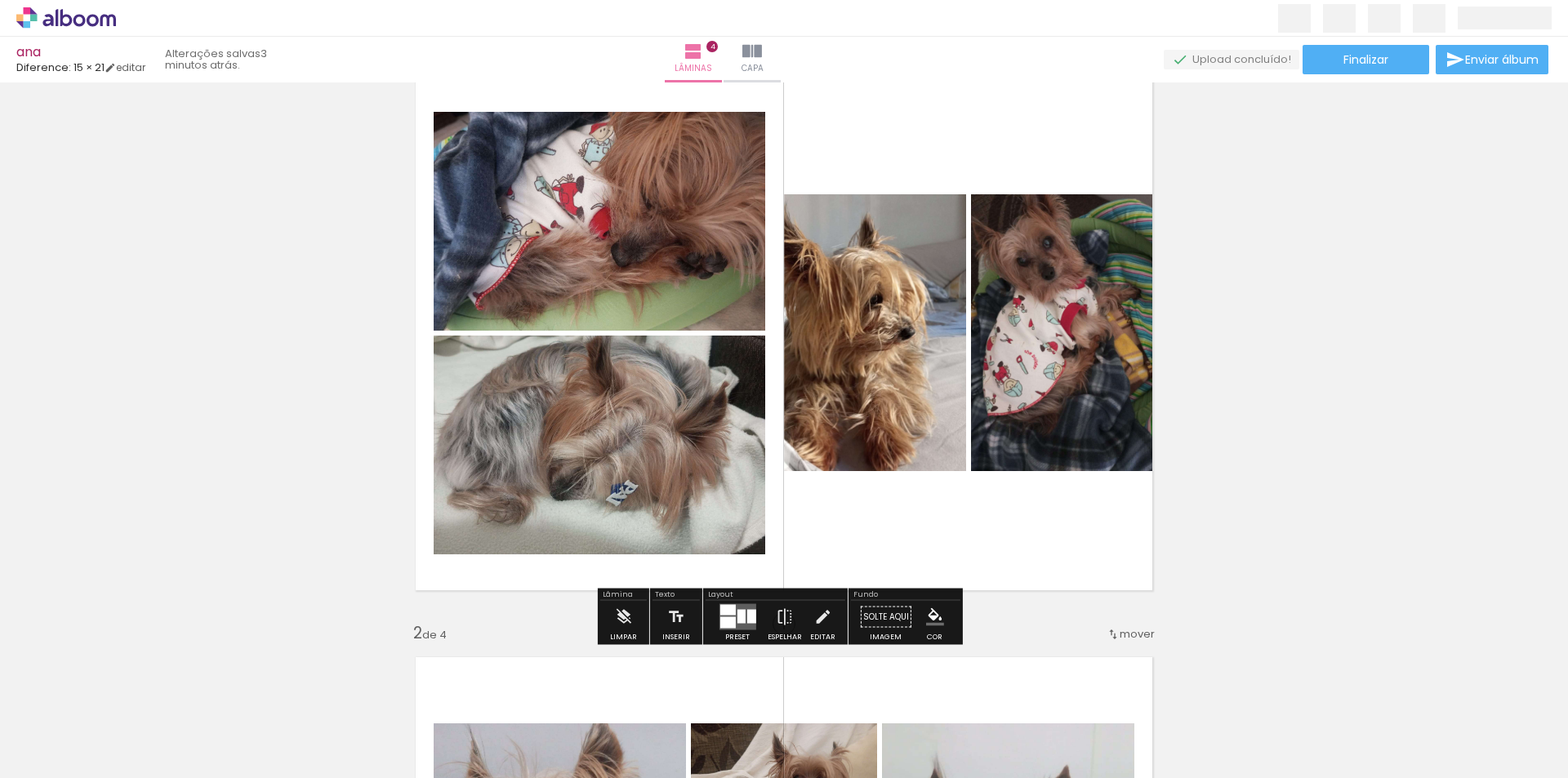
scroll to position [0, 0]
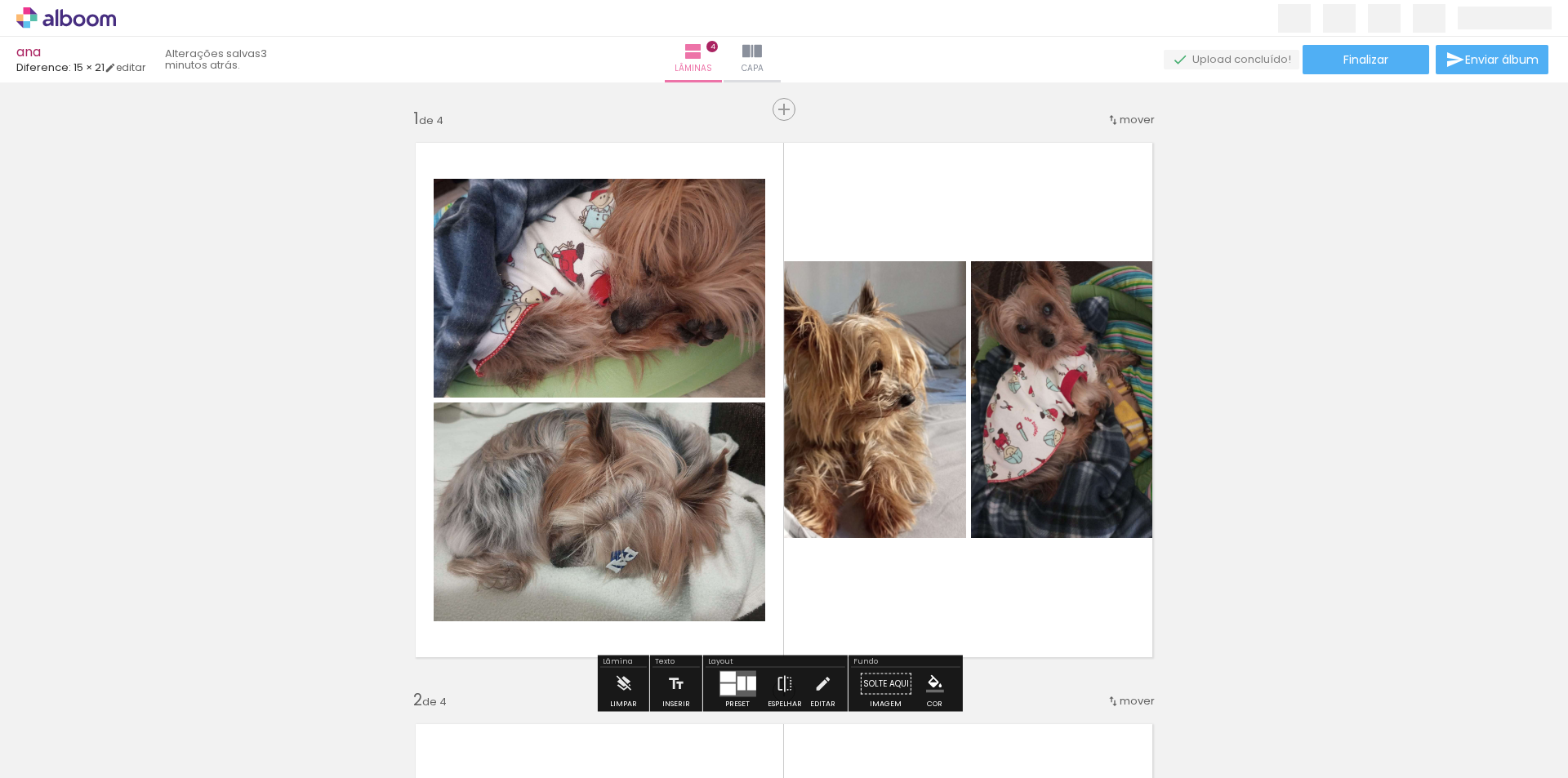
click at [1365, 42] on div "ana Diference: 15 × 21 editar 3 minutos atrás. Lâminas 4 Capa Finalizar Enviar …" at bounding box center [784, 41] width 1568 height 82
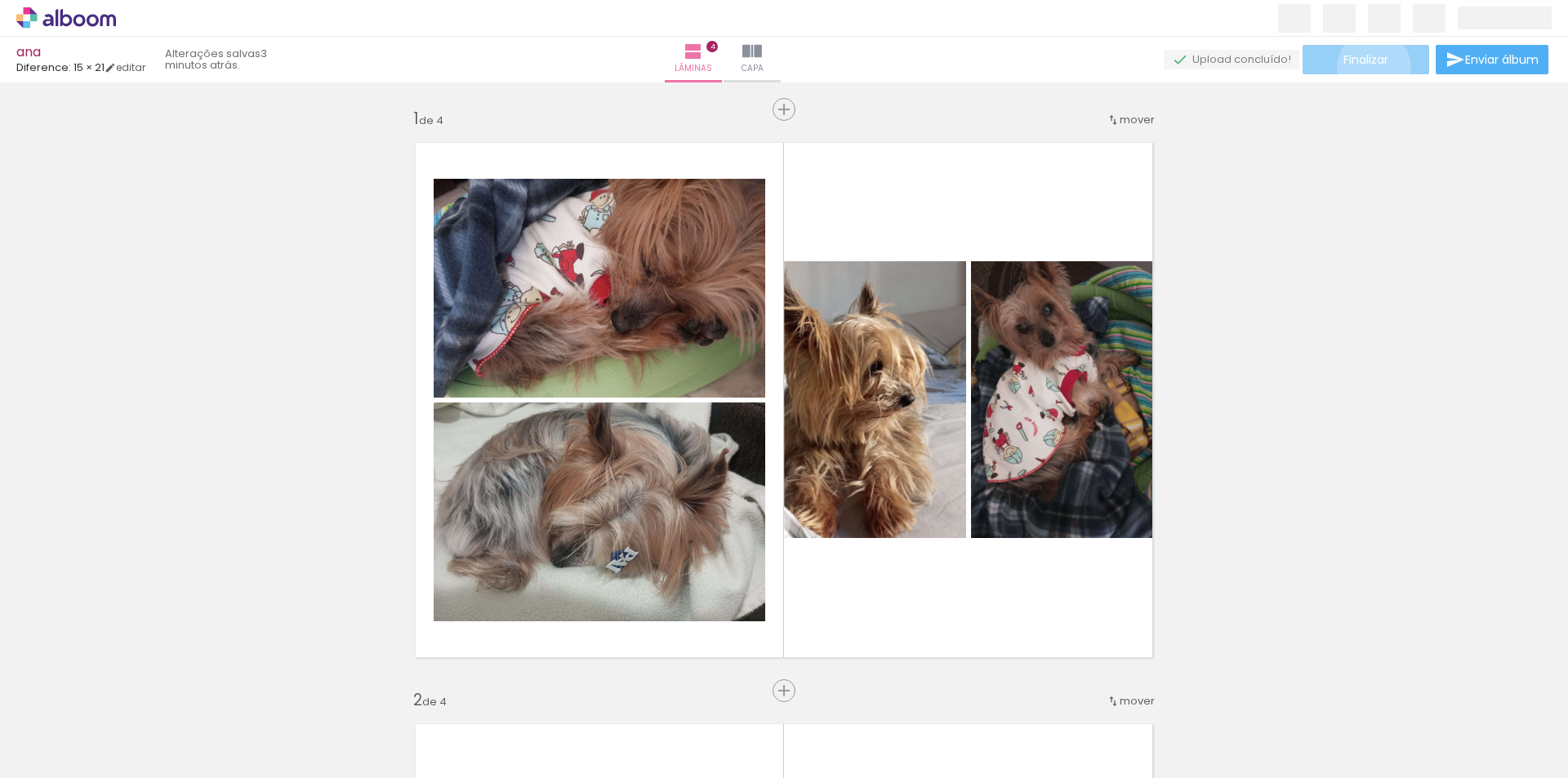
click at [1368, 65] on span "Finalizar" at bounding box center [1366, 59] width 45 height 11
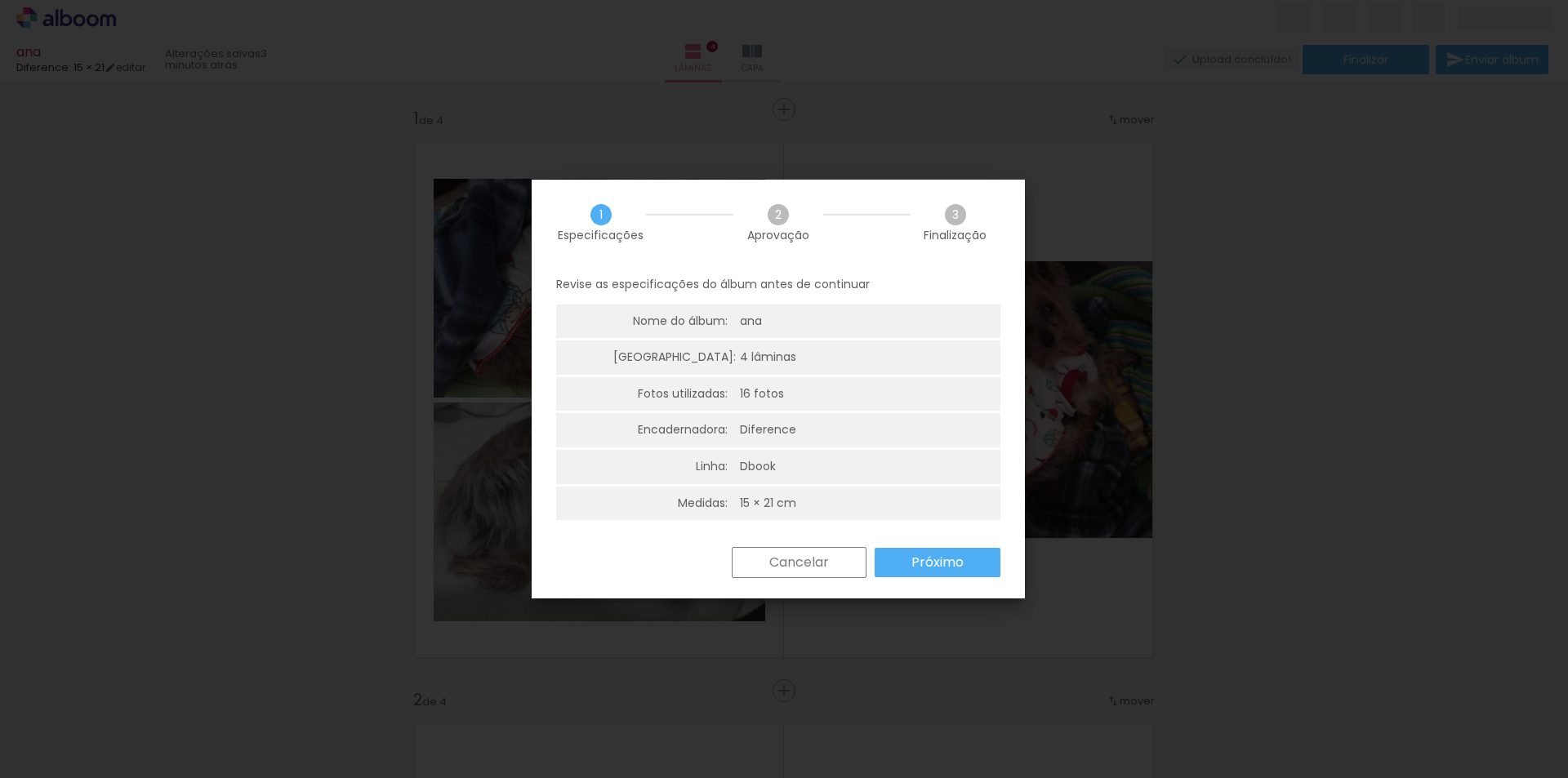
click at [942, 574] on paper-button "Próximo" at bounding box center [937, 562] width 126 height 29
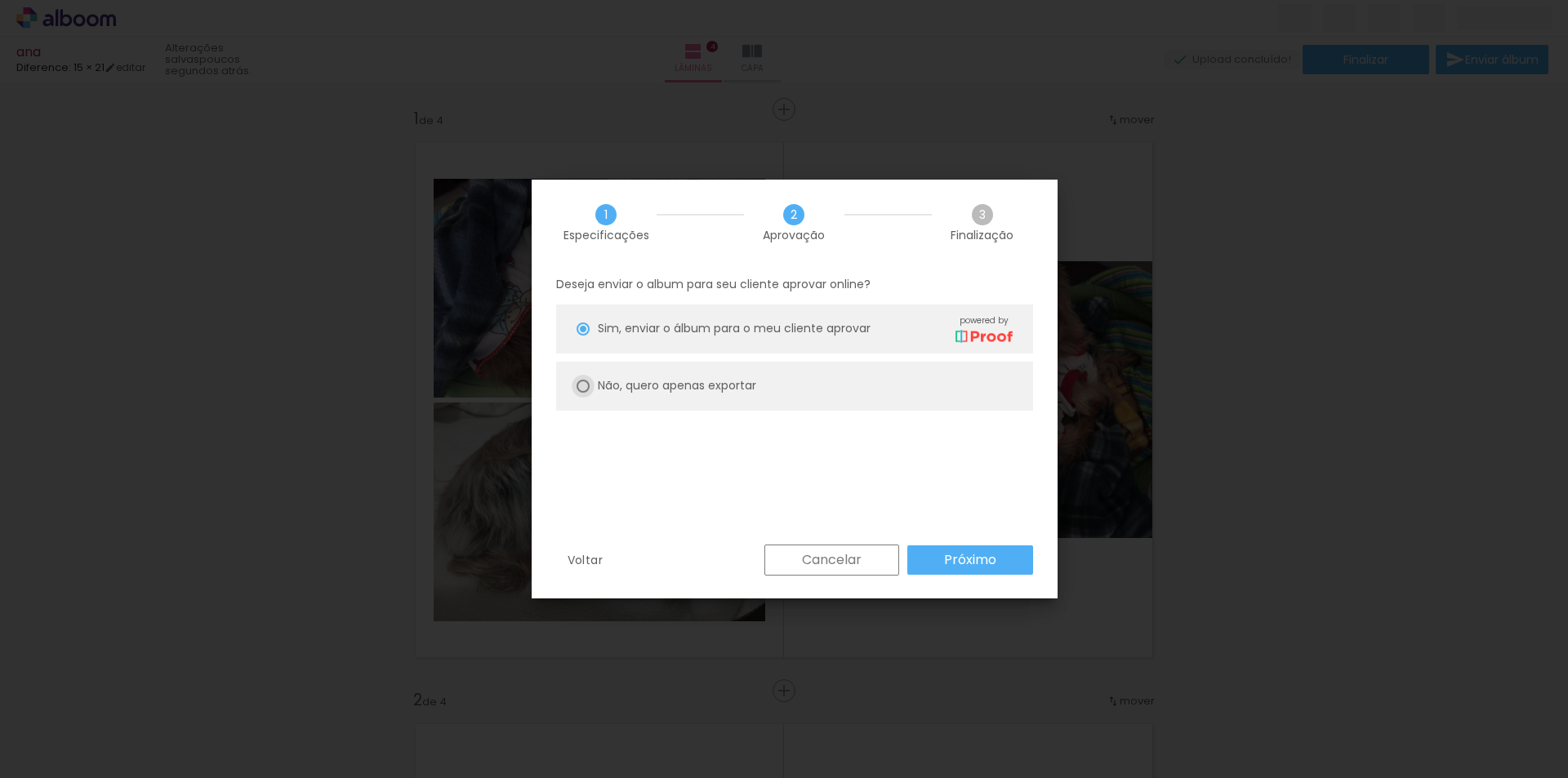
click at [579, 335] on div at bounding box center [582, 328] width 13 height 13
type paper-radio-button "on"
click at [0, 0] on slot "Próximo" at bounding box center [0, 0] width 0 height 0
type input "Alta, 300 DPI"
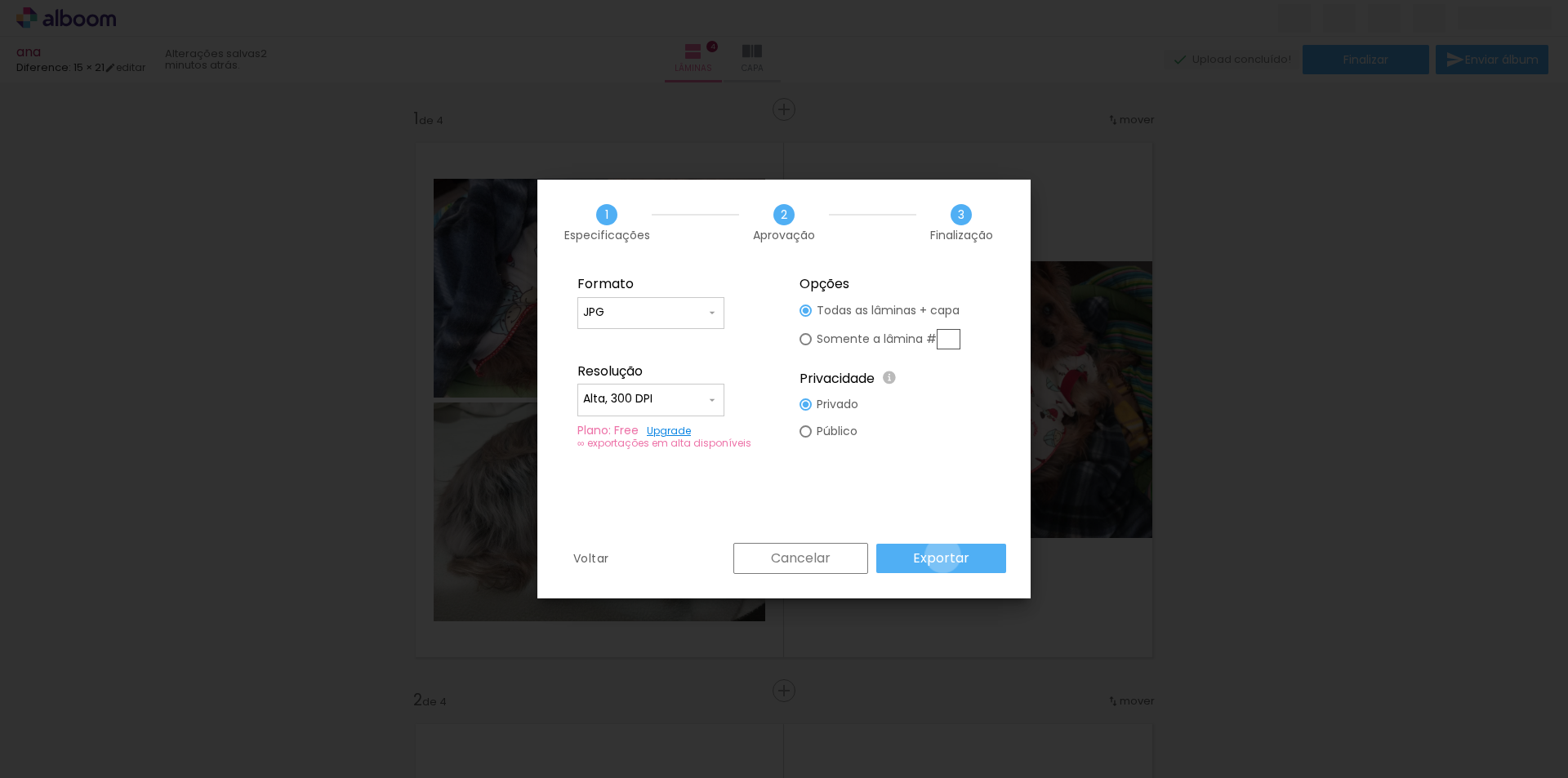
click at [0, 0] on slot "Exportar" at bounding box center [0, 0] width 0 height 0
